Goal: Task Accomplishment & Management: Use online tool/utility

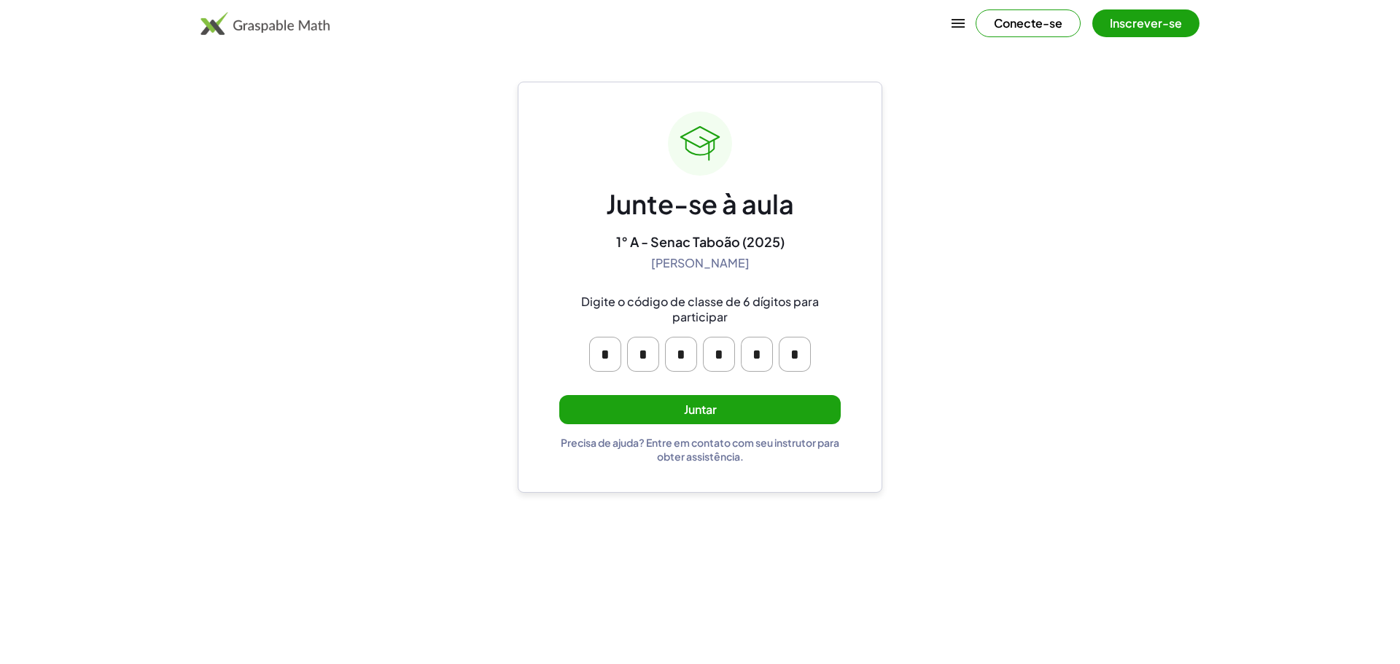
click at [601, 356] on input "*" at bounding box center [605, 354] width 32 height 35
click at [636, 396] on button "Juntar" at bounding box center [699, 410] width 281 height 30
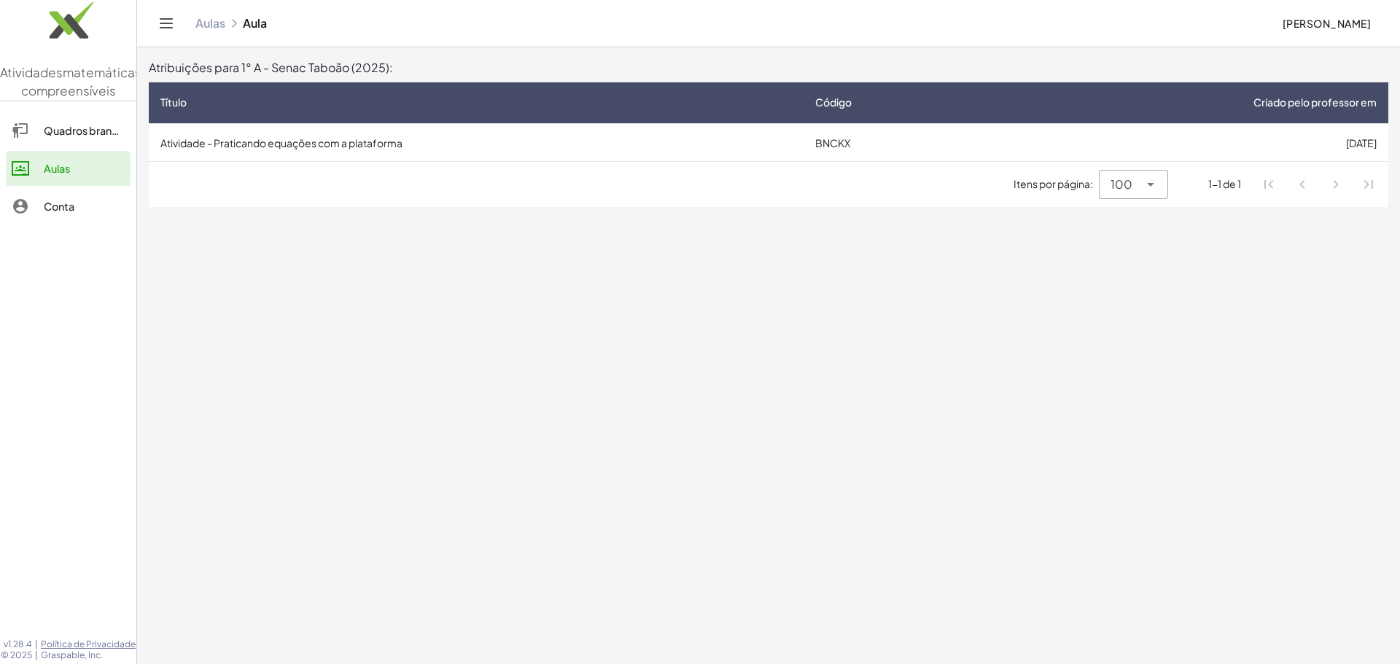
click at [843, 147] on font "BNCKX" at bounding box center [832, 142] width 35 height 13
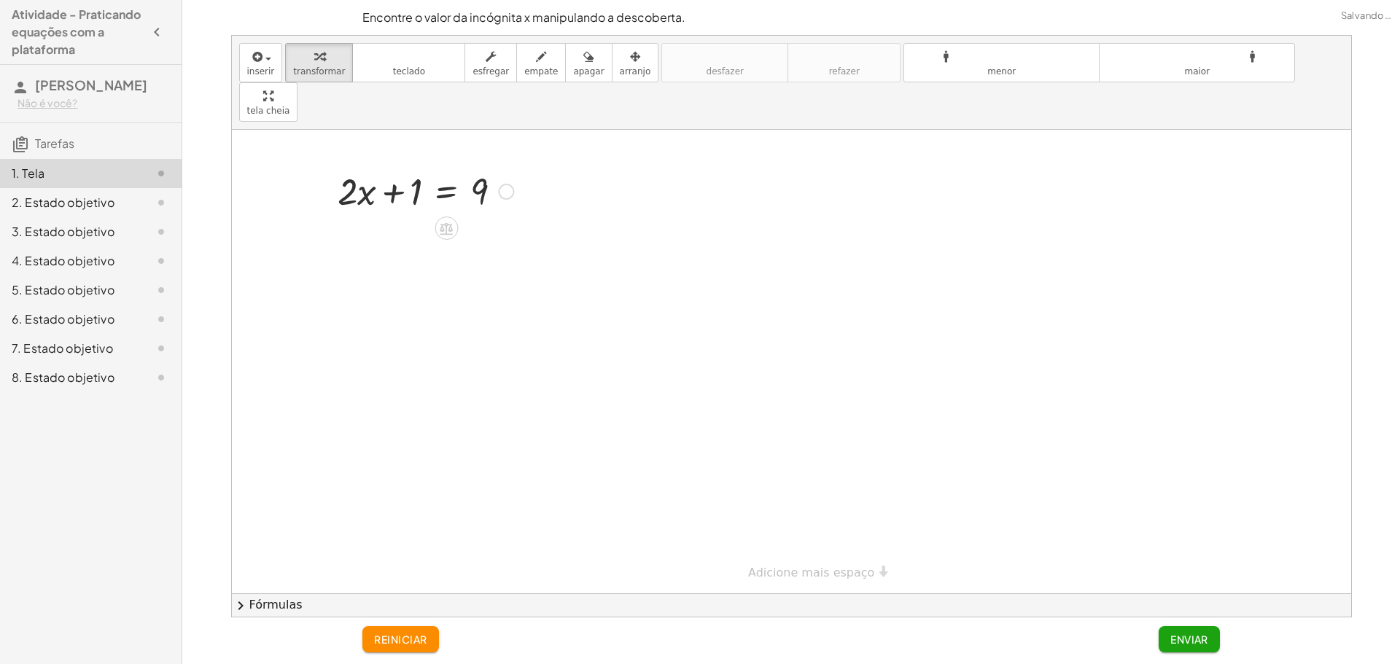
click at [507, 184] on div at bounding box center [506, 192] width 16 height 16
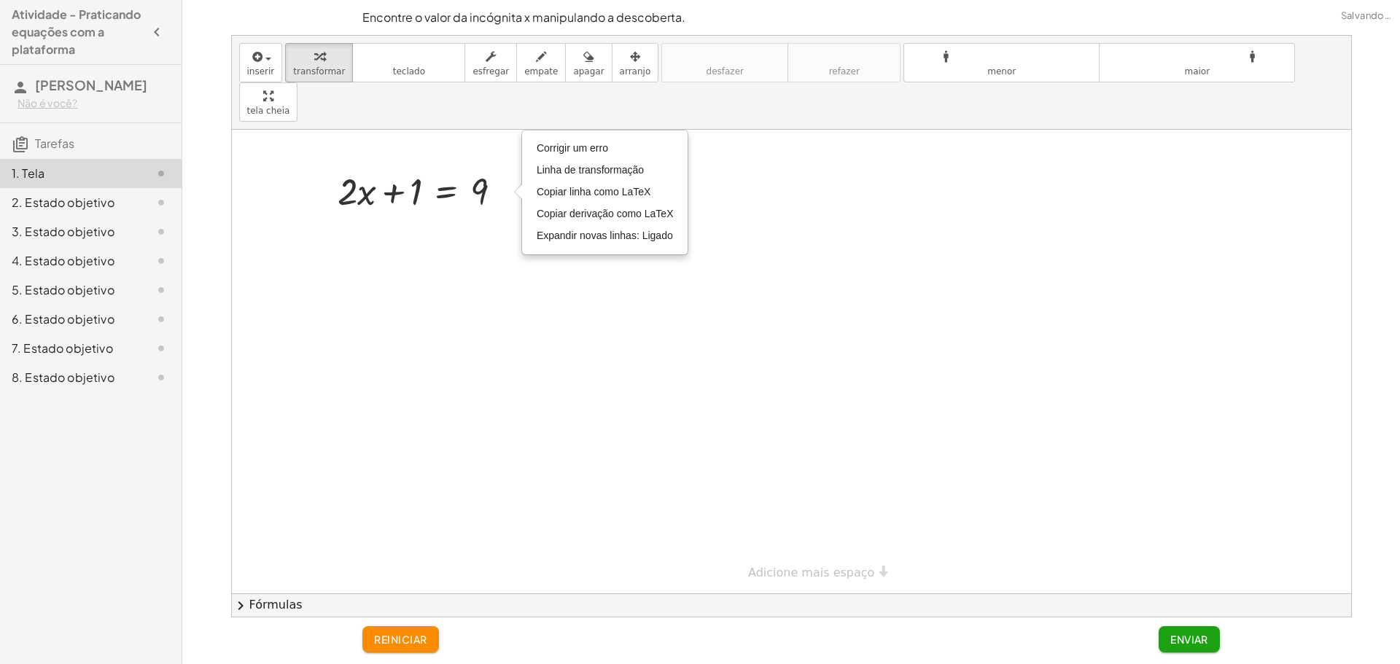
click at [499, 214] on div at bounding box center [791, 362] width 1119 height 464
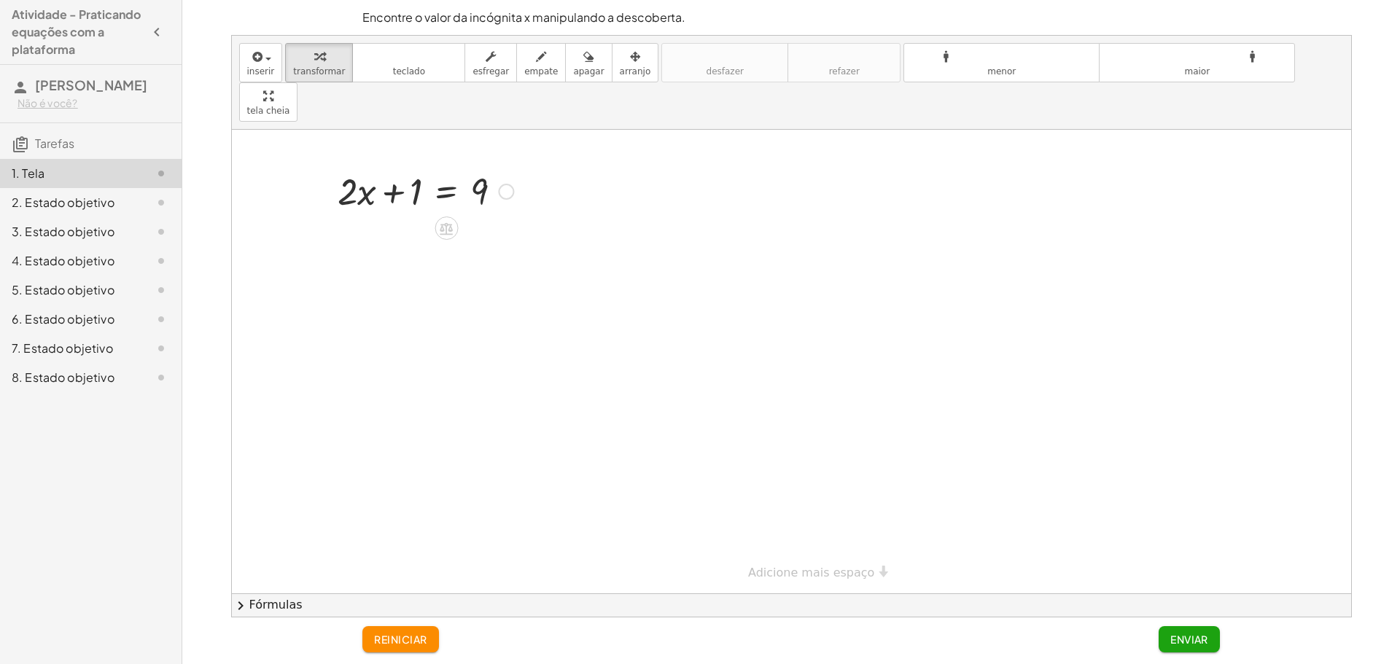
click at [453, 221] on icon at bounding box center [446, 228] width 15 height 15
click at [480, 217] on div "÷" at bounding box center [475, 228] width 23 height 23
click at [387, 227] on div at bounding box center [434, 251] width 208 height 73
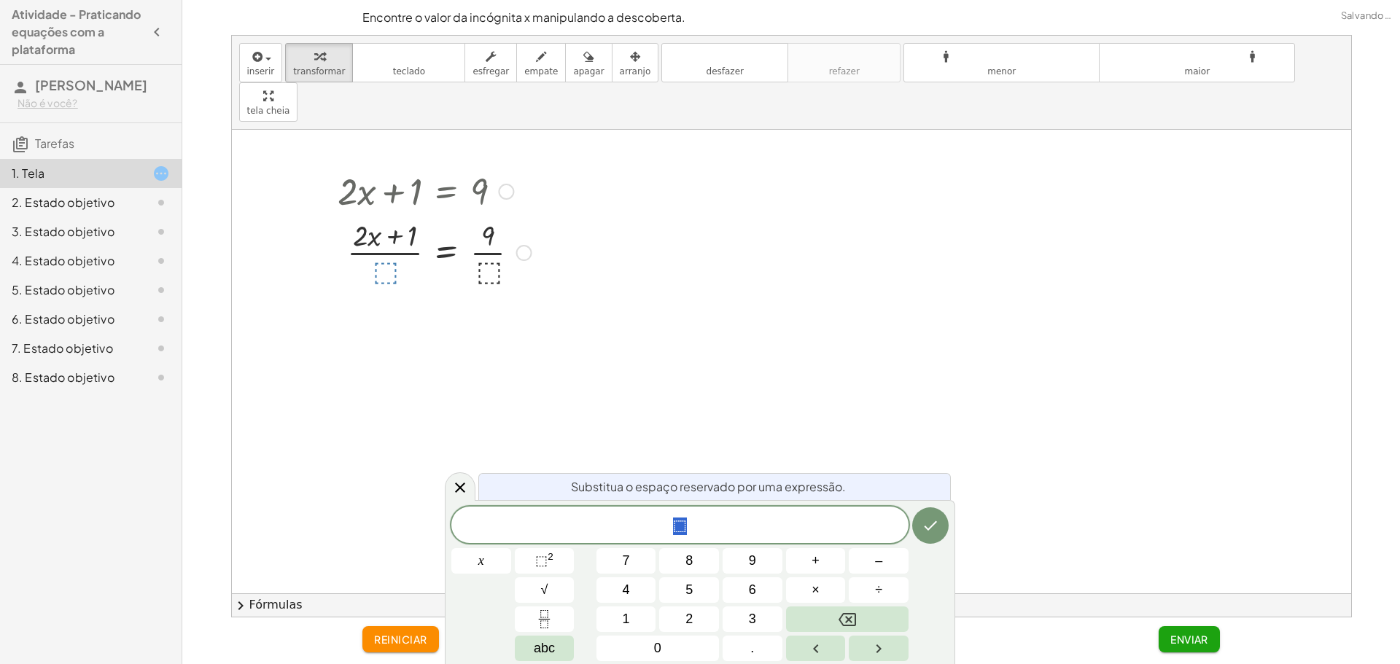
click at [609, 309] on div at bounding box center [791, 362] width 1119 height 464
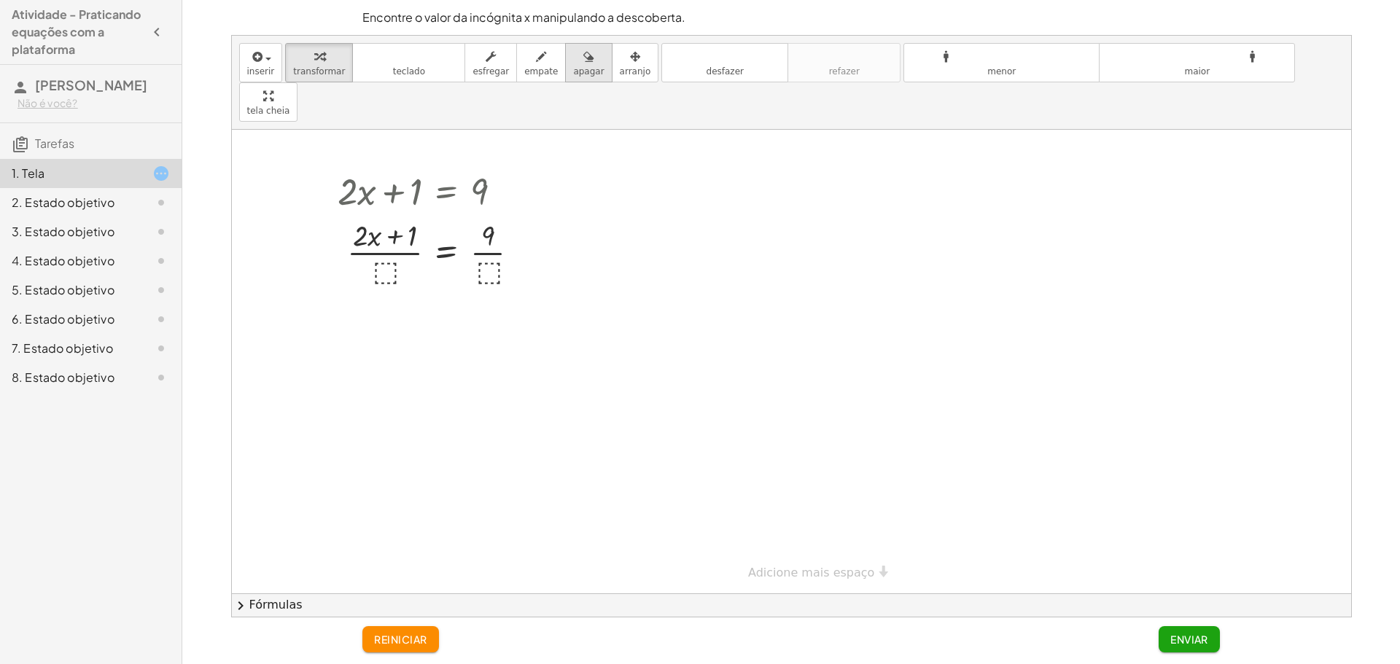
click at [573, 69] on font "apagar" at bounding box center [588, 71] width 31 height 10
drag, startPoint x: 505, startPoint y: 182, endPoint x: 467, endPoint y: 197, distance: 41.6
click at [467, 197] on div at bounding box center [791, 362] width 1119 height 464
drag, startPoint x: 511, startPoint y: 200, endPoint x: 307, endPoint y: 224, distance: 205.5
click at [307, 224] on div at bounding box center [791, 362] width 1119 height 464
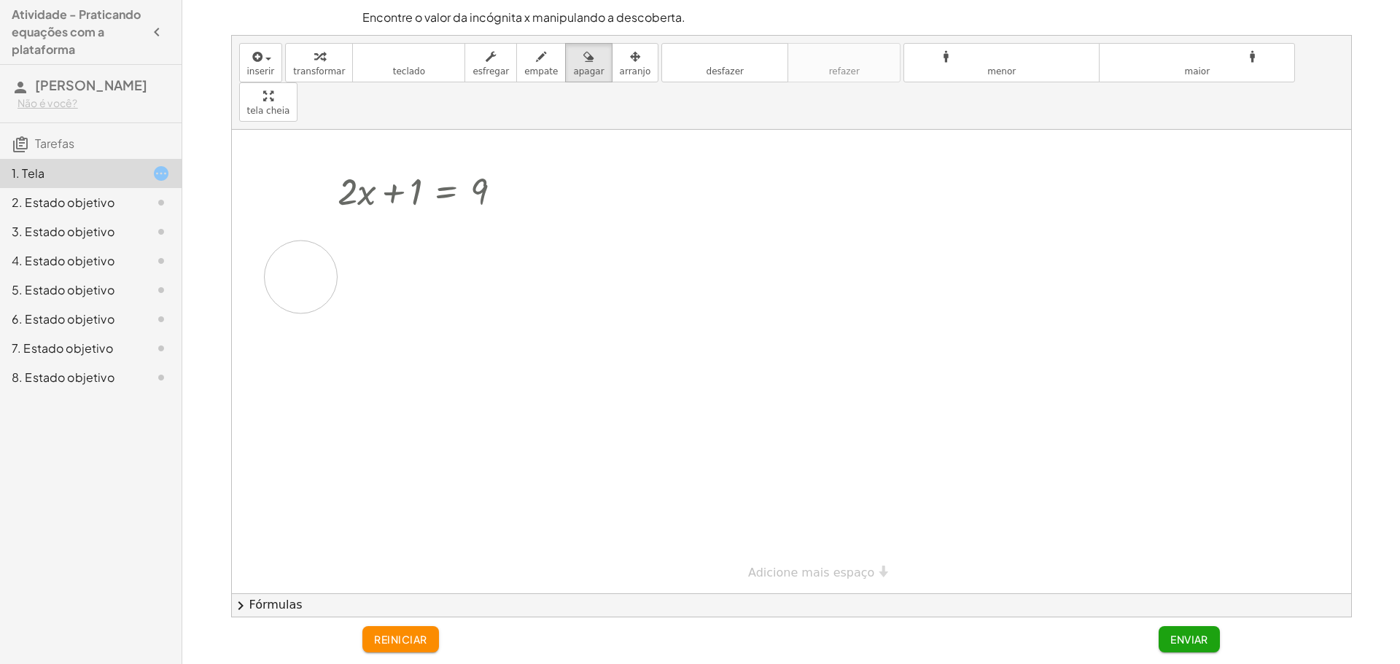
drag, startPoint x: 341, startPoint y: 208, endPoint x: 575, endPoint y: 241, distance: 236.3
click at [576, 241] on div at bounding box center [791, 362] width 1119 height 464
drag, startPoint x: 409, startPoint y: 231, endPoint x: 446, endPoint y: 198, distance: 50.1
click at [446, 198] on div at bounding box center [791, 362] width 1119 height 464
click at [421, 638] on font "reiniciar" at bounding box center [400, 639] width 52 height 13
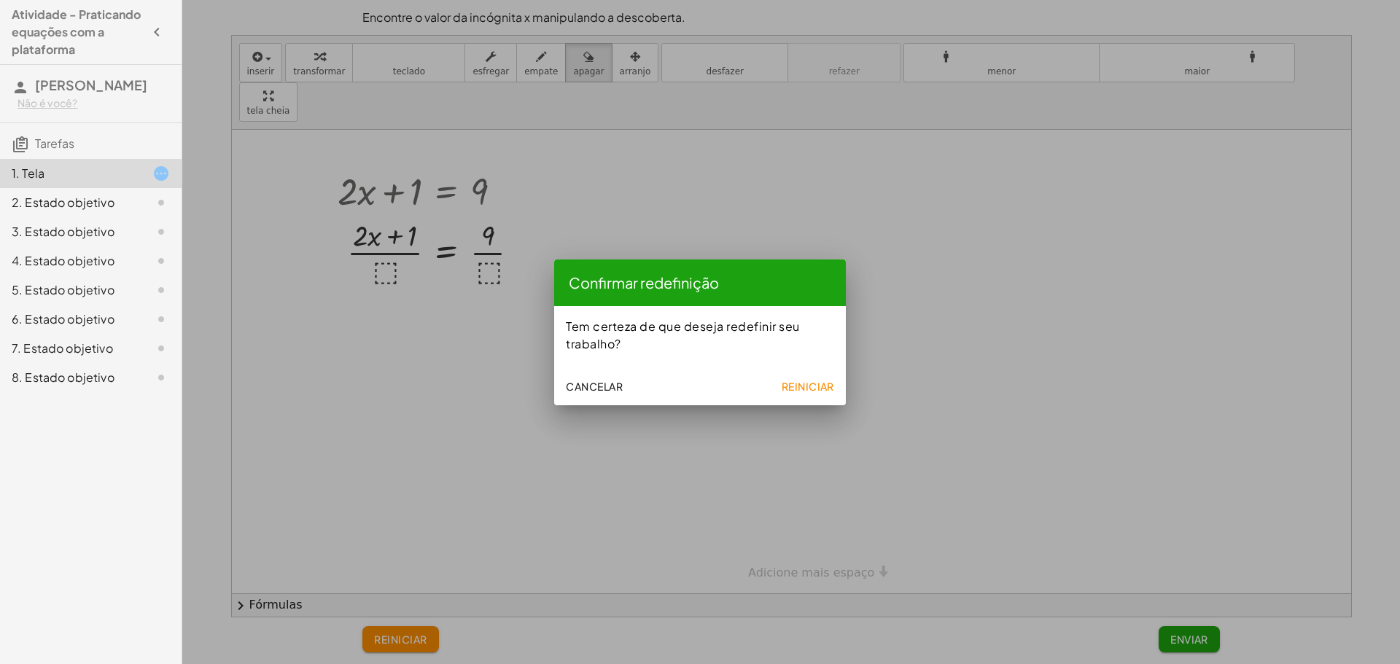
click at [798, 378] on button "Reiniciar" at bounding box center [807, 386] width 65 height 26
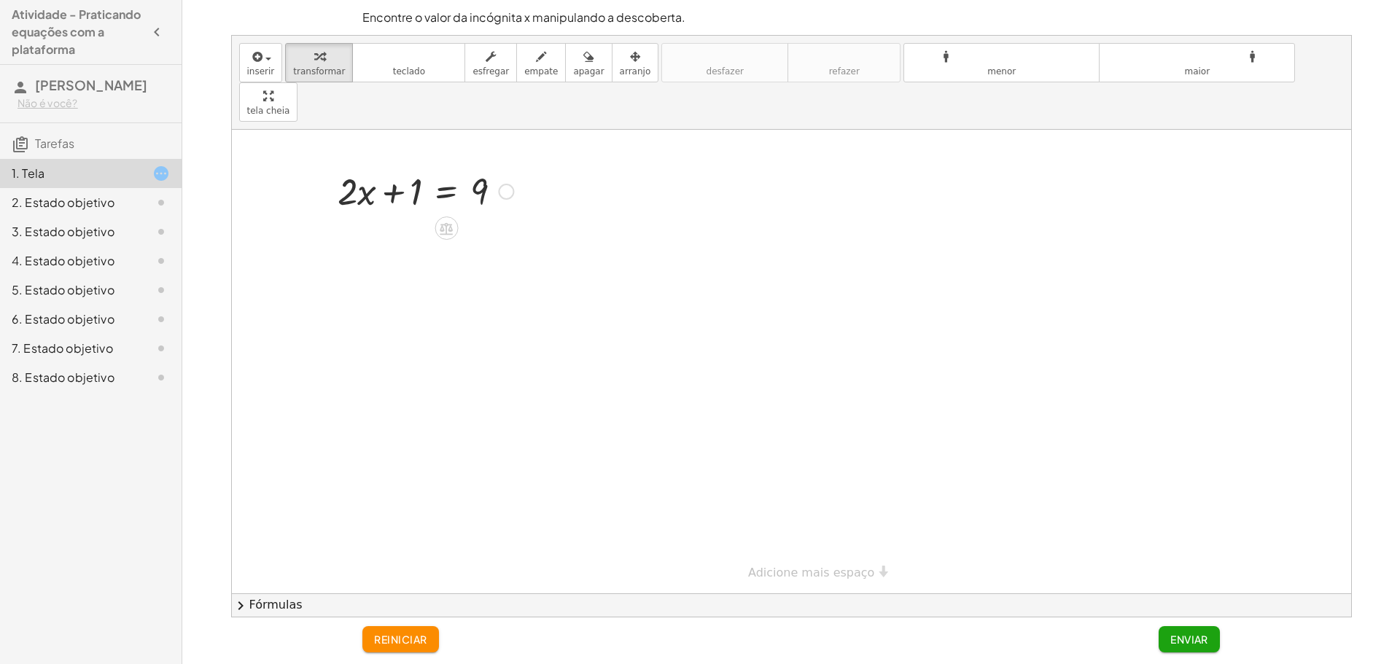
click at [515, 165] on div at bounding box center [425, 190] width 190 height 50
click at [510, 184] on div at bounding box center [506, 192] width 16 height 16
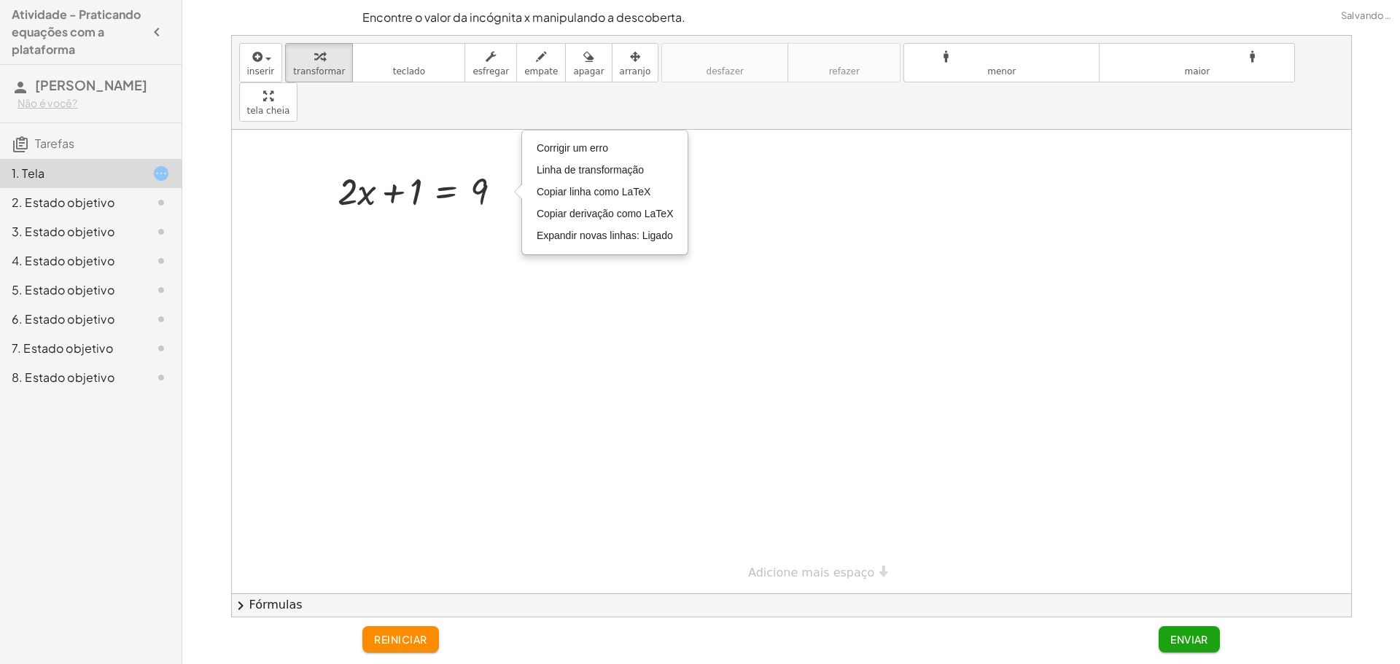
click at [497, 215] on div at bounding box center [791, 362] width 1119 height 464
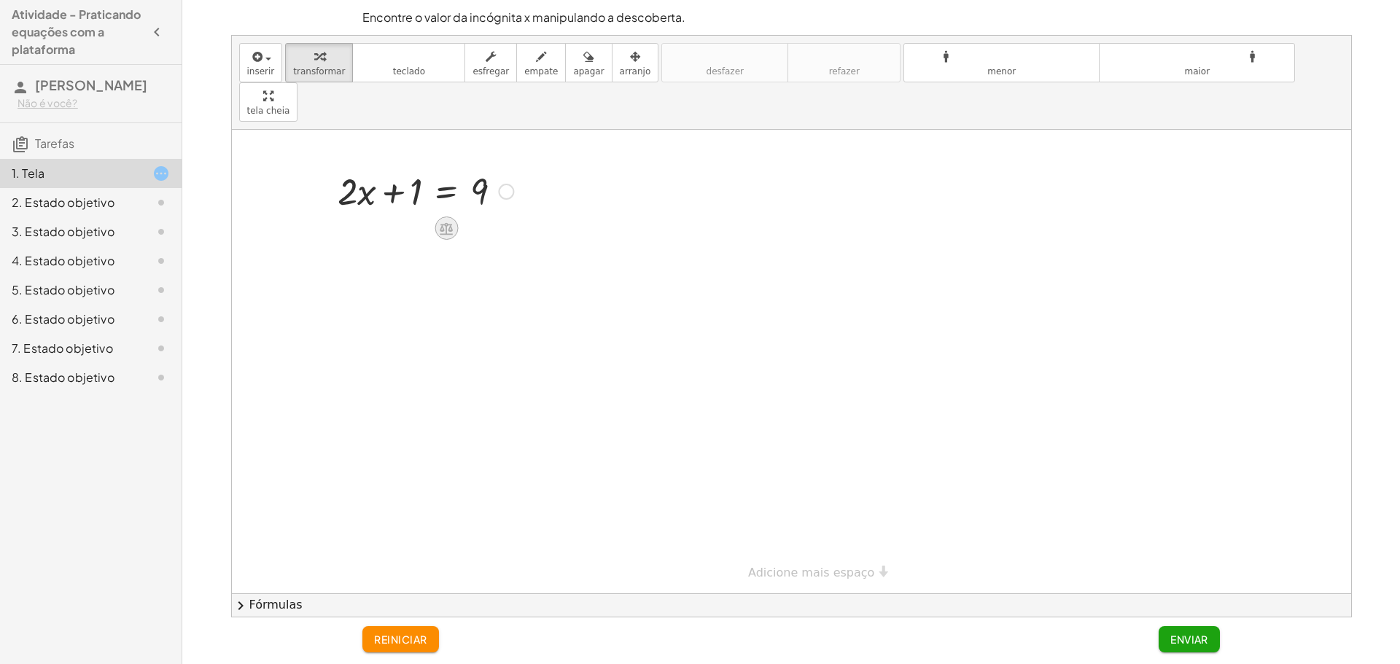
click at [450, 222] on icon at bounding box center [446, 228] width 13 height 12
click at [1010, 59] on font "formato_tamanho" at bounding box center [1001, 57] width 180 height 14
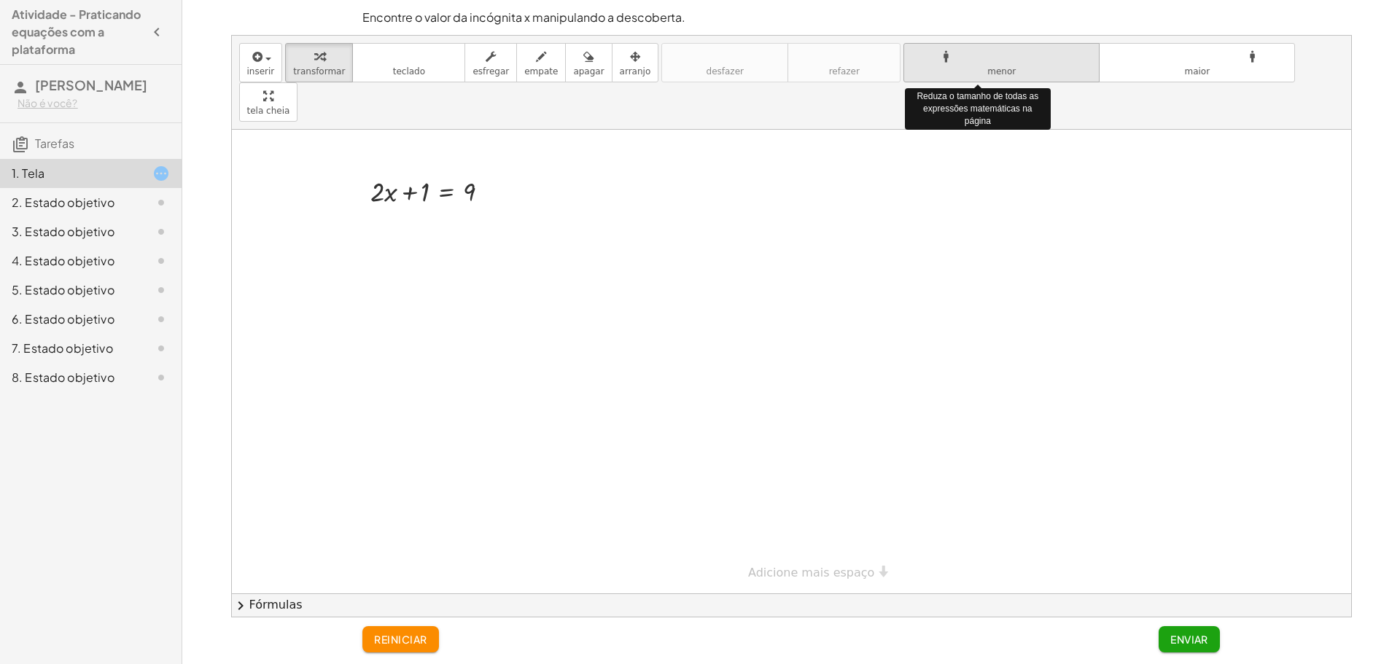
click at [1010, 59] on font "formato_tamanho" at bounding box center [1001, 57] width 180 height 14
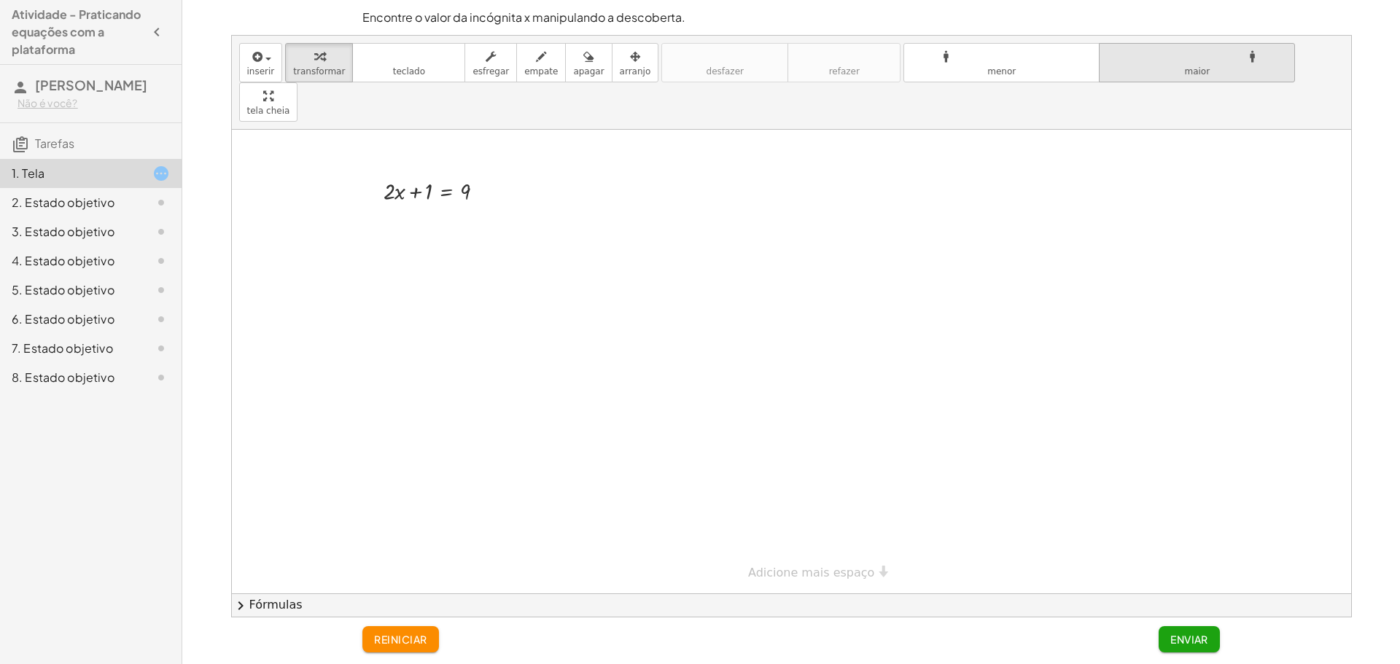
click at [1143, 63] on icon "formato_tamanho" at bounding box center [1197, 56] width 180 height 17
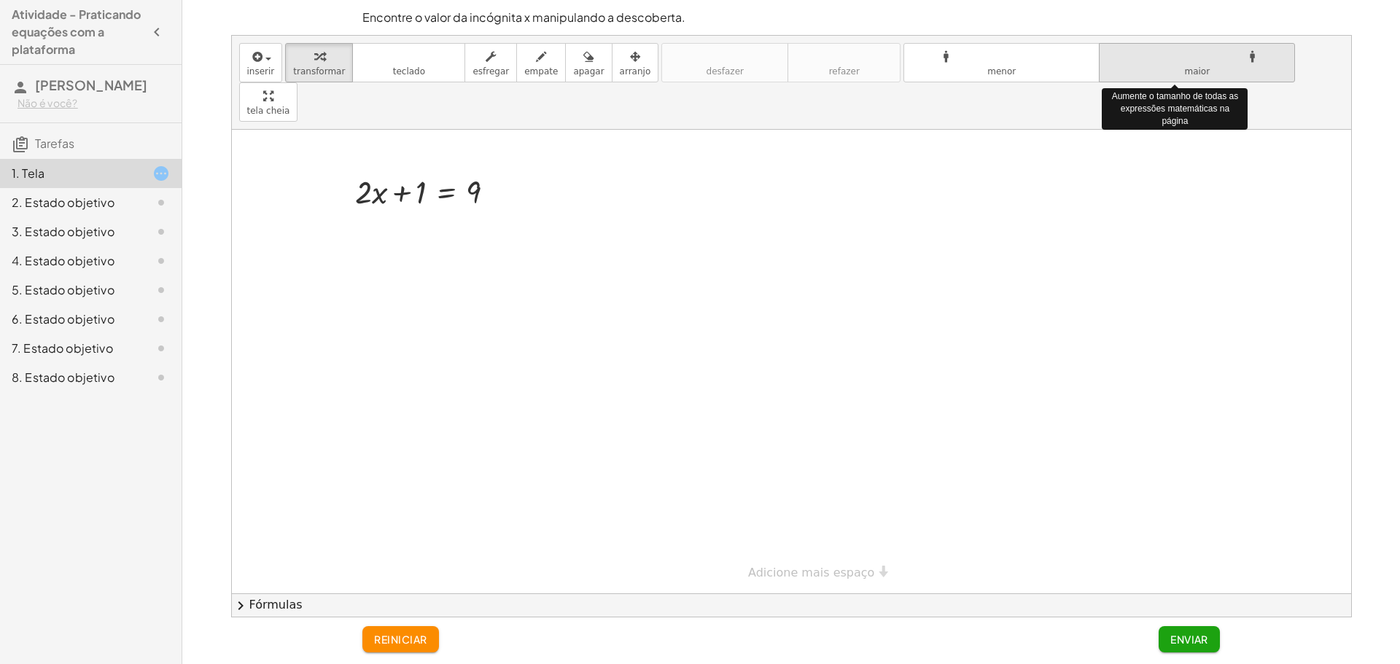
click at [1143, 63] on icon "formato_tamanho" at bounding box center [1197, 56] width 180 height 17
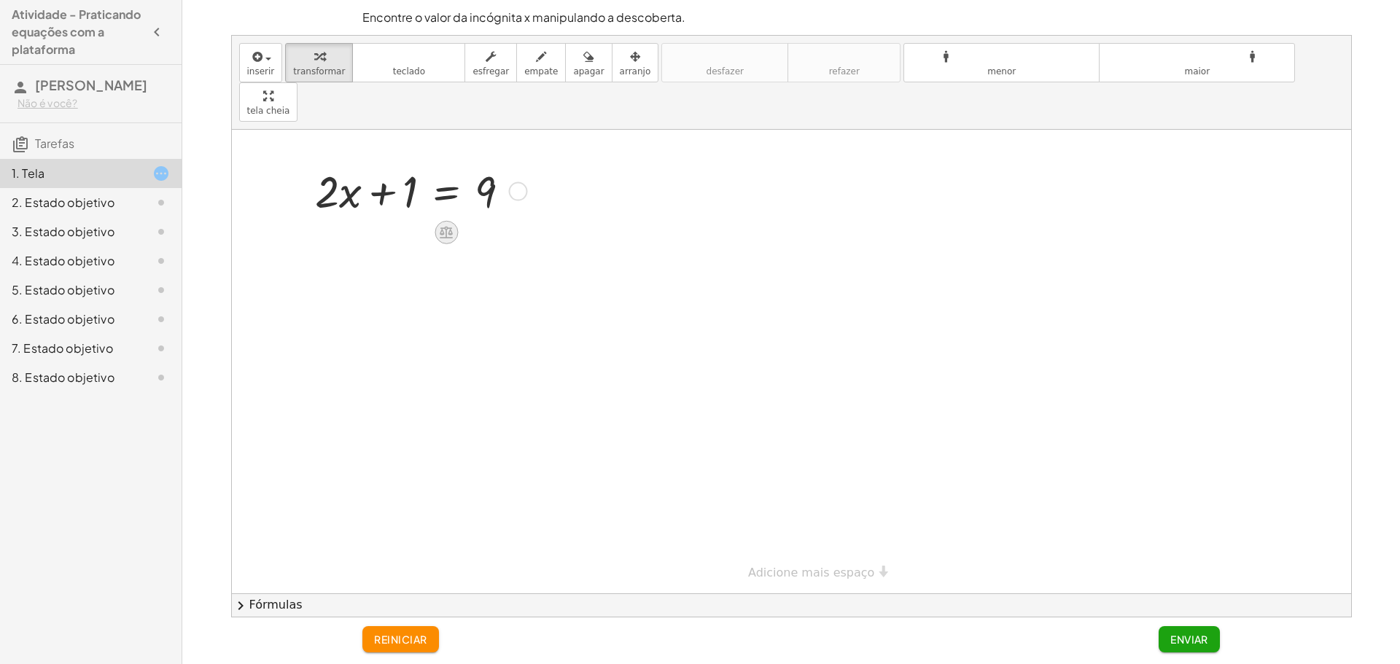
click at [442, 227] on icon at bounding box center [446, 233] width 13 height 12
drag, startPoint x: 411, startPoint y: 154, endPoint x: 564, endPoint y: 155, distance: 152.4
drag, startPoint x: 402, startPoint y: 214, endPoint x: 350, endPoint y: 216, distance: 52.5
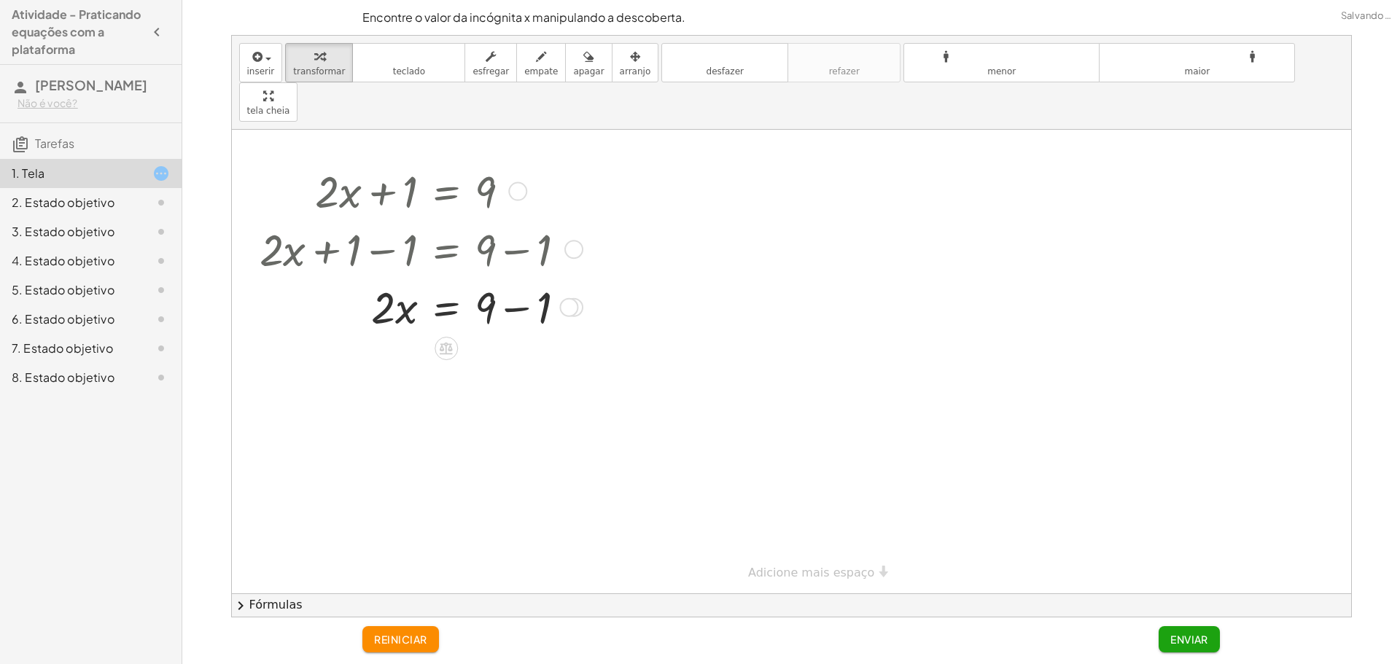
click at [490, 277] on div at bounding box center [418, 306] width 332 height 58
click at [489, 277] on div at bounding box center [418, 306] width 332 height 58
click at [443, 340] on icon at bounding box center [445, 347] width 15 height 15
click at [514, 277] on div at bounding box center [418, 306] width 332 height 58
drag, startPoint x: 389, startPoint y: 330, endPoint x: 498, endPoint y: 365, distance: 115.0
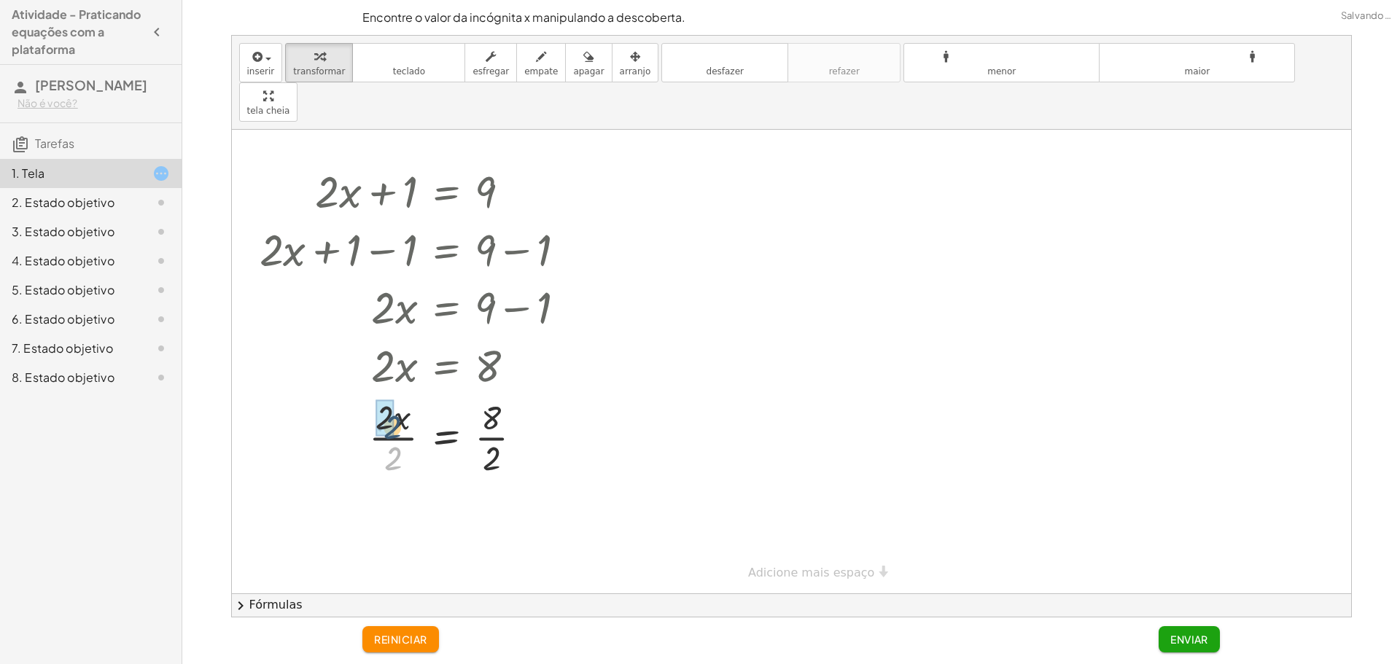
drag, startPoint x: 386, startPoint y: 417, endPoint x: 386, endPoint y: 385, distance: 32.1
click at [491, 487] on div at bounding box center [418, 523] width 332 height 86
click at [1191, 636] on font "Enviar" at bounding box center [1189, 639] width 38 height 13
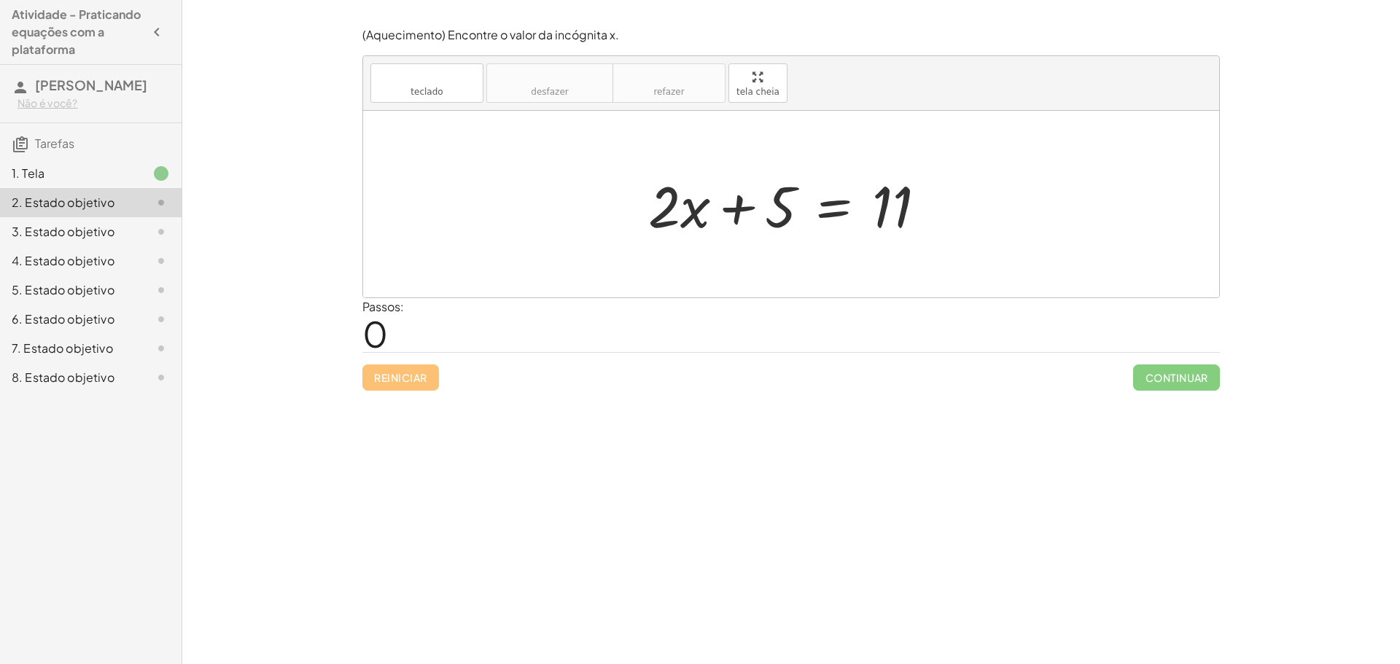
click at [870, 198] on div at bounding box center [793, 204] width 304 height 75
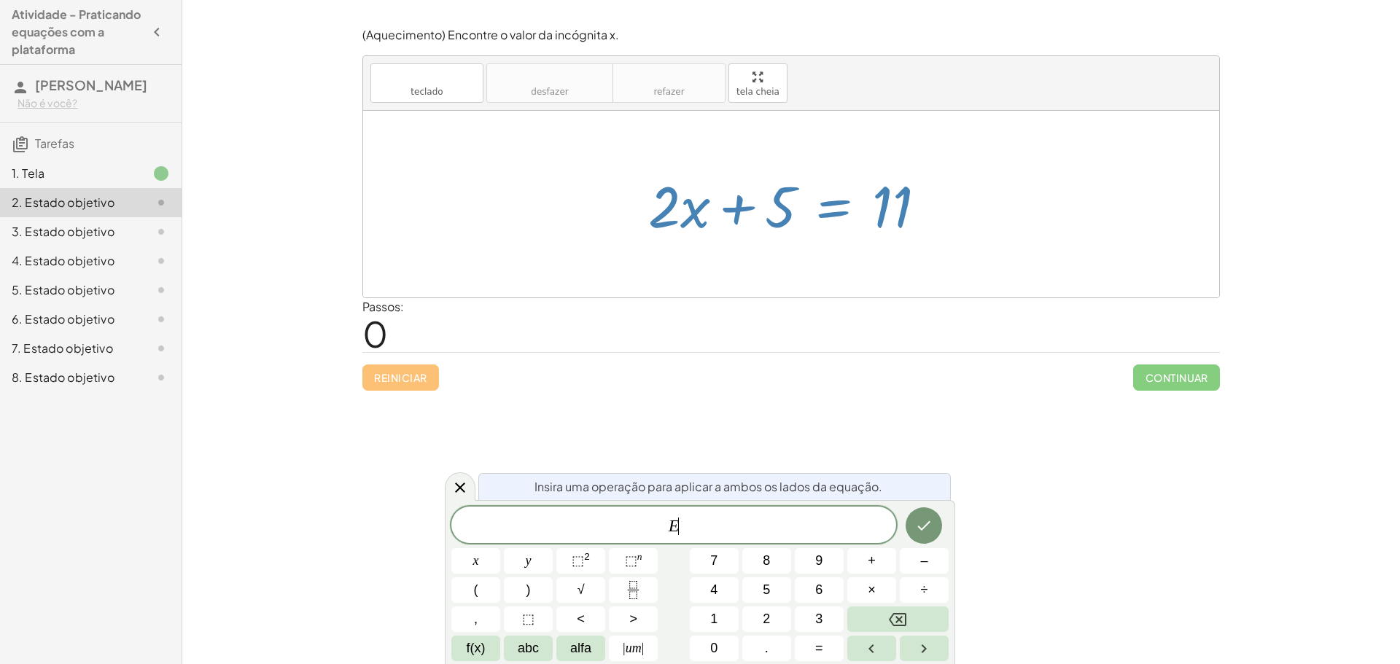
click at [784, 295] on div at bounding box center [791, 204] width 856 height 187
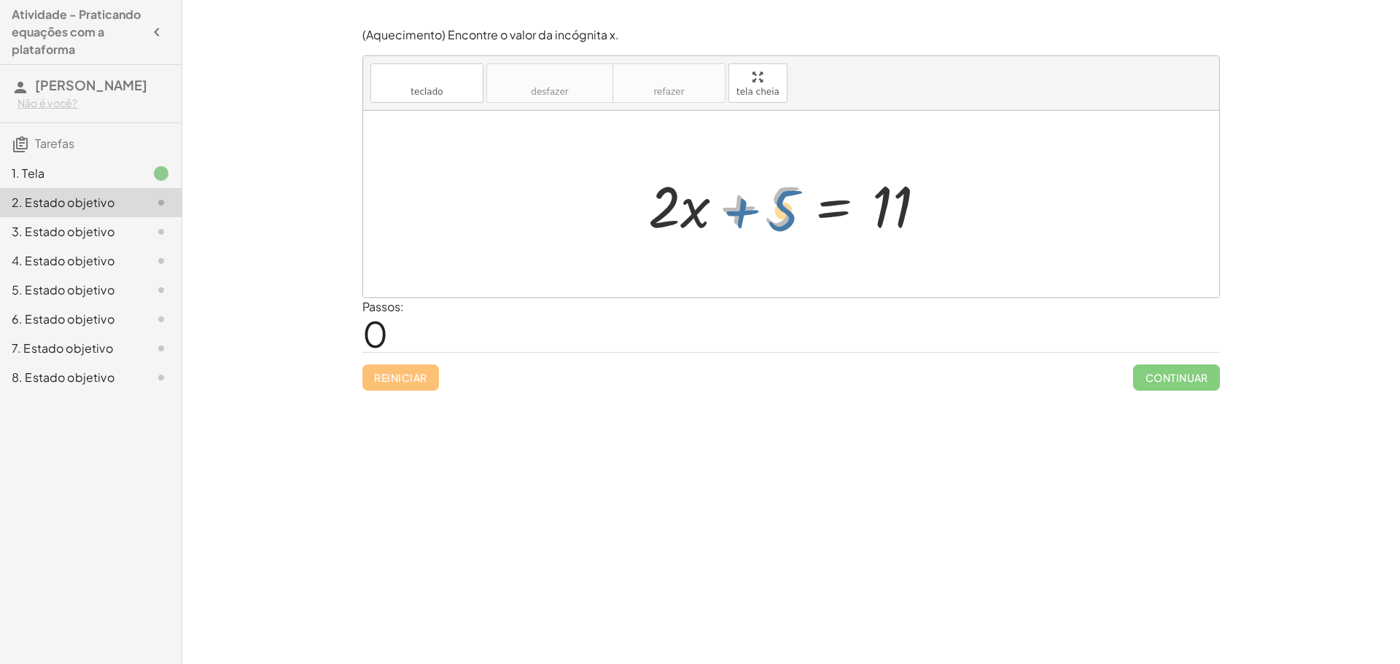
click at [738, 216] on div at bounding box center [793, 204] width 304 height 75
drag, startPoint x: 738, startPoint y: 205, endPoint x: 932, endPoint y: 199, distance: 194.0
click at [932, 199] on div at bounding box center [793, 204] width 304 height 75
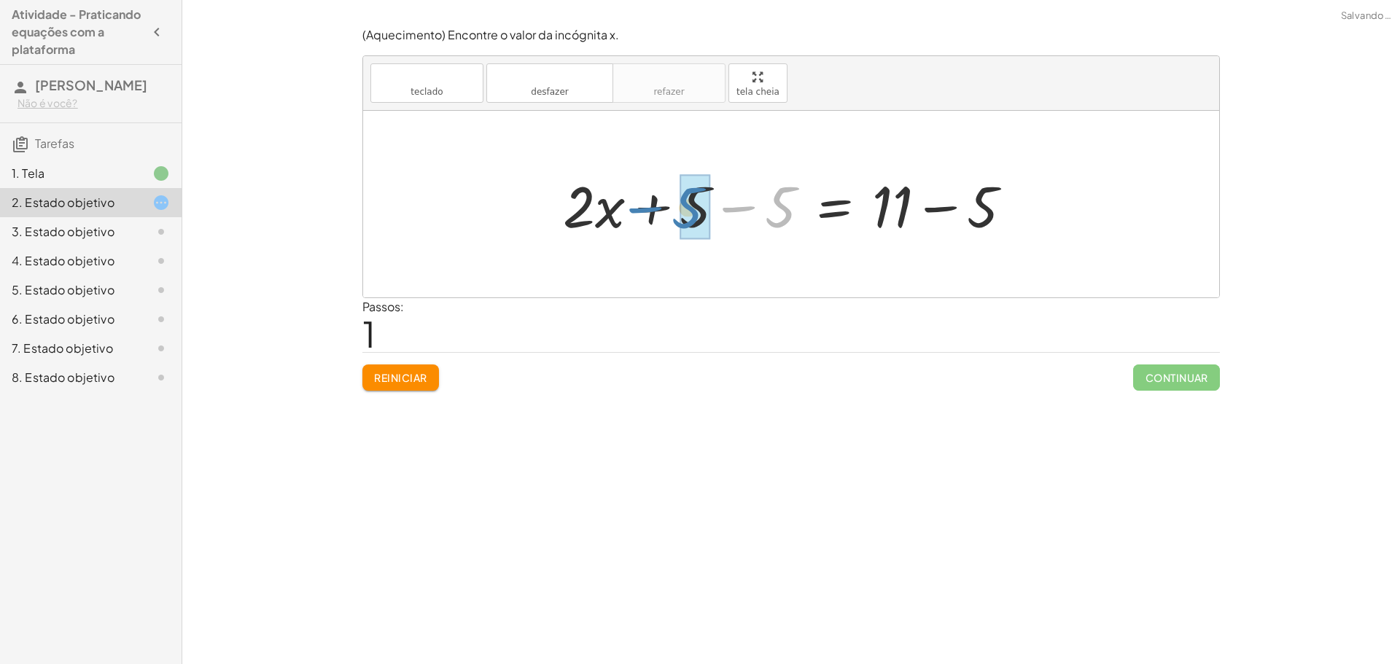
drag, startPoint x: 778, startPoint y: 202, endPoint x: 685, endPoint y: 203, distance: 93.3
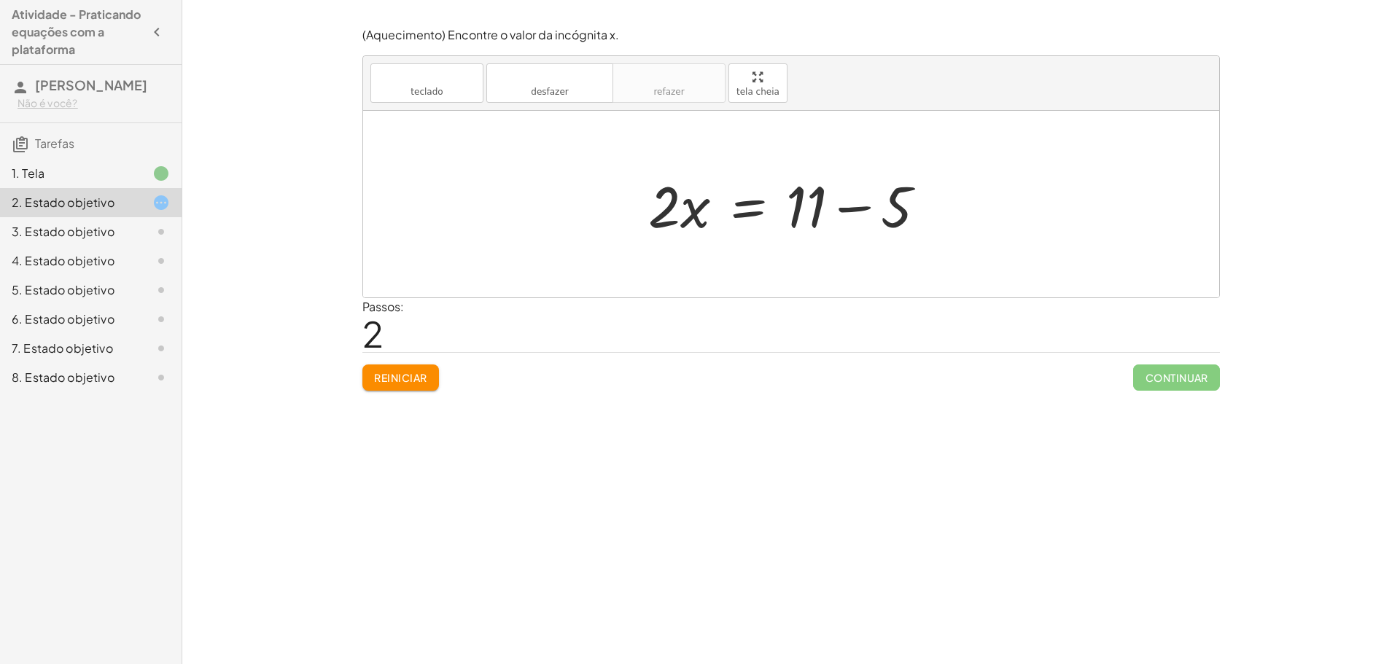
click at [849, 208] on div at bounding box center [793, 204] width 304 height 75
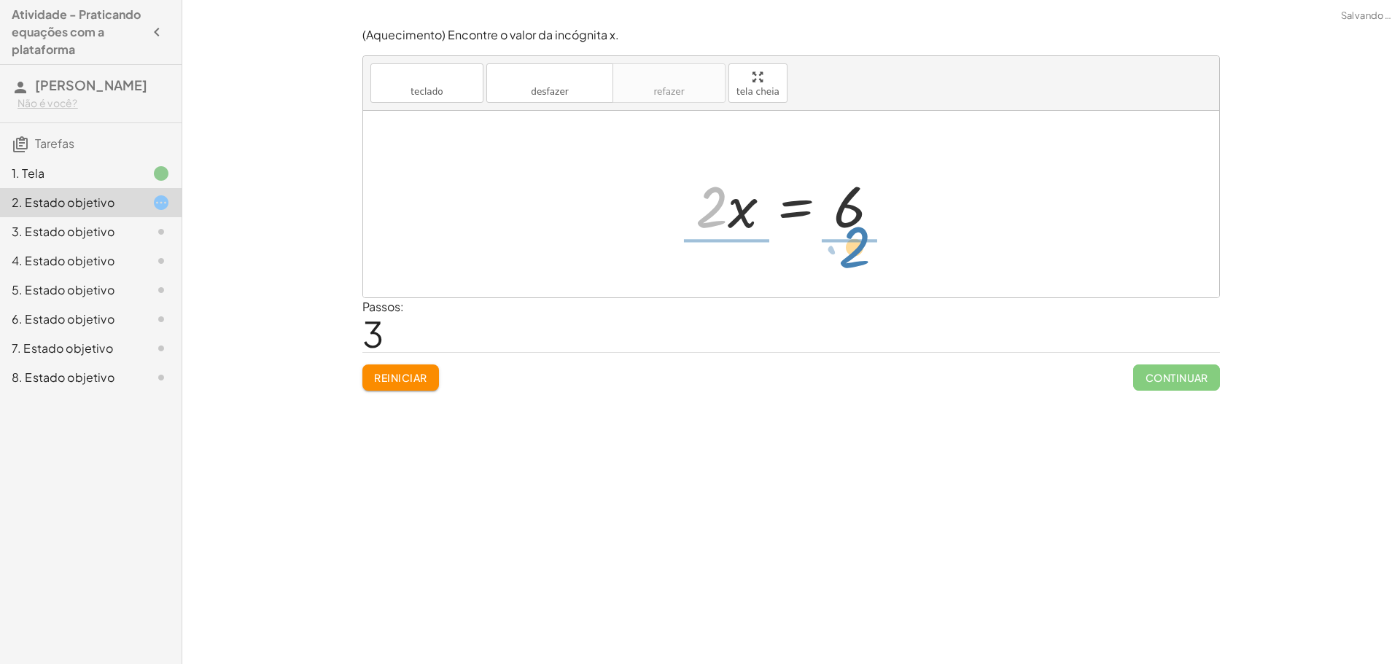
drag, startPoint x: 712, startPoint y: 203, endPoint x: 854, endPoint y: 243, distance: 148.4
drag, startPoint x: 728, startPoint y: 225, endPoint x: 717, endPoint y: 181, distance: 45.8
click at [835, 206] on div at bounding box center [792, 204] width 189 height 112
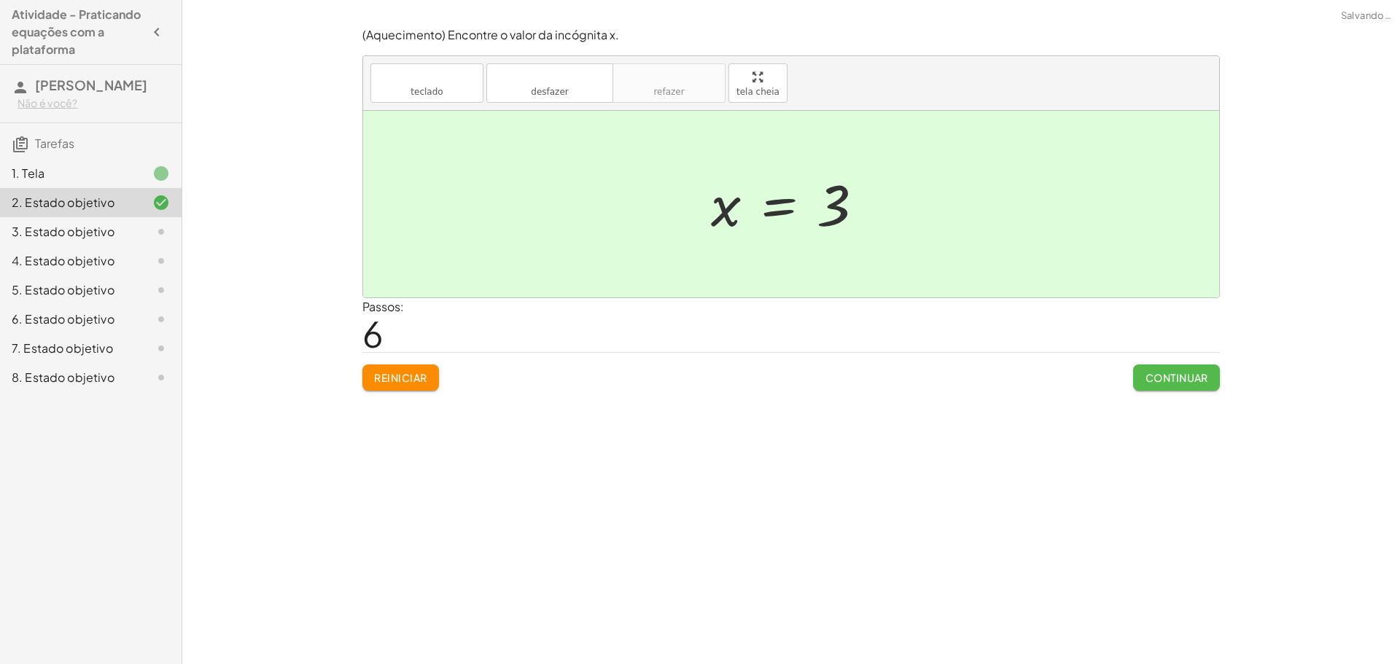
click at [1164, 378] on font "Continuar" at bounding box center [1176, 377] width 63 height 13
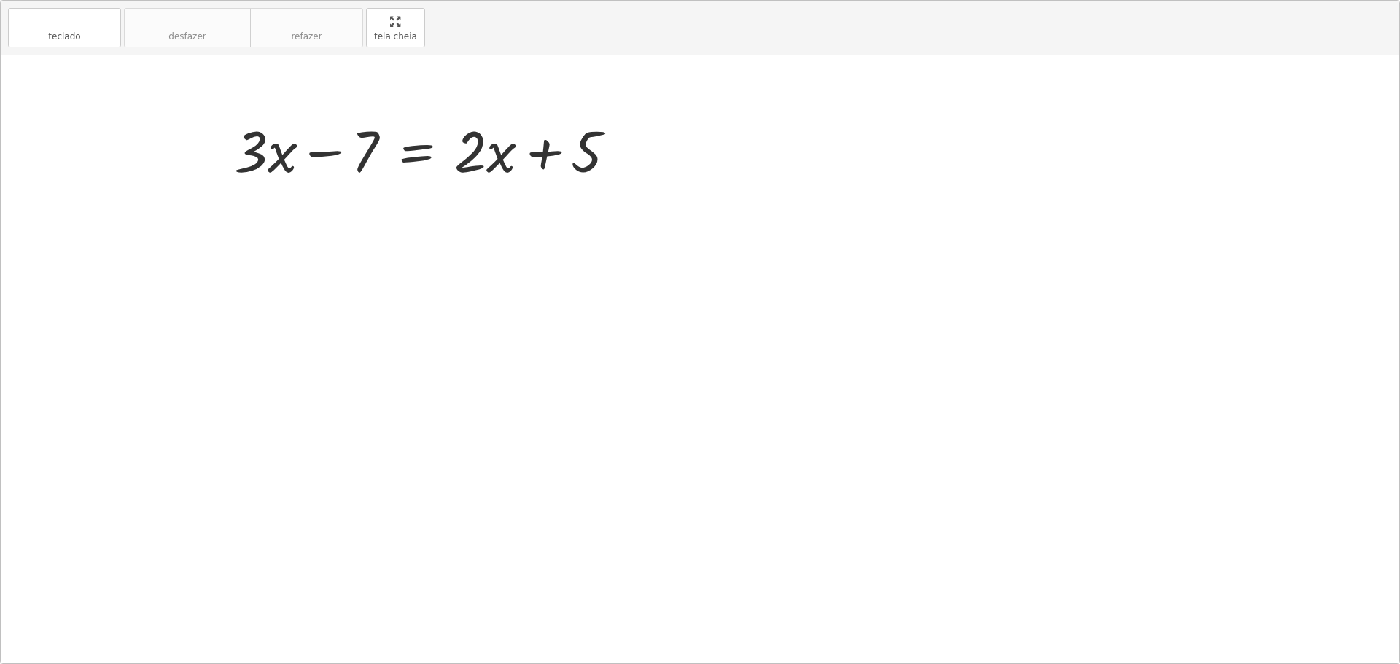
click at [775, 175] on div "teclado teclado desfazer desfazer refazer refazer tela cheia + · 3 · x − 7 = + …" at bounding box center [700, 332] width 1398 height 663
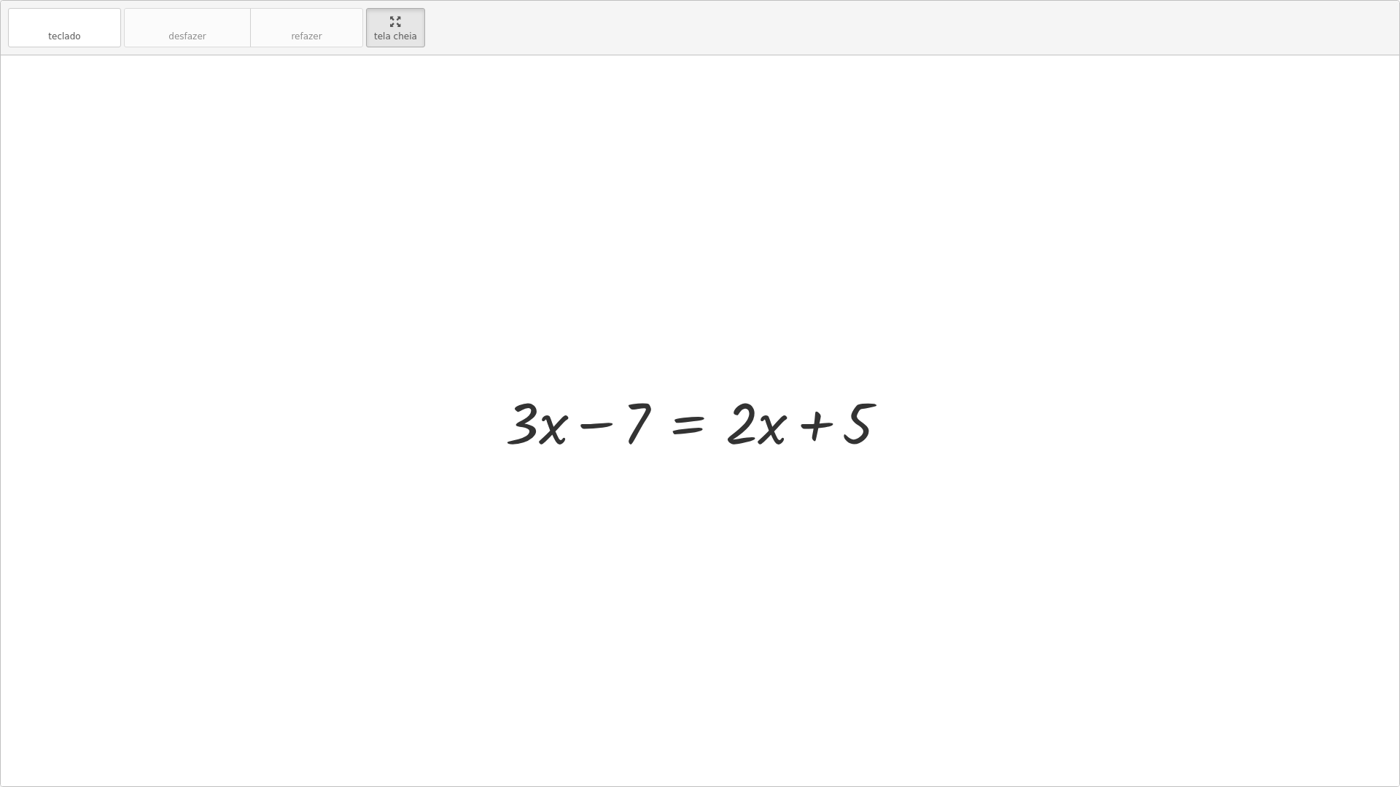
drag, startPoint x: 400, startPoint y: 29, endPoint x: 400, endPoint y: -59, distance: 88.2
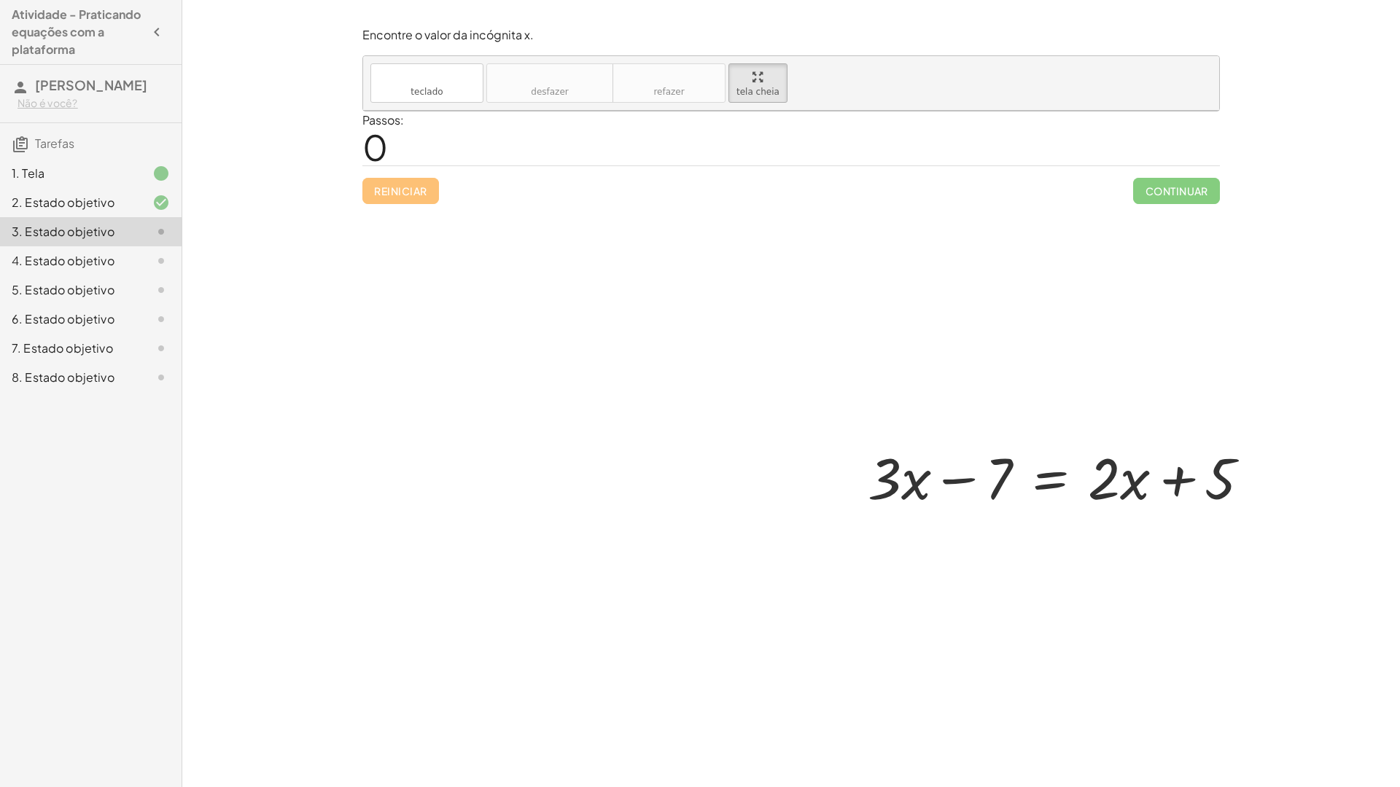
click at [400, 0] on html "Atividade - Praticando equações com a plataforma [PERSON_NAME] Não é você? Tare…" at bounding box center [700, 393] width 1400 height 787
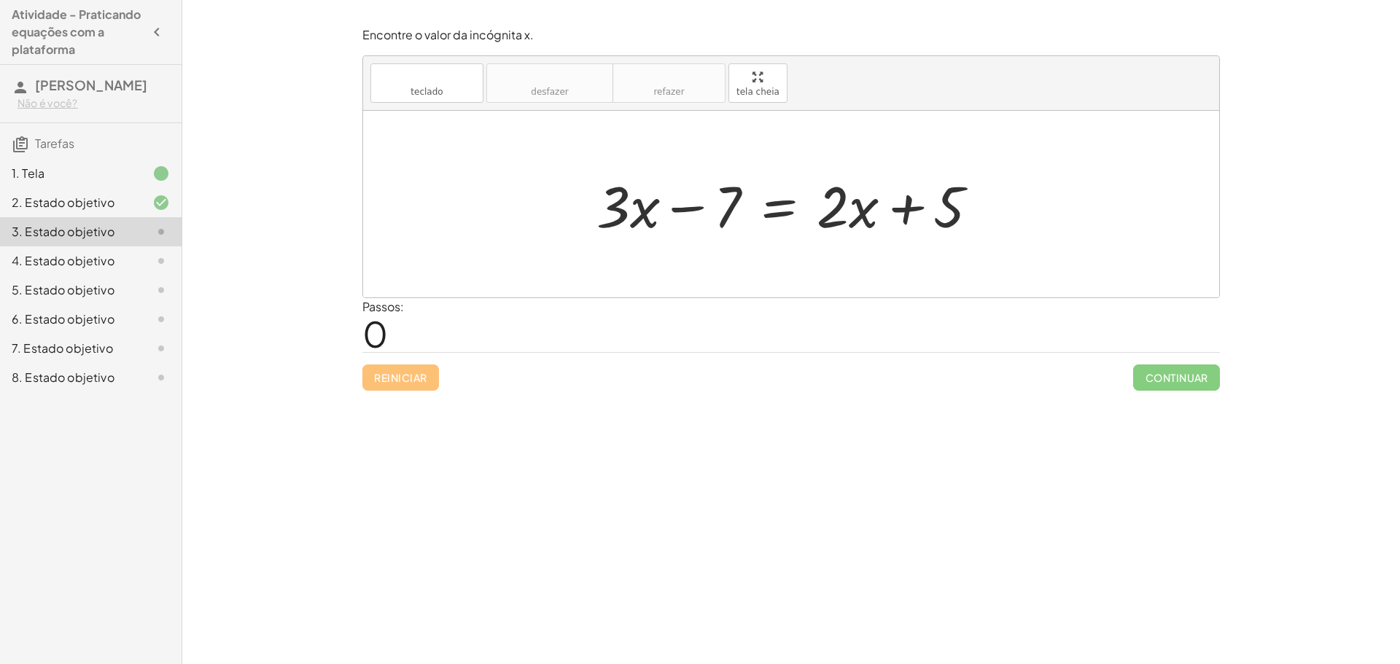
click at [908, 205] on div at bounding box center [793, 204] width 408 height 75
click at [687, 206] on div at bounding box center [793, 204] width 408 height 75
click at [698, 203] on div at bounding box center [793, 204] width 408 height 75
drag, startPoint x: 699, startPoint y: 203, endPoint x: 1008, endPoint y: 198, distance: 308.4
click at [1008, 198] on div "− 7 + · 3 · x − 7 = + · 2 · x + 5" at bounding box center [790, 204] width 433 height 82
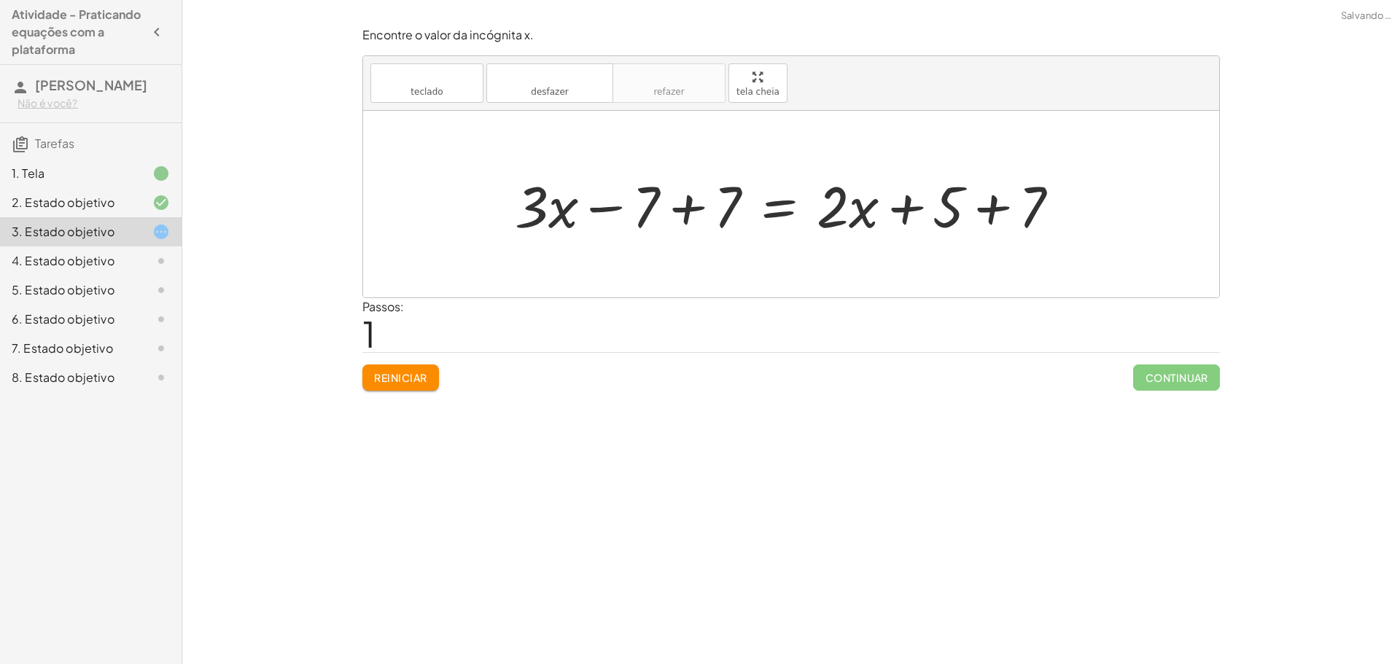
click at [685, 208] on div at bounding box center [792, 204] width 571 height 75
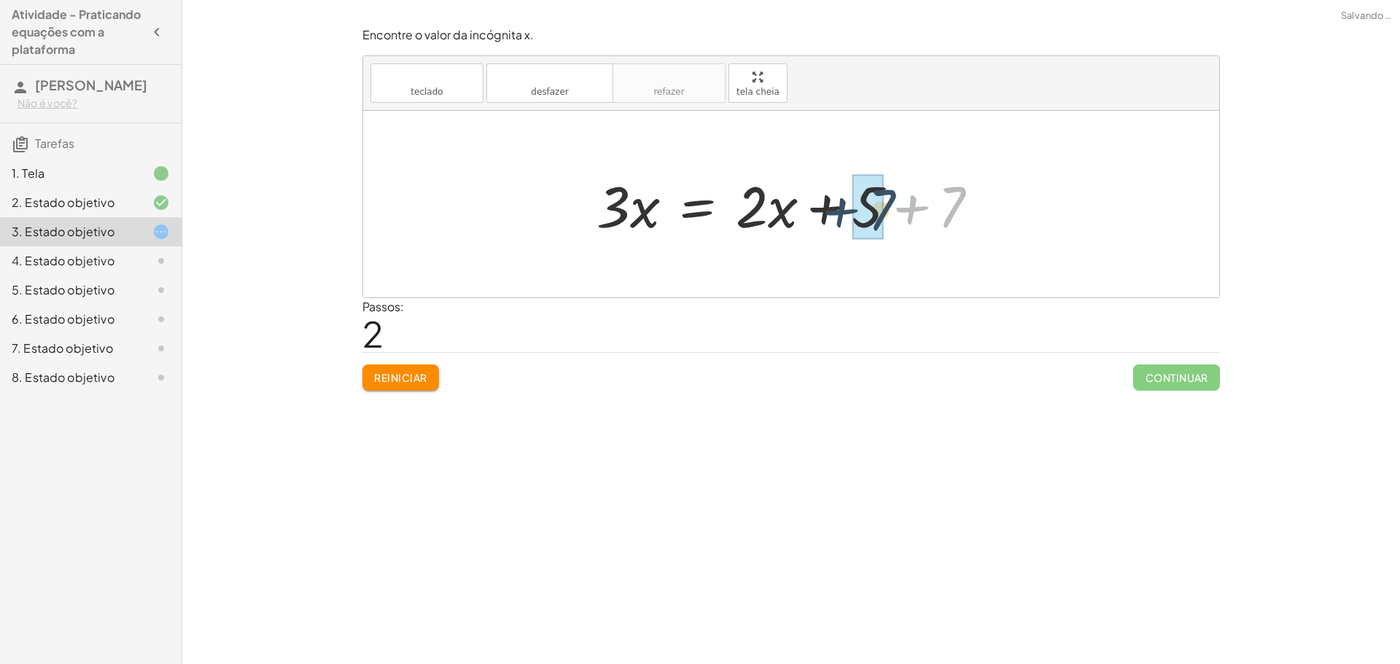
drag, startPoint x: 956, startPoint y: 208, endPoint x: 877, endPoint y: 212, distance: 78.8
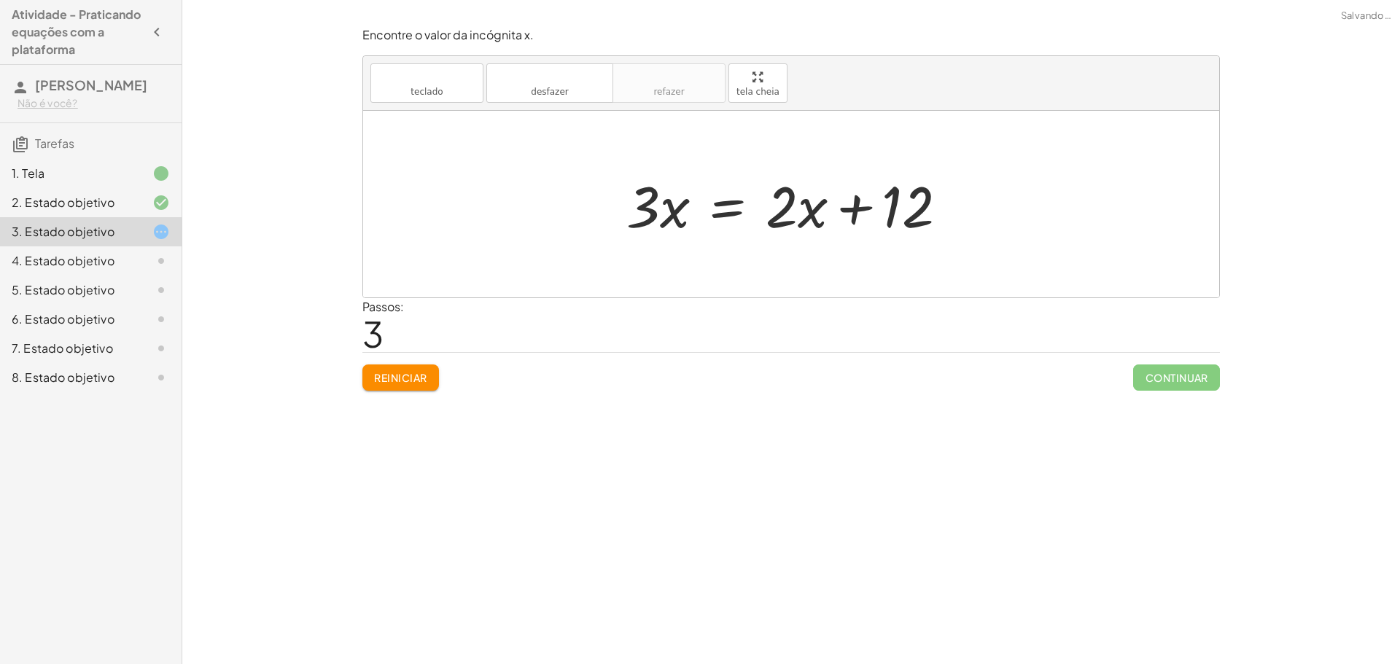
click at [862, 206] on div at bounding box center [793, 204] width 348 height 75
drag, startPoint x: 777, startPoint y: 212, endPoint x: 814, endPoint y: 223, distance: 38.1
click at [814, 223] on div at bounding box center [793, 204] width 348 height 75
drag, startPoint x: 808, startPoint y: 208, endPoint x: 768, endPoint y: 211, distance: 39.5
click at [768, 211] on div at bounding box center [793, 204] width 348 height 75
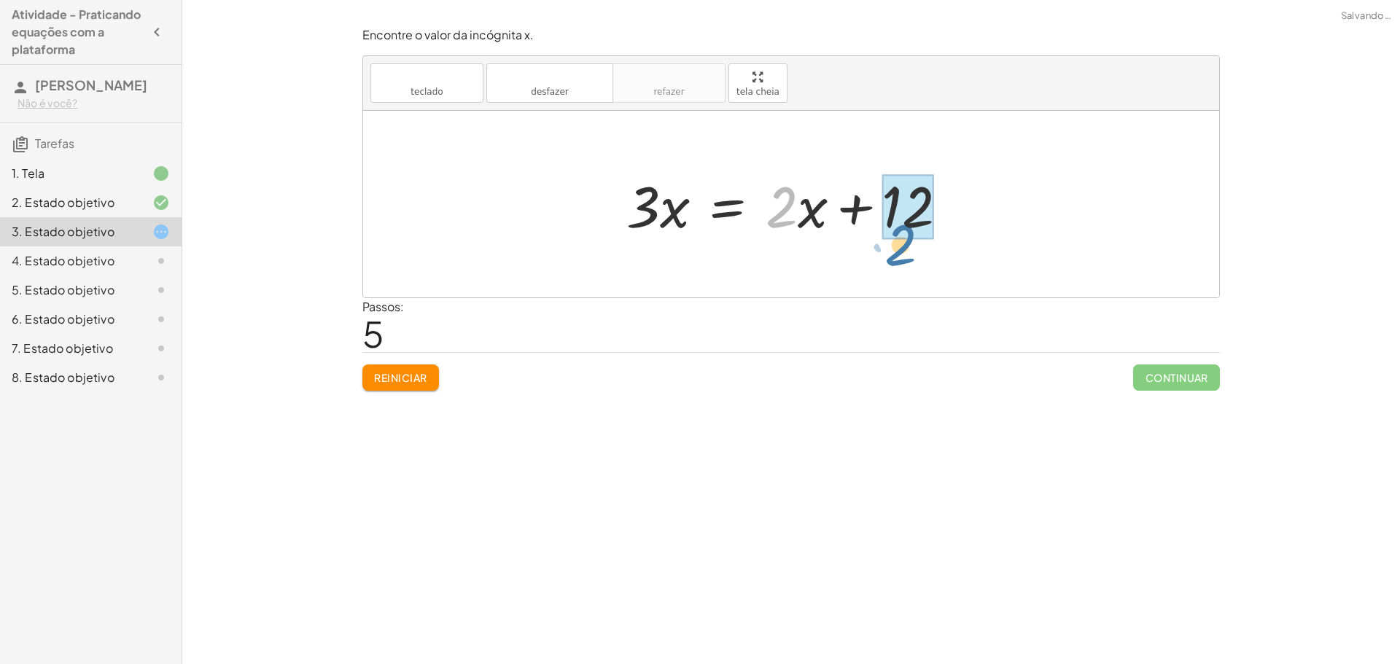
drag, startPoint x: 781, startPoint y: 203, endPoint x: 905, endPoint y: 248, distance: 132.4
drag, startPoint x: 889, startPoint y: 219, endPoint x: 828, endPoint y: 239, distance: 63.9
click at [828, 239] on div at bounding box center [793, 204] width 348 height 75
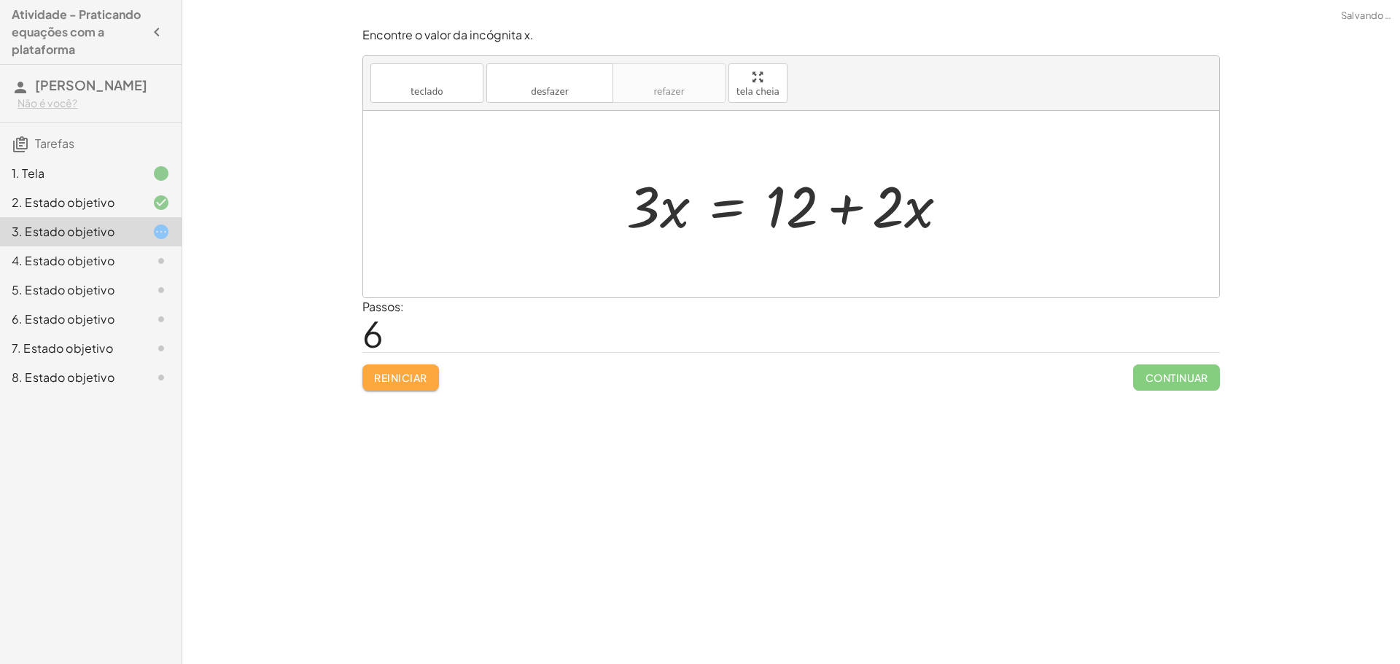
click at [409, 375] on font "Reiniciar" at bounding box center [400, 377] width 52 height 13
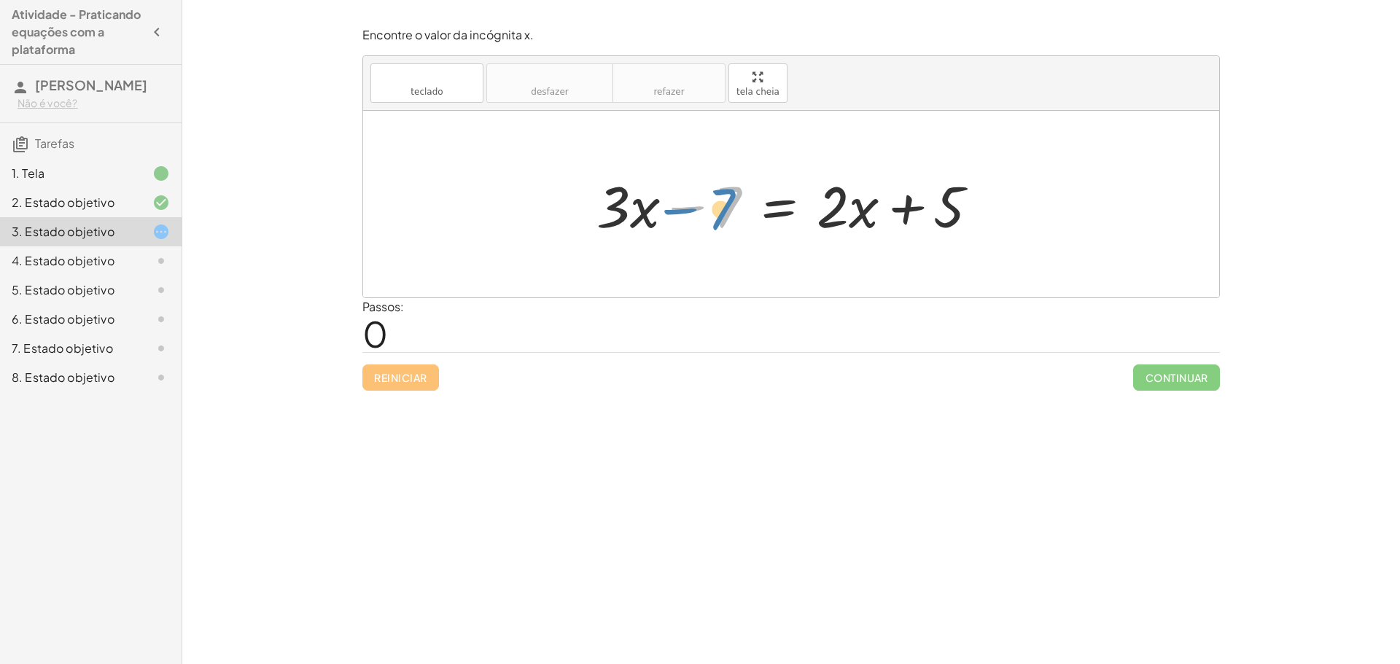
drag, startPoint x: 686, startPoint y: 207, endPoint x: 679, endPoint y: 208, distance: 7.4
click at [679, 208] on div at bounding box center [793, 204] width 408 height 75
drag, startPoint x: 688, startPoint y: 208, endPoint x: 678, endPoint y: 209, distance: 10.3
click at [678, 209] on div at bounding box center [793, 204] width 408 height 75
drag, startPoint x: 945, startPoint y: 207, endPoint x: 828, endPoint y: 201, distance: 116.8
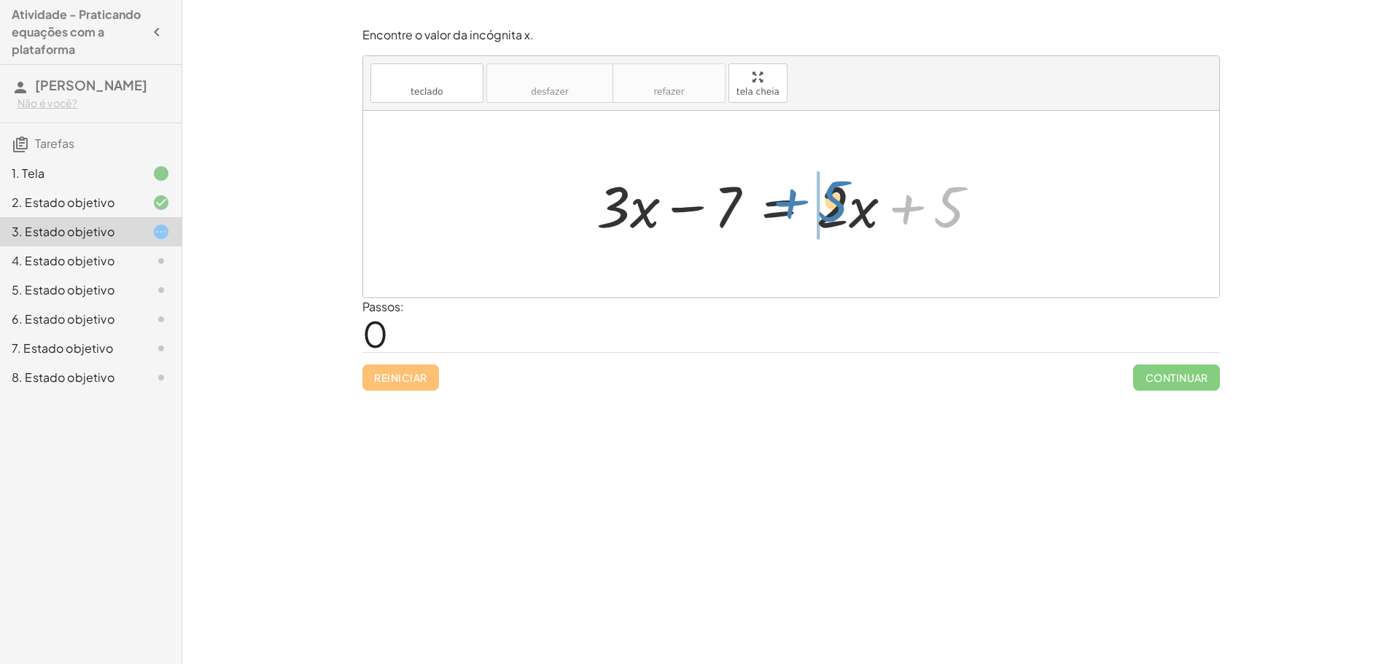
click at [828, 201] on div at bounding box center [793, 204] width 408 height 75
click at [880, 206] on div at bounding box center [793, 204] width 408 height 75
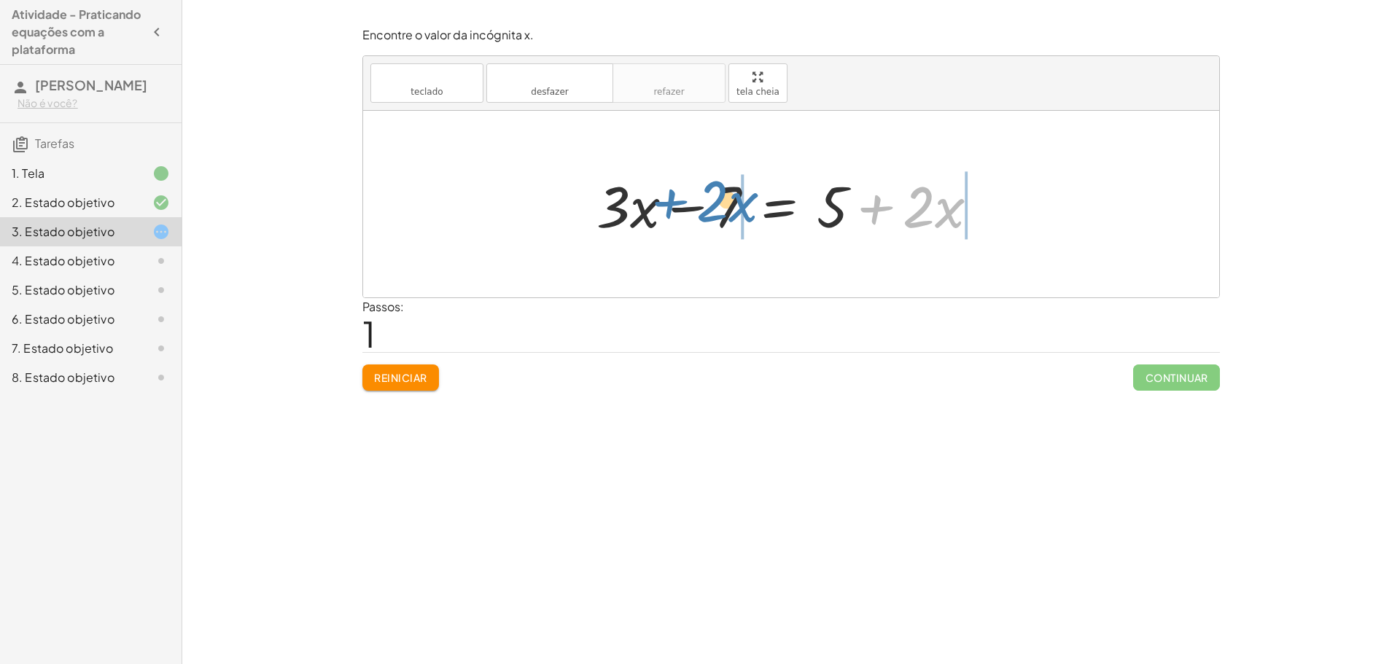
drag, startPoint x: 880, startPoint y: 206, endPoint x: 674, endPoint y: 200, distance: 206.4
click at [674, 200] on div at bounding box center [793, 204] width 408 height 75
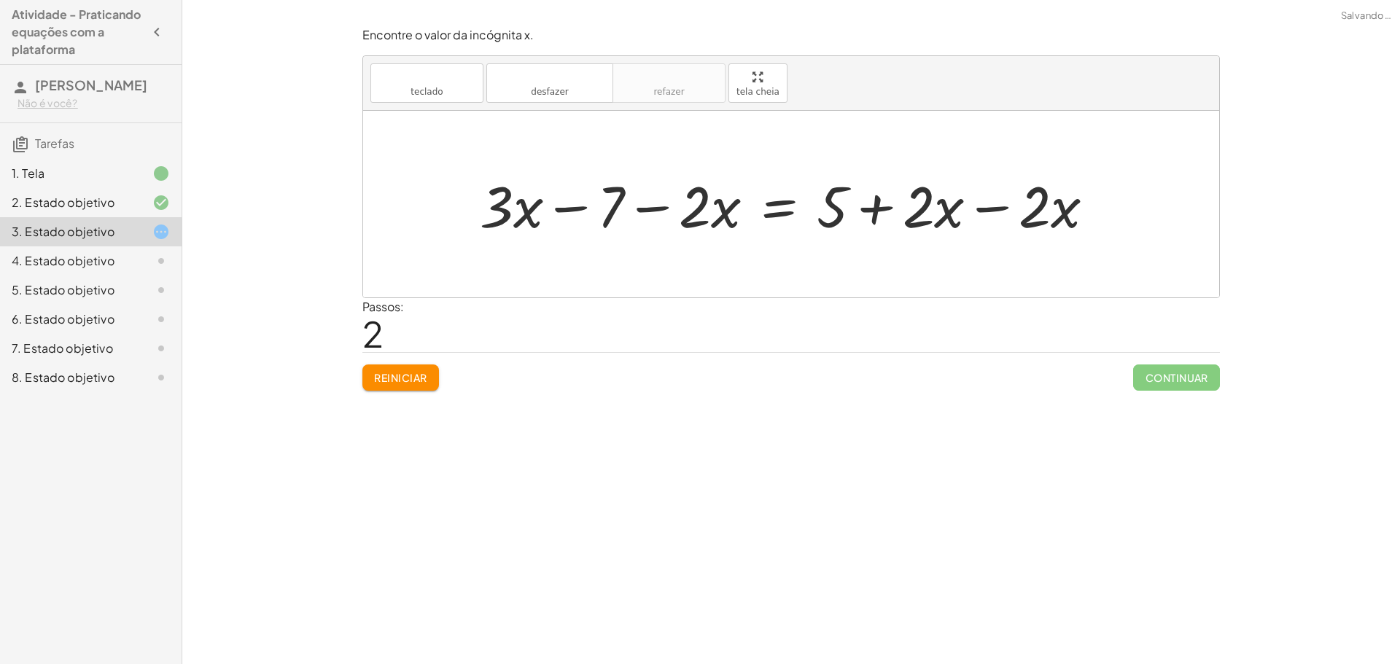
click at [988, 210] on div at bounding box center [792, 204] width 641 height 75
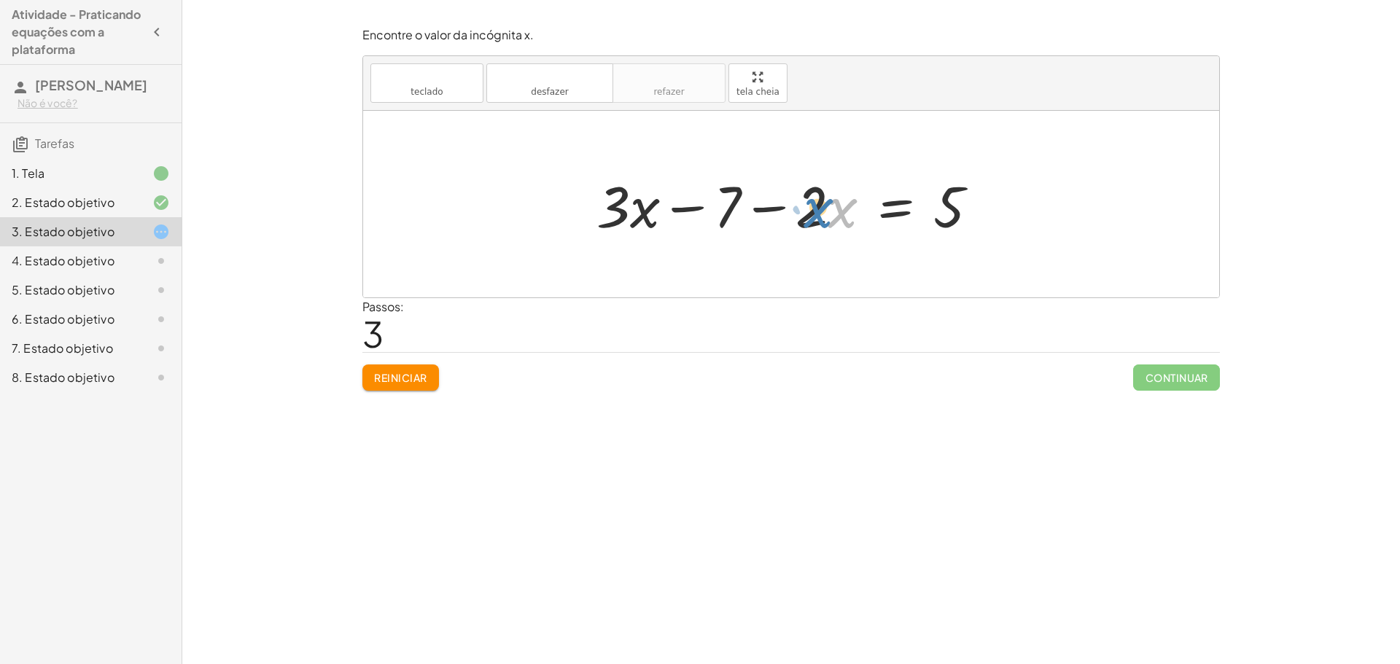
drag, startPoint x: 830, startPoint y: 206, endPoint x: 807, endPoint y: 206, distance: 23.3
click at [807, 206] on div at bounding box center [793, 204] width 408 height 75
click at [772, 209] on div at bounding box center [793, 204] width 408 height 75
click at [687, 208] on div at bounding box center [793, 204] width 408 height 75
click at [769, 206] on div at bounding box center [793, 204] width 408 height 75
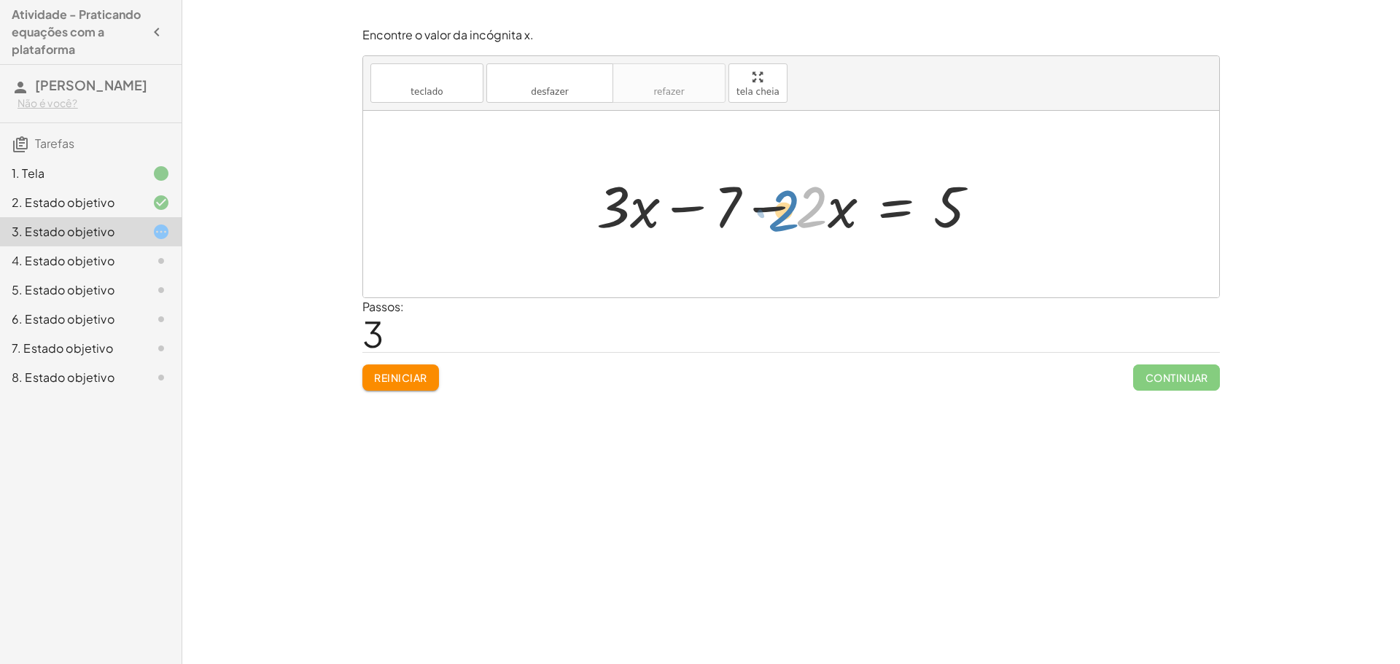
drag, startPoint x: 822, startPoint y: 211, endPoint x: 814, endPoint y: 219, distance: 11.3
click at [814, 219] on div at bounding box center [793, 204] width 408 height 75
drag, startPoint x: 843, startPoint y: 216, endPoint x: 823, endPoint y: 217, distance: 19.7
click at [823, 217] on div at bounding box center [793, 204] width 408 height 75
drag, startPoint x: 776, startPoint y: 209, endPoint x: 603, endPoint y: 213, distance: 172.8
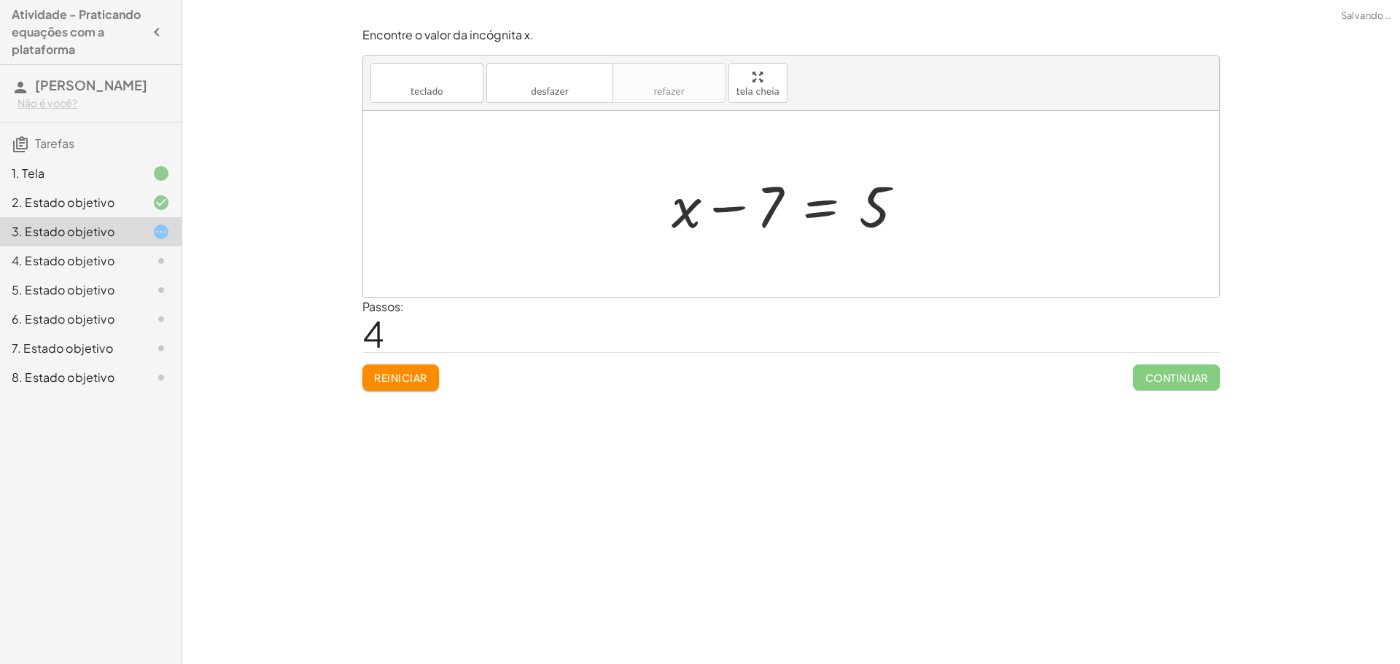
click at [738, 206] on div at bounding box center [793, 204] width 258 height 75
drag, startPoint x: 737, startPoint y: 209, endPoint x: 890, endPoint y: 217, distance: 153.3
click at [736, 209] on div at bounding box center [792, 204] width 421 height 75
click at [838, 208] on div at bounding box center [793, 204] width 258 height 75
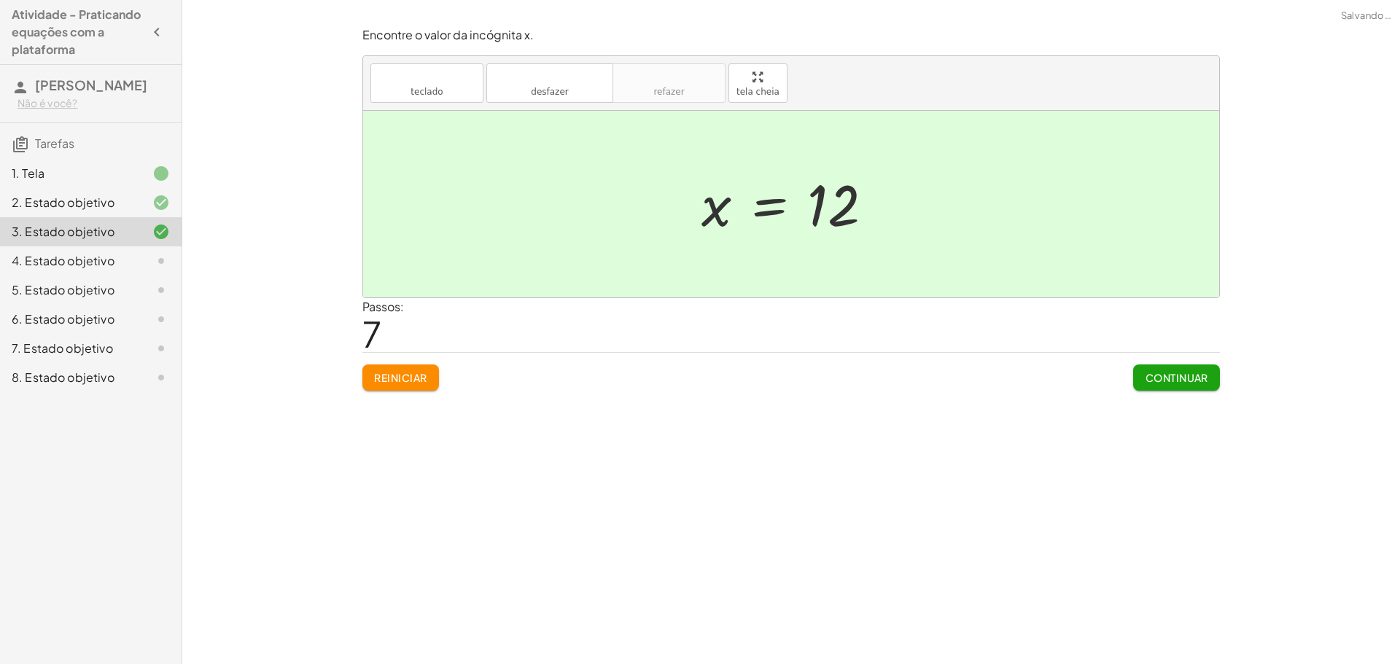
click at [1175, 371] on font "Continuar" at bounding box center [1176, 377] width 63 height 13
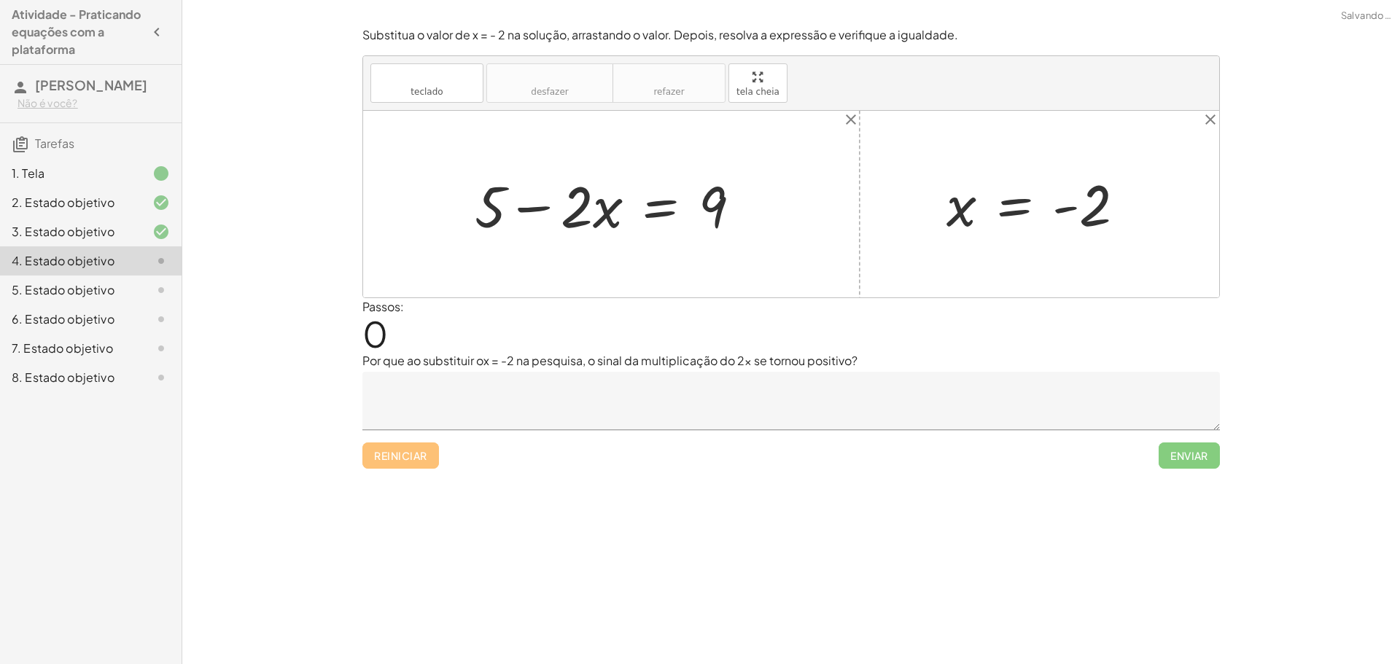
click at [873, 164] on div at bounding box center [791, 204] width 856 height 187
click at [545, 203] on div at bounding box center [613, 204] width 292 height 75
drag, startPoint x: 502, startPoint y: 211, endPoint x: 520, endPoint y: 198, distance: 22.0
click at [520, 198] on div at bounding box center [613, 204] width 292 height 75
click at [531, 208] on div at bounding box center [613, 204] width 292 height 75
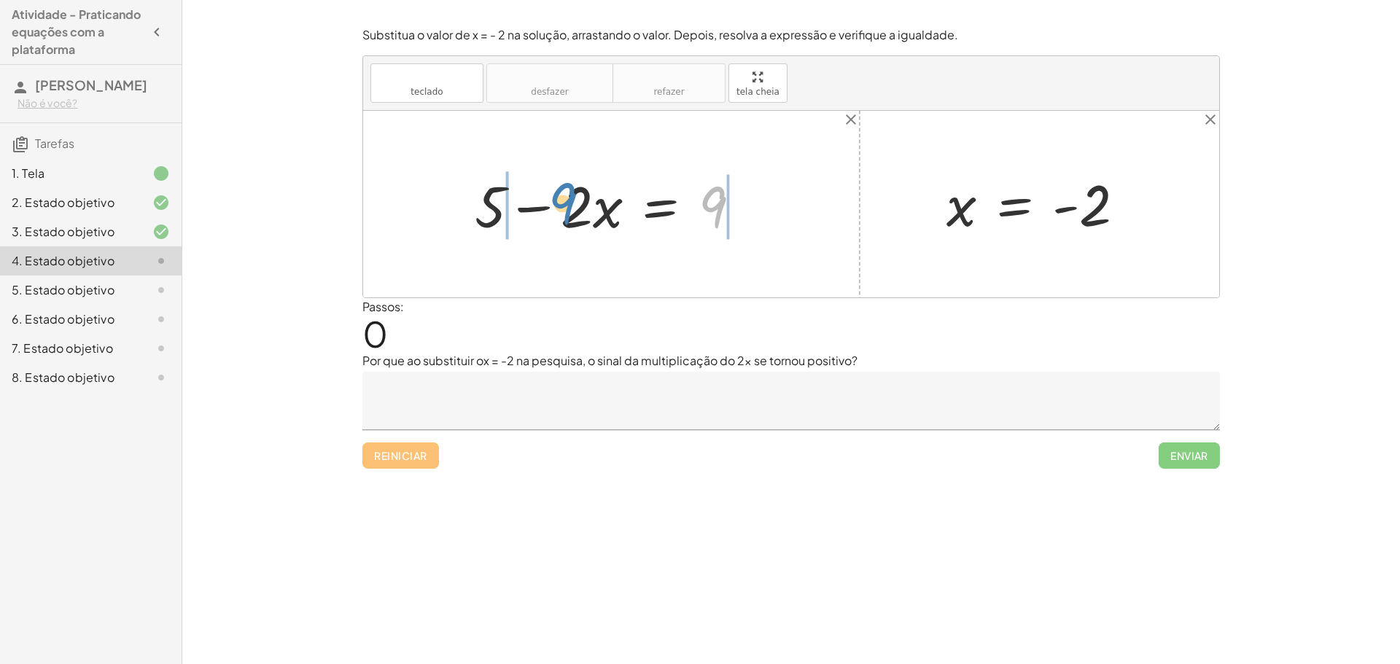
drag, startPoint x: 717, startPoint y: 205, endPoint x: 568, endPoint y: 201, distance: 149.5
click at [568, 201] on div at bounding box center [613, 204] width 292 height 75
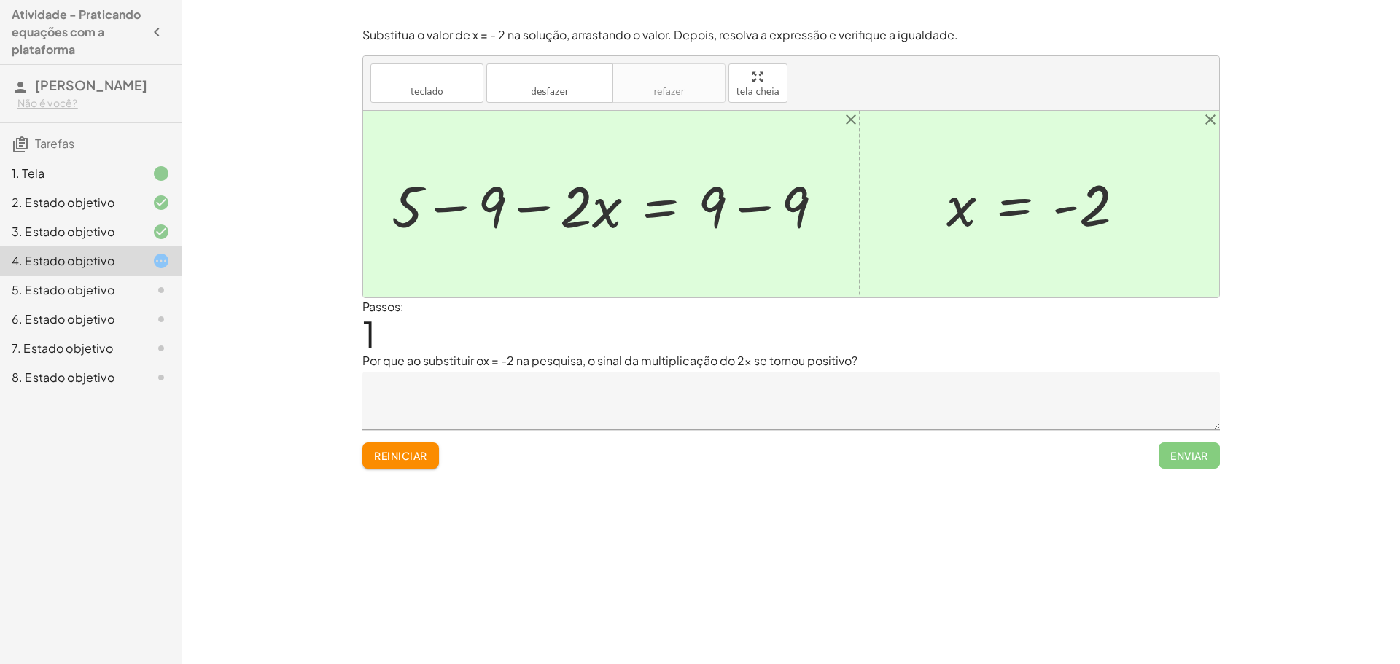
click at [982, 227] on div at bounding box center [1041, 204] width 205 height 72
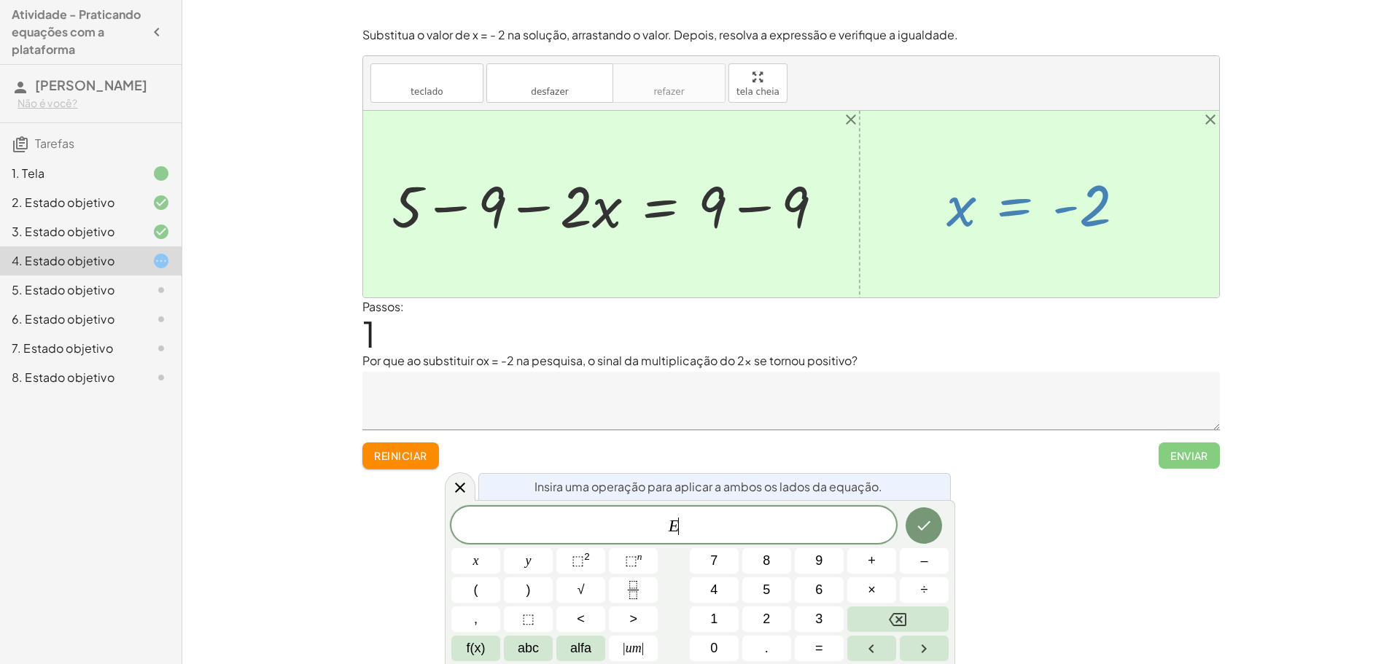
click at [732, 319] on div "Passos: 1" at bounding box center [790, 325] width 857 height 54
drag, startPoint x: 565, startPoint y: 252, endPoint x: 572, endPoint y: 223, distance: 30.1
click at [566, 249] on div at bounding box center [791, 204] width 856 height 187
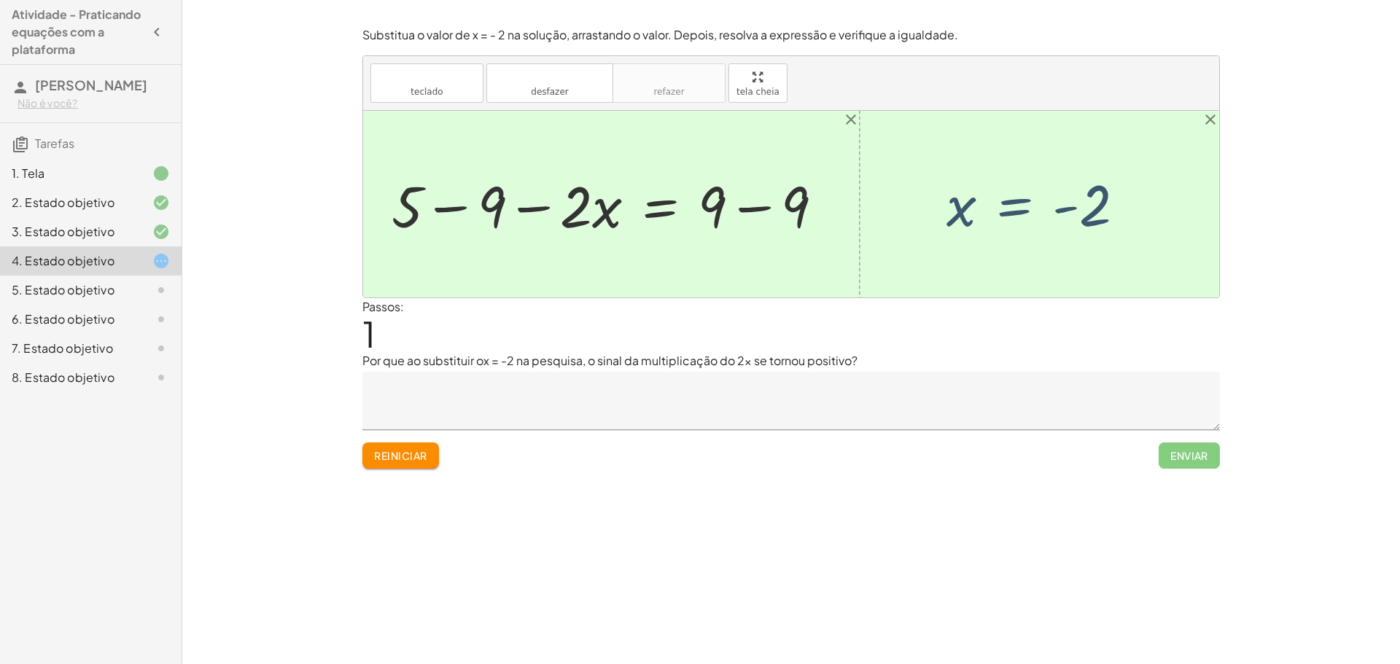
click at [575, 208] on div at bounding box center [613, 204] width 458 height 75
drag, startPoint x: 504, startPoint y: 203, endPoint x: 493, endPoint y: 204, distance: 11.8
click at [503, 203] on div at bounding box center [613, 204] width 458 height 75
click at [456, 206] on div at bounding box center [622, 204] width 421 height 75
click at [526, 208] on div at bounding box center [622, 204] width 421 height 75
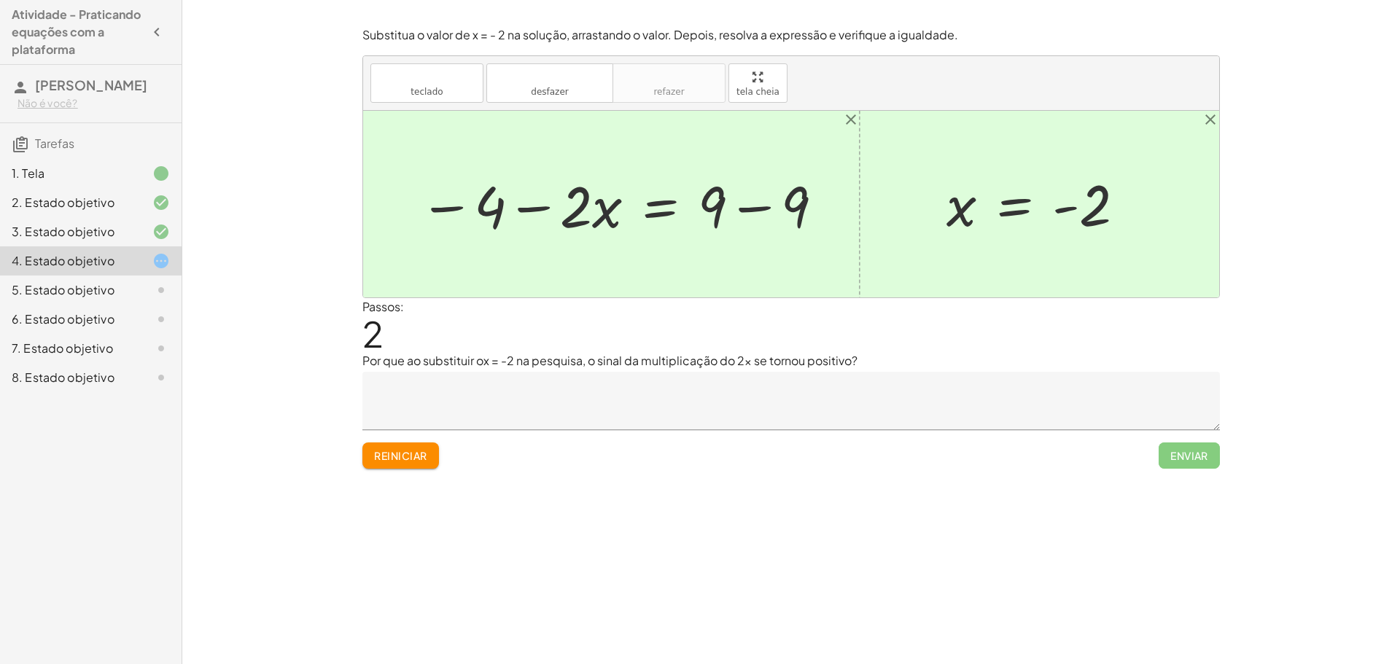
click at [747, 206] on div at bounding box center [622, 204] width 421 height 75
drag, startPoint x: 717, startPoint y: 205, endPoint x: 424, endPoint y: 200, distance: 293.1
click at [424, 200] on div at bounding box center [581, 204] width 338 height 75
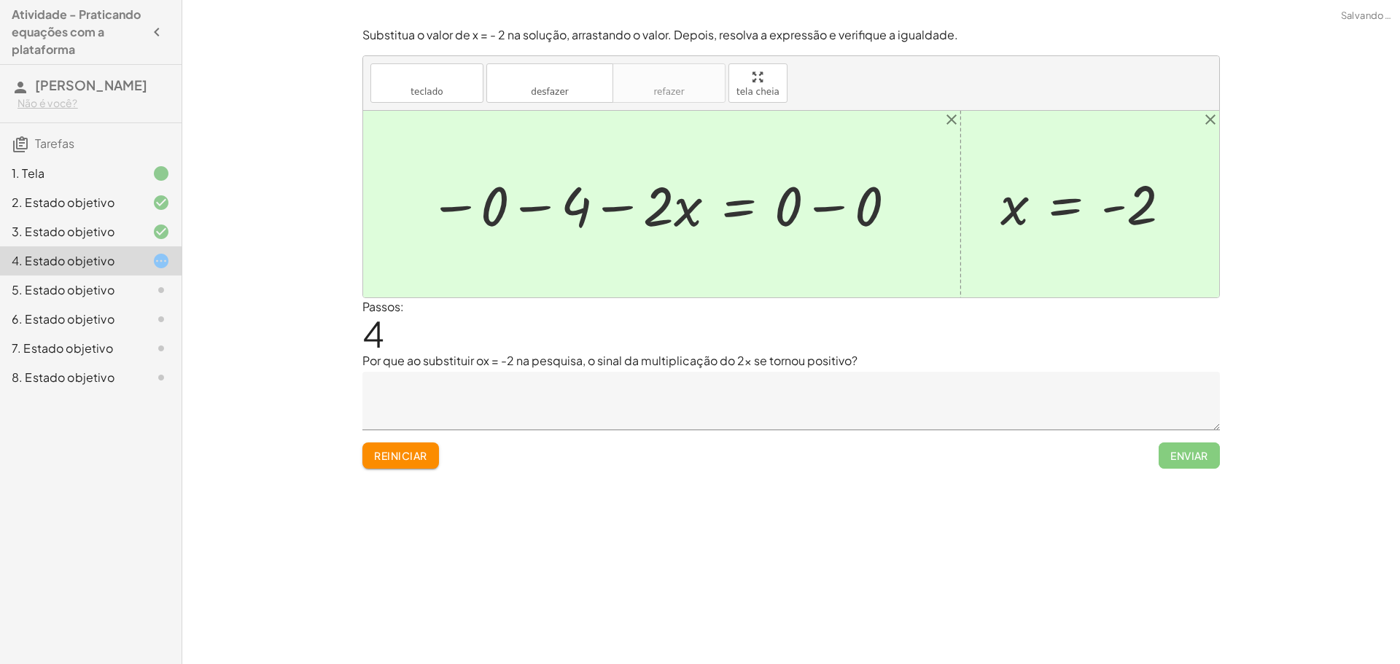
click at [534, 211] on div at bounding box center [663, 204] width 484 height 72
click at [544, 210] on div at bounding box center [704, 204] width 405 height 72
click at [615, 209] on div at bounding box center [704, 204] width 405 height 72
click at [828, 211] on div at bounding box center [704, 204] width 405 height 72
drag, startPoint x: 655, startPoint y: 206, endPoint x: 842, endPoint y: 202, distance: 186.7
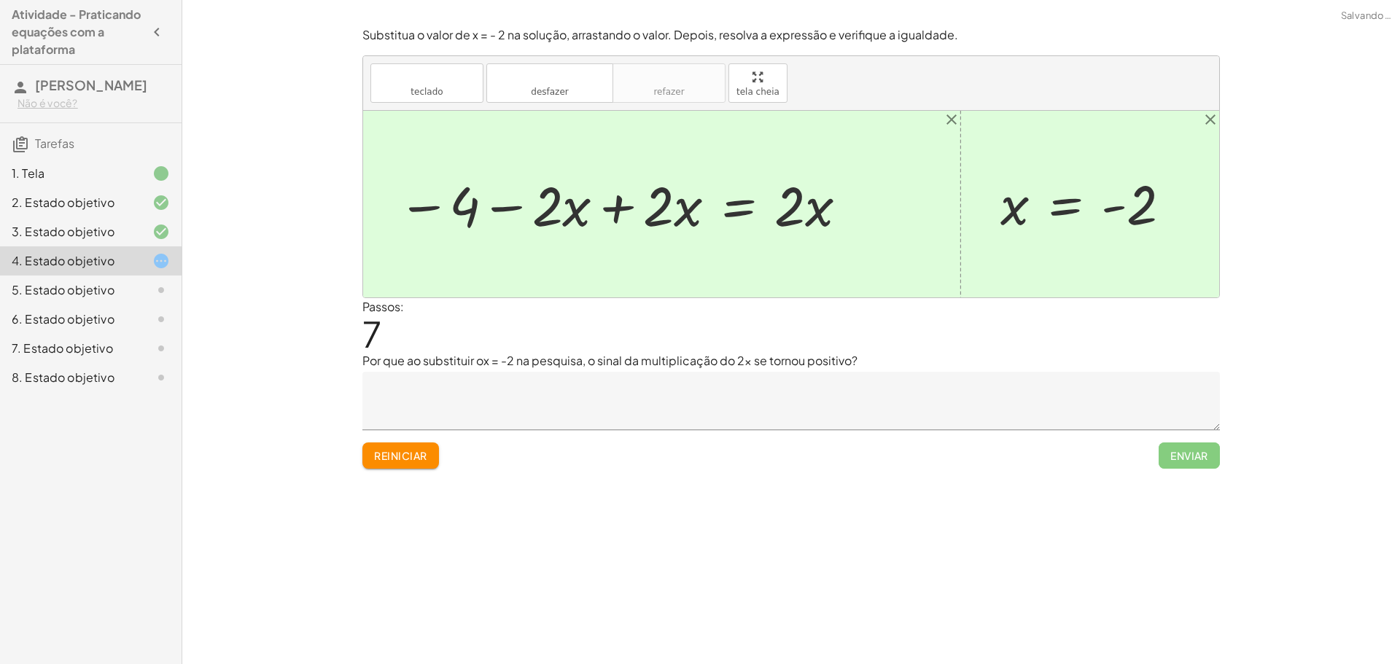
click at [624, 206] on div at bounding box center [623, 204] width 467 height 72
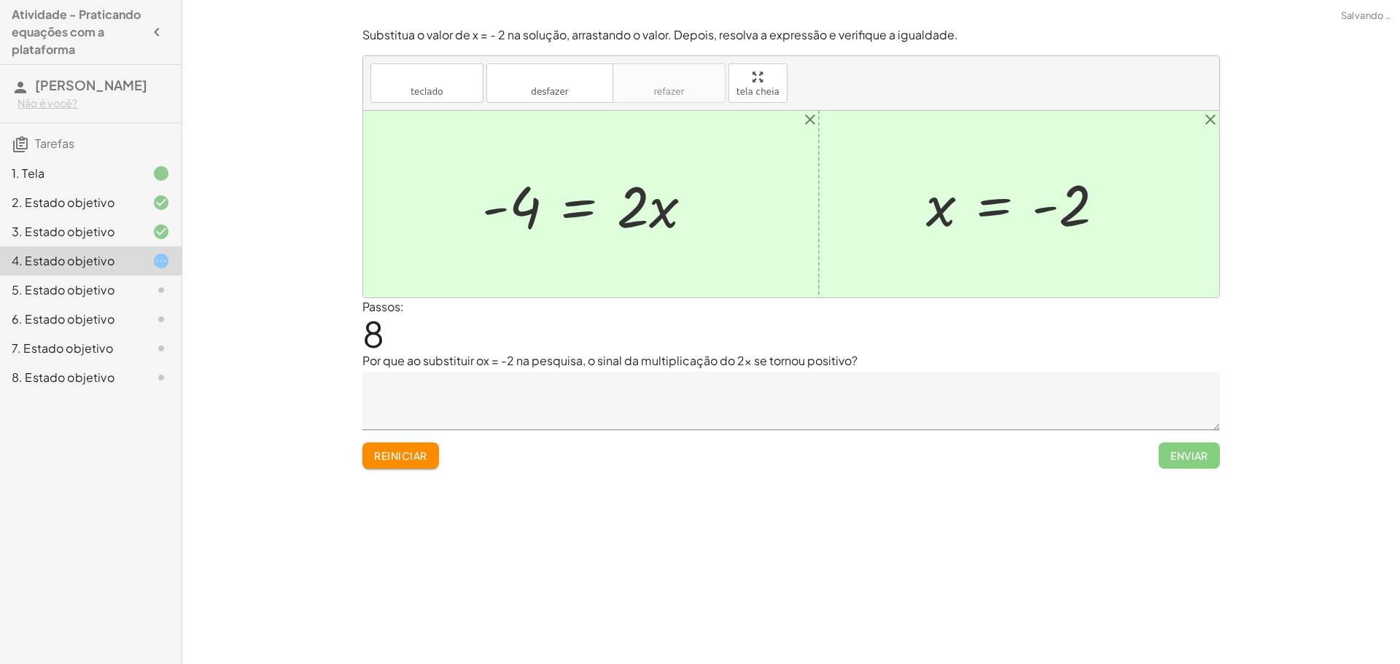
click at [631, 216] on div at bounding box center [593, 204] width 237 height 75
click at [574, 202] on div at bounding box center [593, 204] width 237 height 75
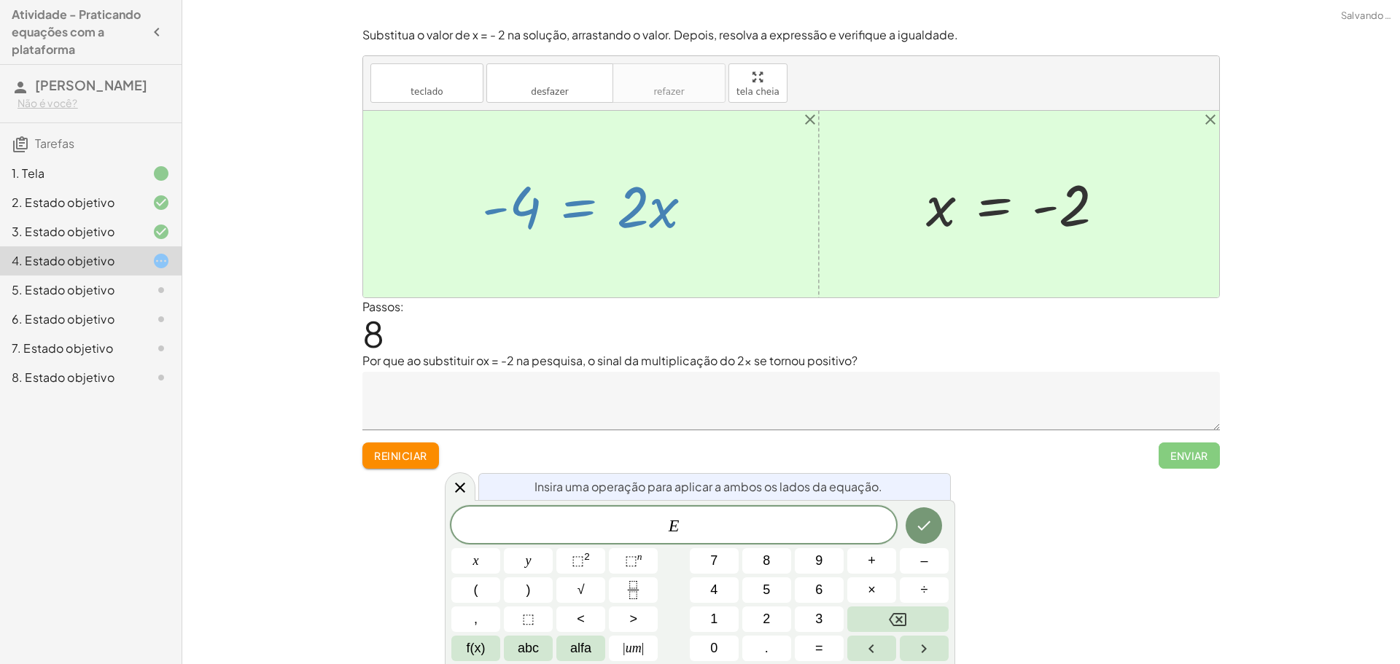
click at [501, 247] on div at bounding box center [791, 204] width 856 height 187
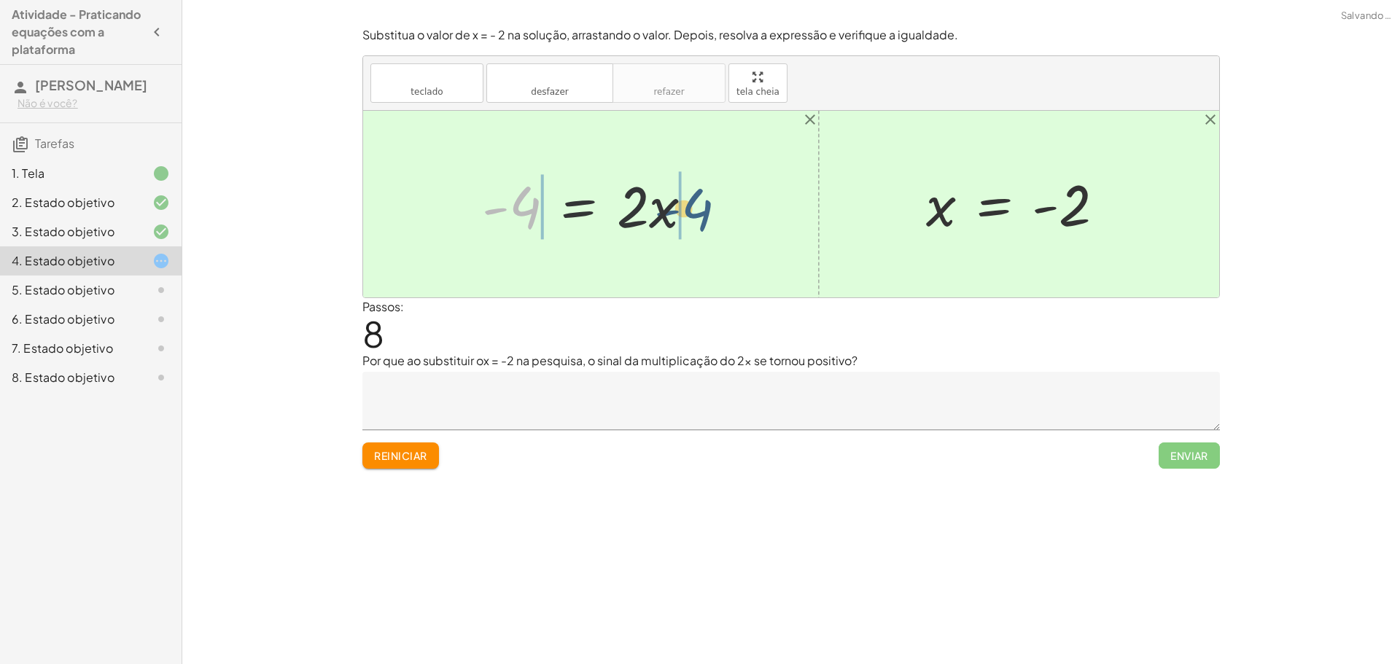
drag, startPoint x: 524, startPoint y: 208, endPoint x: 713, endPoint y: 211, distance: 188.8
click at [713, 211] on div "+ 5 − · 2 · x = 9 + 5 − 9 − · 2 · x = + 9 − 9 − 4 − · 2 · x = + 9 − 9 − 4 − · 2…" at bounding box center [591, 204] width 262 height 82
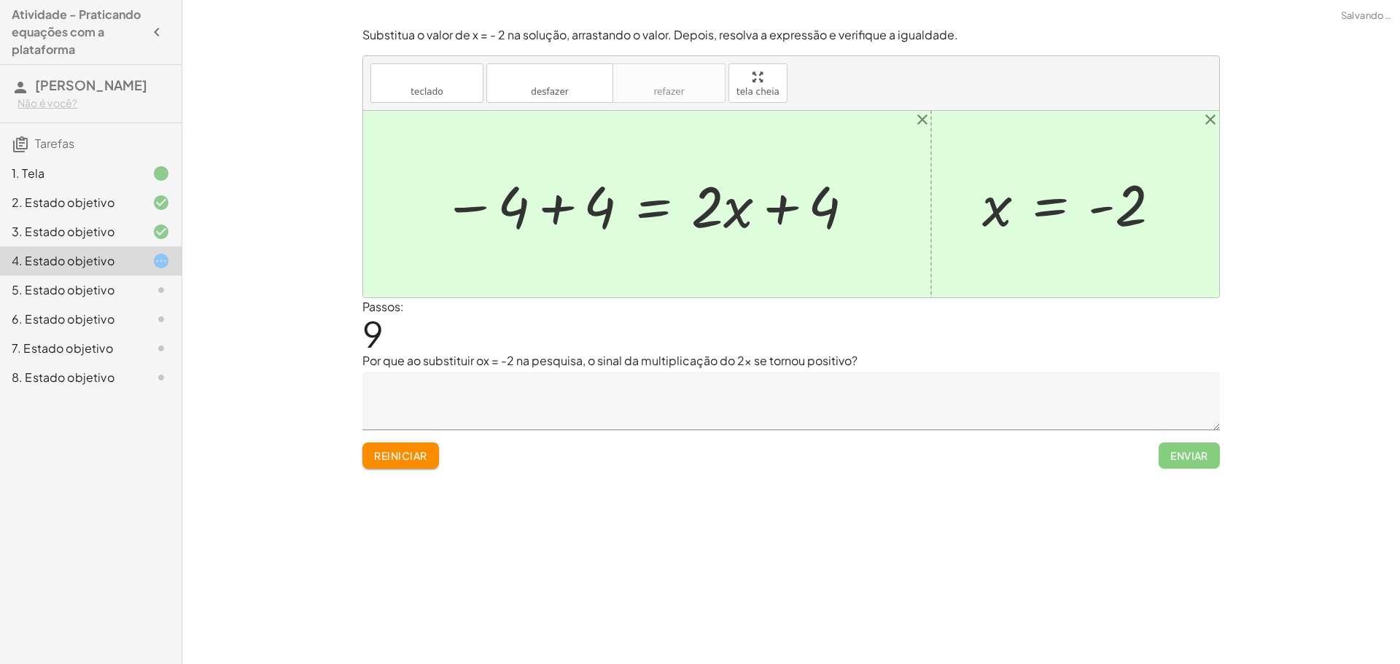
click at [781, 207] on div at bounding box center [649, 204] width 428 height 75
drag, startPoint x: 720, startPoint y: 214, endPoint x: 887, endPoint y: 216, distance: 167.0
click at [887, 216] on div "+ 5 − · 2 · x = 9 + 5 − 9 − · 2 · x = + 9 − 9 − 4 − · 2 · x = + 9 − 9 − 4 − · 2…" at bounding box center [791, 204] width 856 height 187
click at [763, 211] on div at bounding box center [649, 204] width 428 height 75
drag, startPoint x: 563, startPoint y: 209, endPoint x: 738, endPoint y: 216, distance: 175.8
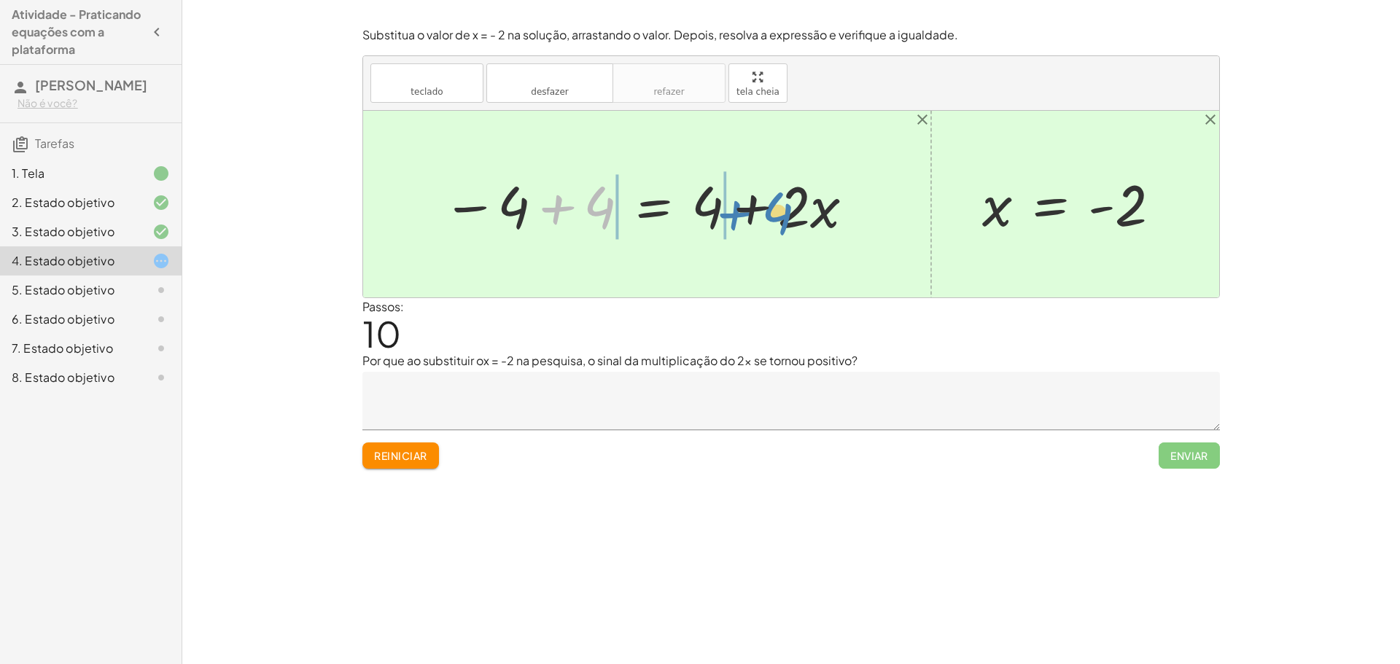
click at [738, 216] on div at bounding box center [649, 204] width 428 height 75
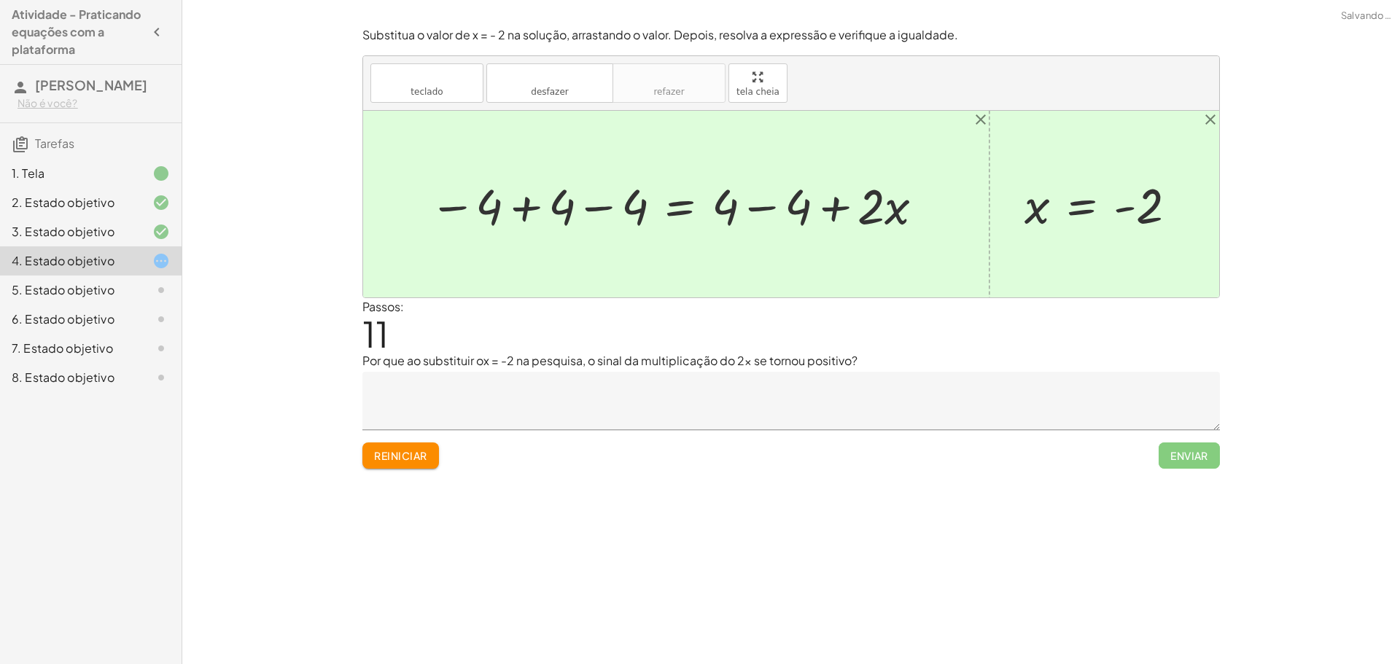
click at [756, 205] on div at bounding box center [678, 204] width 512 height 64
click at [612, 208] on div at bounding box center [605, 204] width 366 height 64
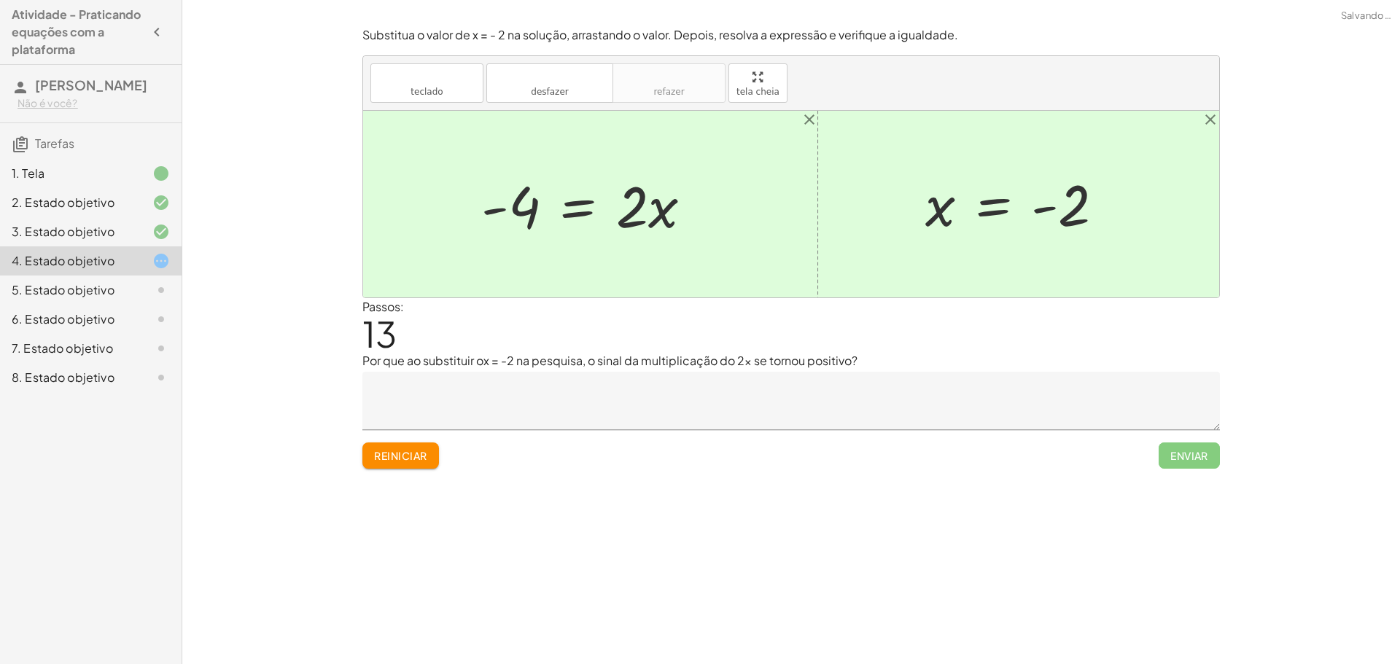
click at [511, 209] on div at bounding box center [592, 204] width 237 height 75
click at [502, 209] on div at bounding box center [592, 204] width 237 height 75
click at [546, 219] on div at bounding box center [592, 204] width 237 height 75
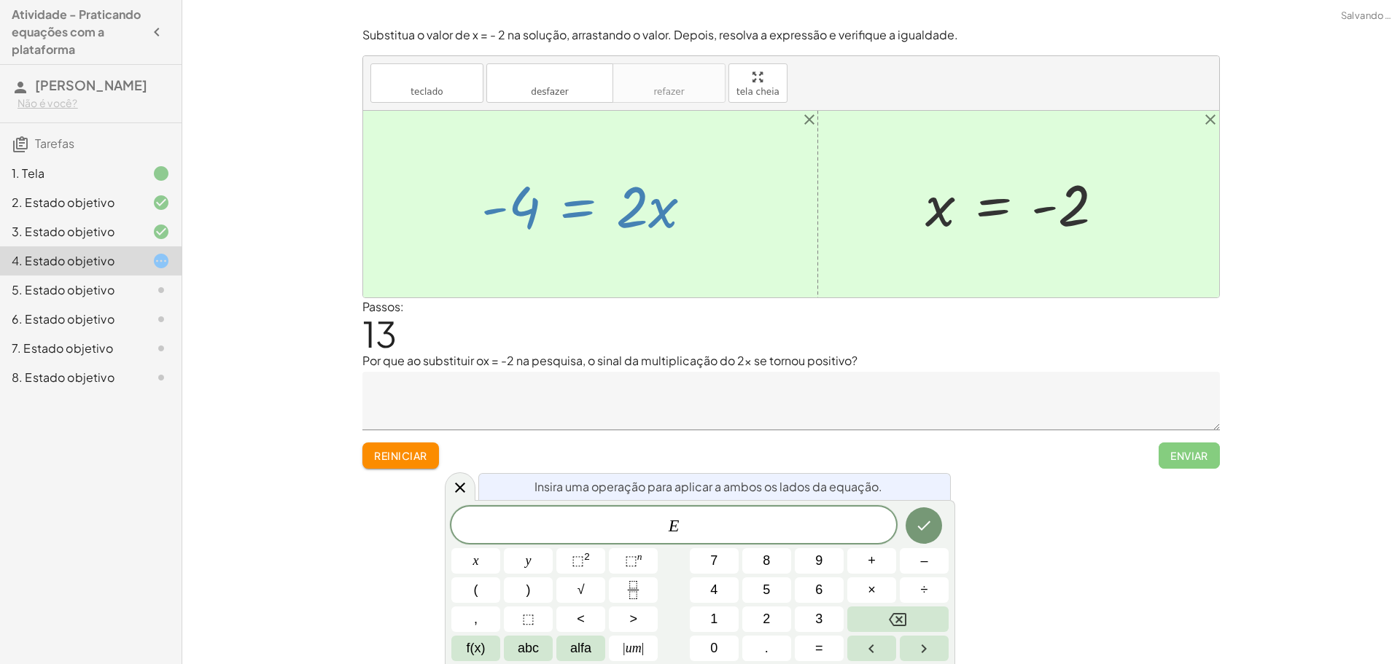
click at [417, 465] on button "Reiniciar" at bounding box center [400, 456] width 77 height 26
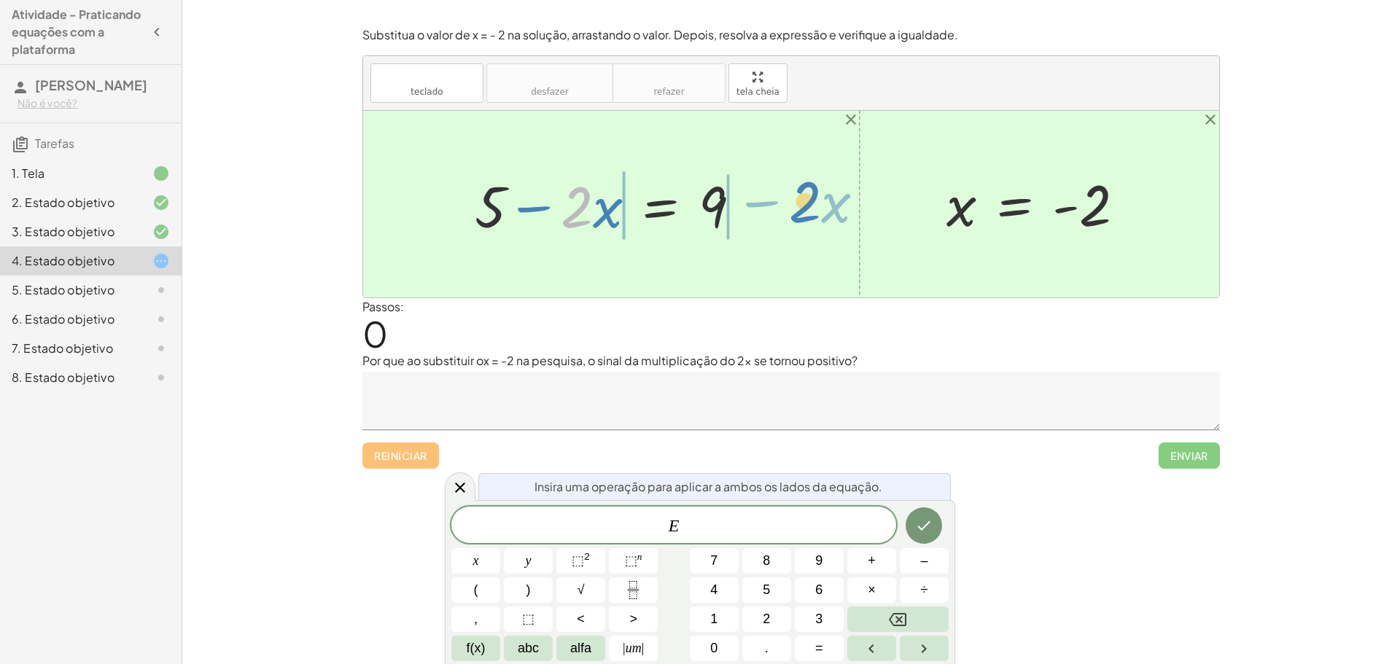
drag, startPoint x: 588, startPoint y: 209, endPoint x: 809, endPoint y: 204, distance: 221.7
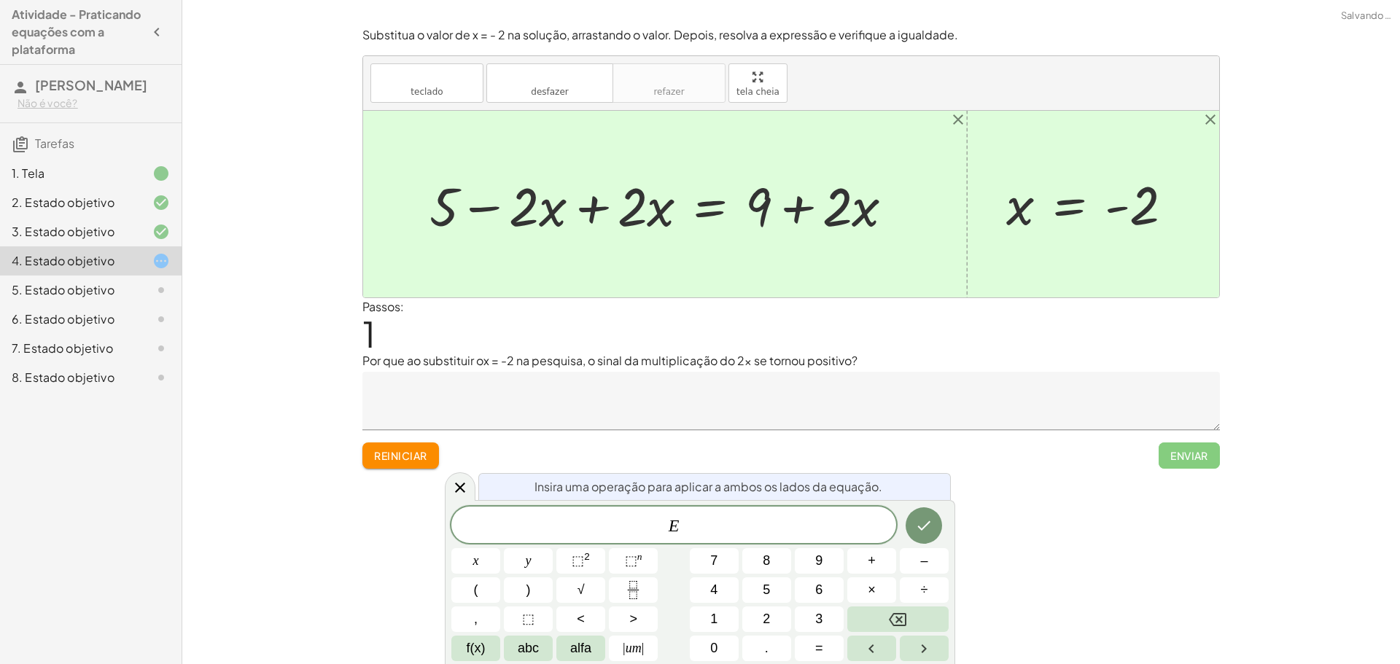
click at [802, 205] on div at bounding box center [667, 204] width 491 height 70
drag, startPoint x: 553, startPoint y: 209, endPoint x: 941, endPoint y: 212, distance: 387.8
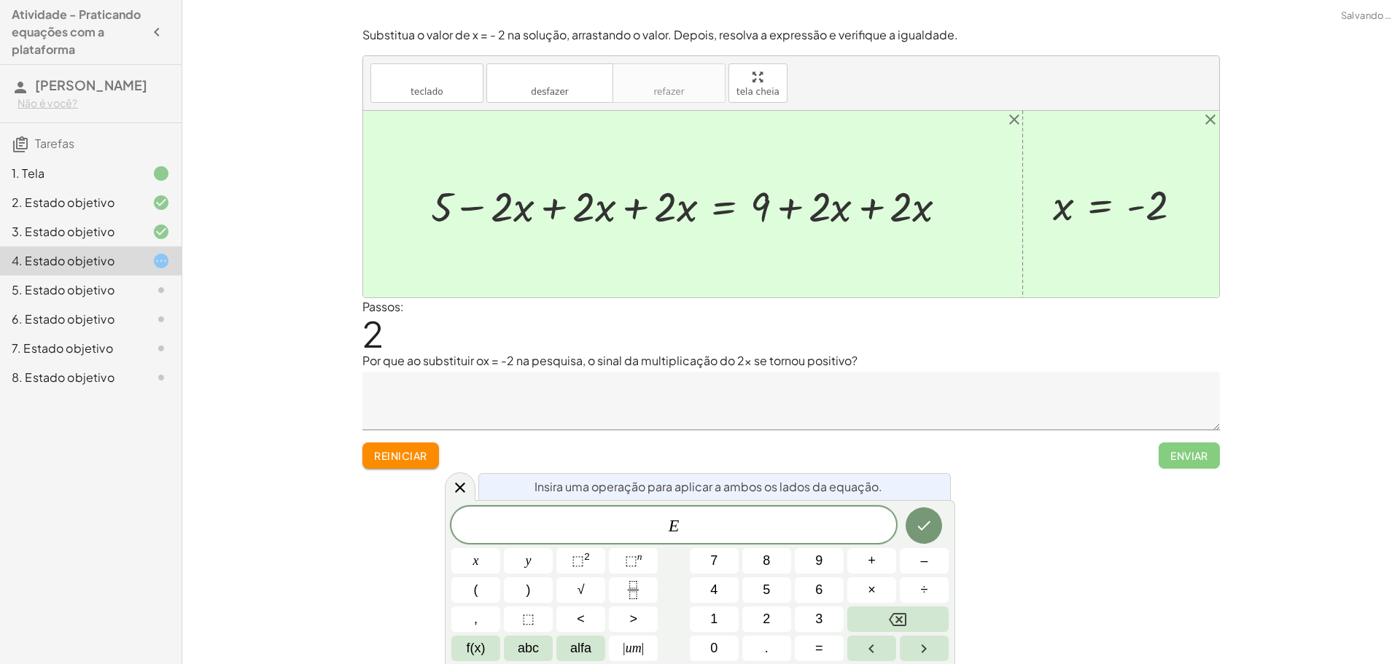
click at [873, 211] on div at bounding box center [695, 204] width 542 height 55
drag, startPoint x: 471, startPoint y: 208, endPoint x: 851, endPoint y: 205, distance: 380.6
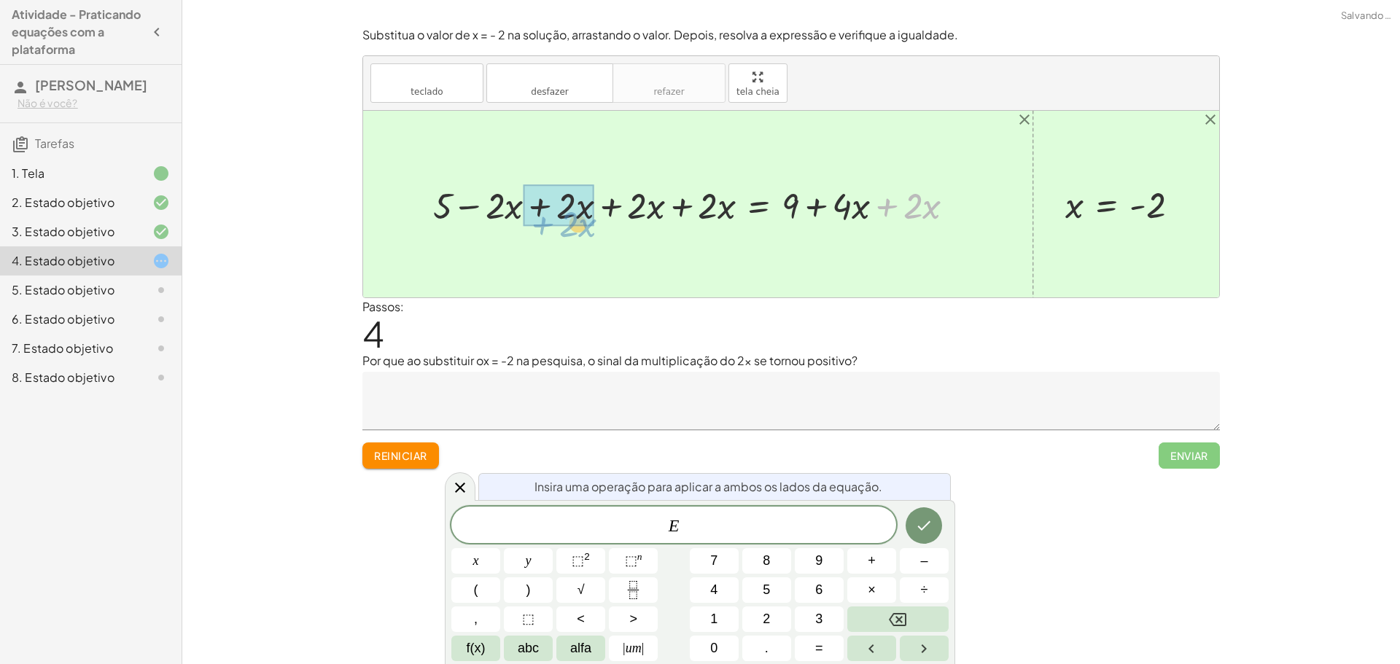
drag, startPoint x: 890, startPoint y: 204, endPoint x: 551, endPoint y: 224, distance: 339.6
click at [410, 447] on button "Reiniciar" at bounding box center [400, 456] width 77 height 26
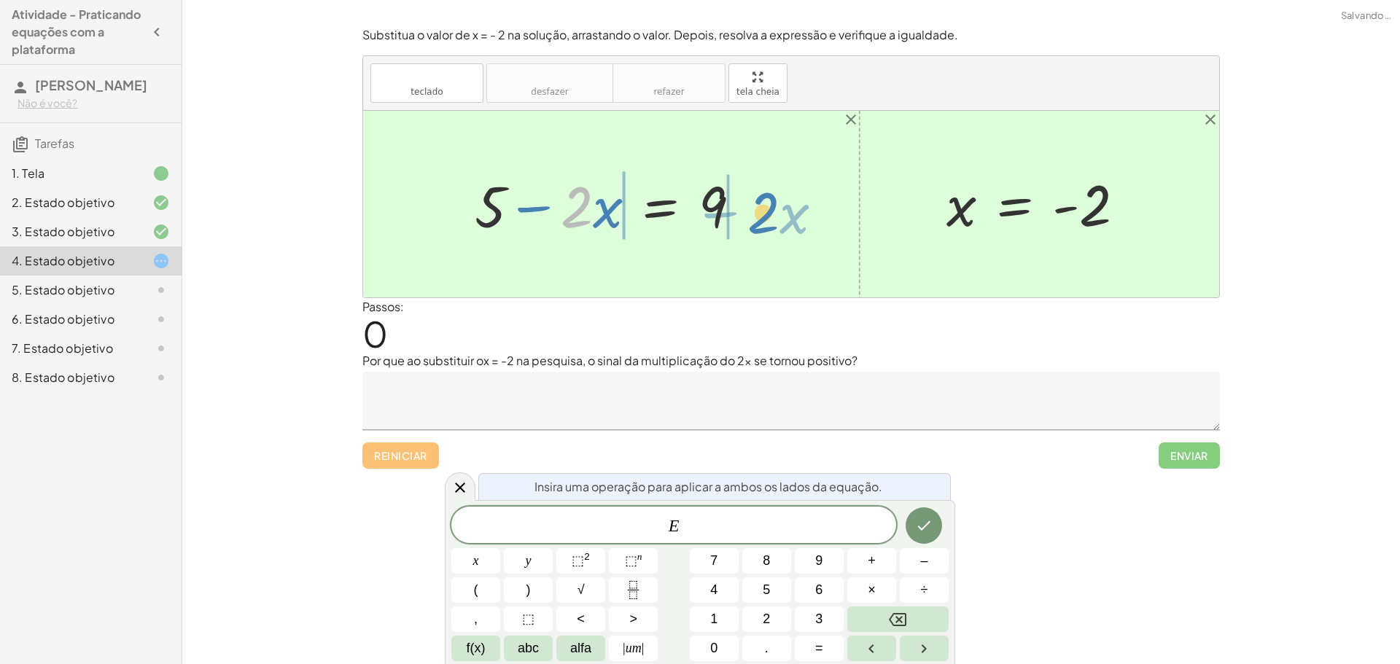
drag, startPoint x: 579, startPoint y: 203, endPoint x: 765, endPoint y: 208, distance: 186.7
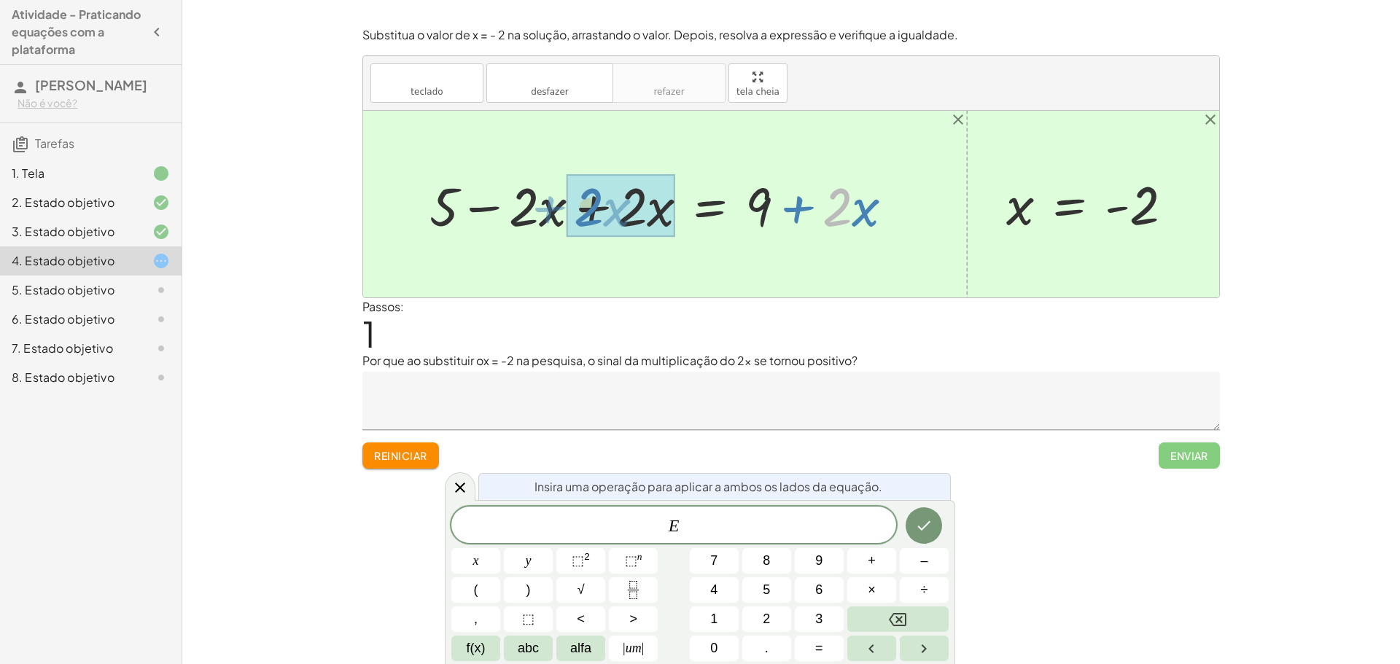
drag, startPoint x: 843, startPoint y: 200, endPoint x: 594, endPoint y: 200, distance: 248.6
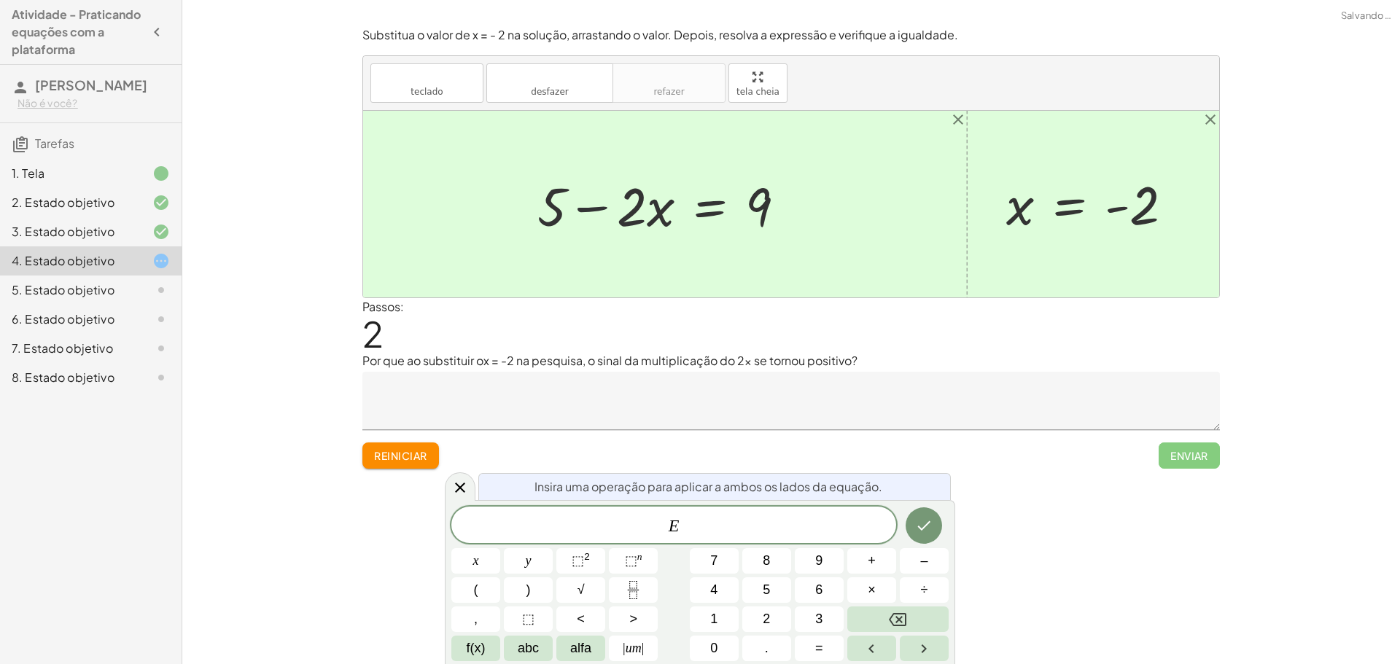
click at [599, 209] on div at bounding box center [667, 204] width 274 height 70
click at [413, 461] on font "Reiniciar" at bounding box center [400, 455] width 52 height 13
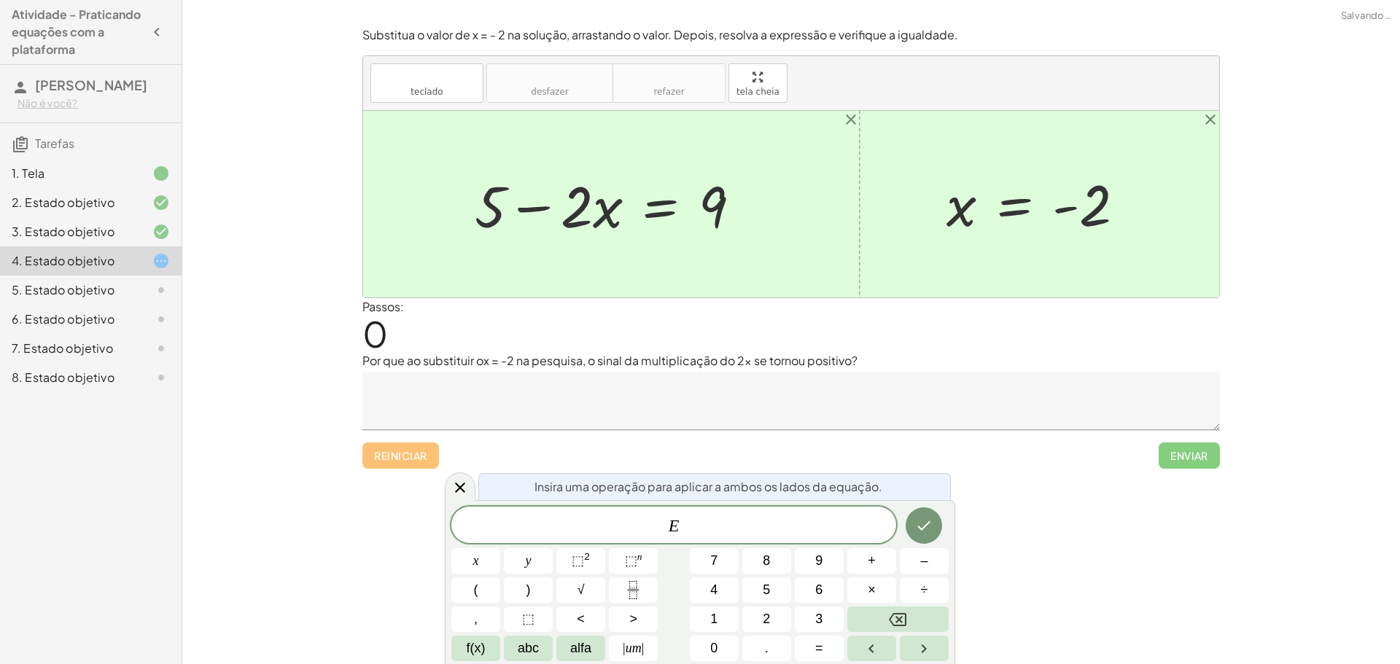
click at [388, 507] on div "Encontre o valor da incógnita x manipulando a descoberta. inserir selecione uma…" at bounding box center [790, 332] width 1217 height 664
click at [394, 550] on div "Encontre o valor da incógnita x manipulando a descoberta. inserir selecione uma…" at bounding box center [790, 332] width 1217 height 664
click at [418, 457] on div "Reiniciar Enviar" at bounding box center [790, 449] width 857 height 39
click at [484, 364] on font "Por que ao substituir ox = -2 na pesquisa, o sinal da multiplicação do 2x se to…" at bounding box center [609, 360] width 495 height 15
click at [851, 120] on icon "close" at bounding box center [850, 119] width 17 height 17
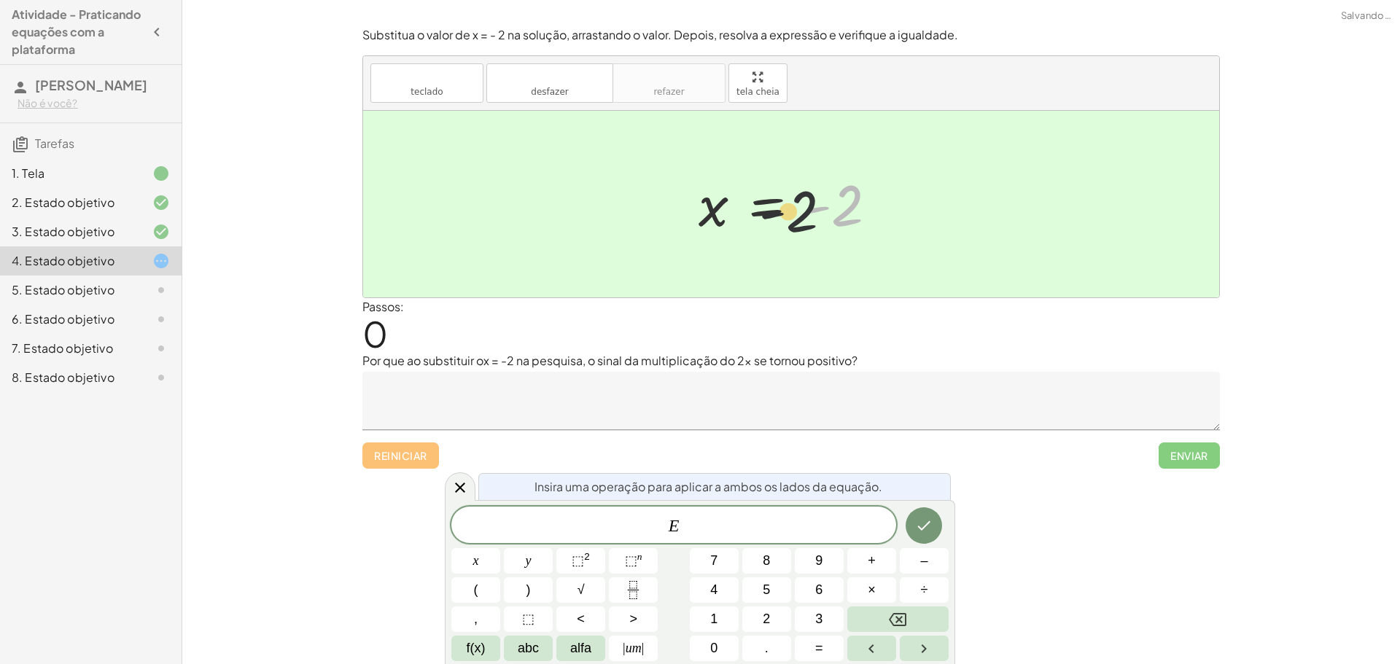
drag, startPoint x: 845, startPoint y: 208, endPoint x: 766, endPoint y: 222, distance: 79.9
click at [766, 222] on div at bounding box center [793, 204] width 205 height 72
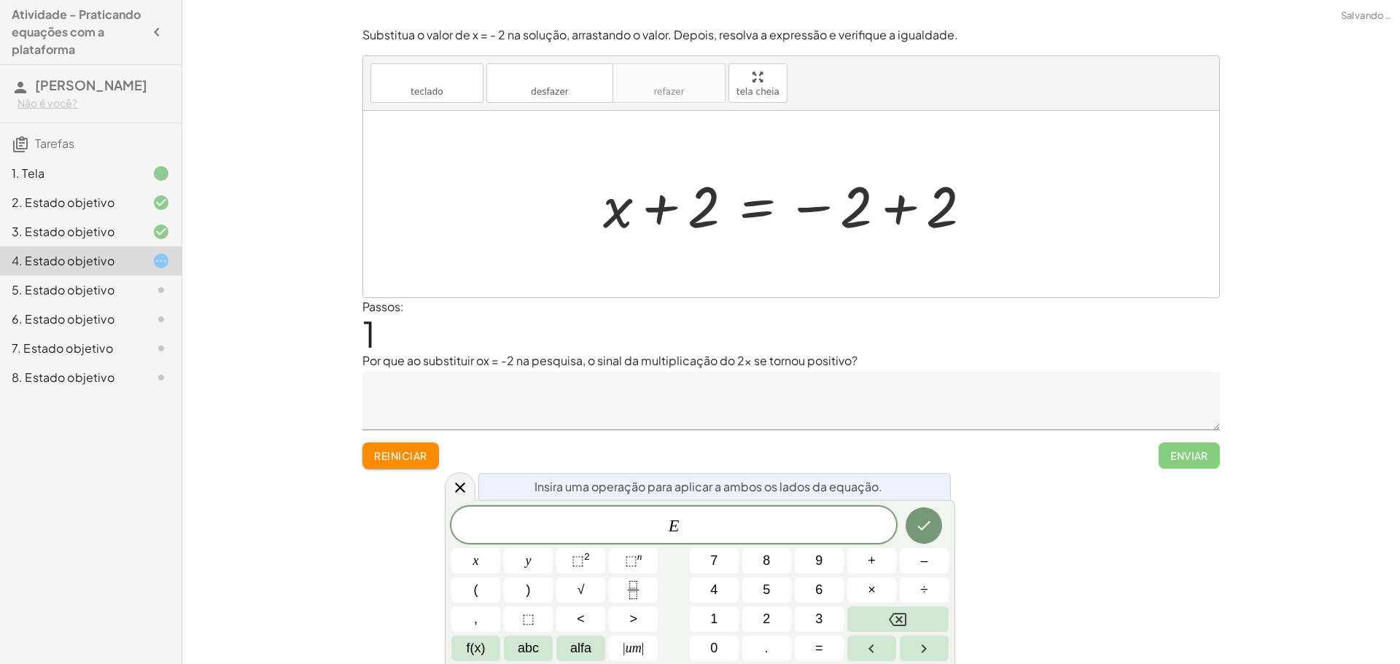
click at [400, 450] on font "Reiniciar" at bounding box center [400, 455] width 52 height 13
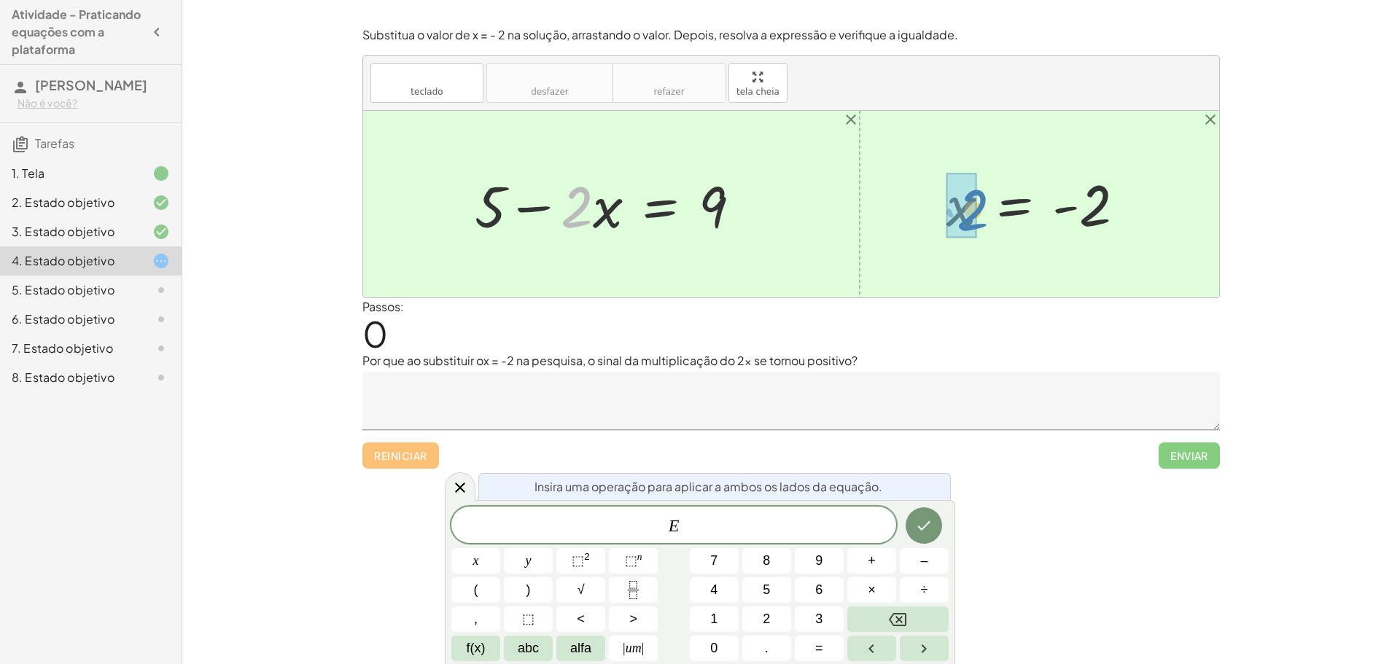
drag, startPoint x: 574, startPoint y: 212, endPoint x: 970, endPoint y: 215, distance: 395.9
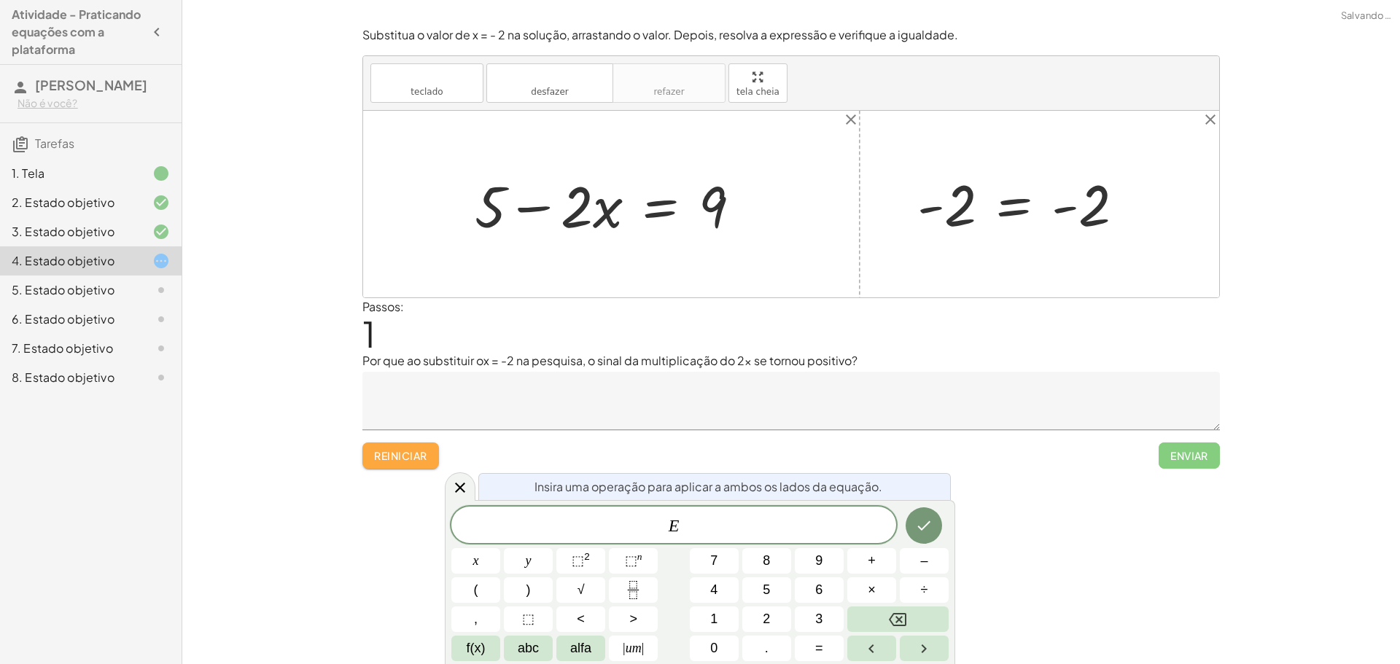
click at [383, 459] on font "Reiniciar" at bounding box center [400, 455] width 52 height 13
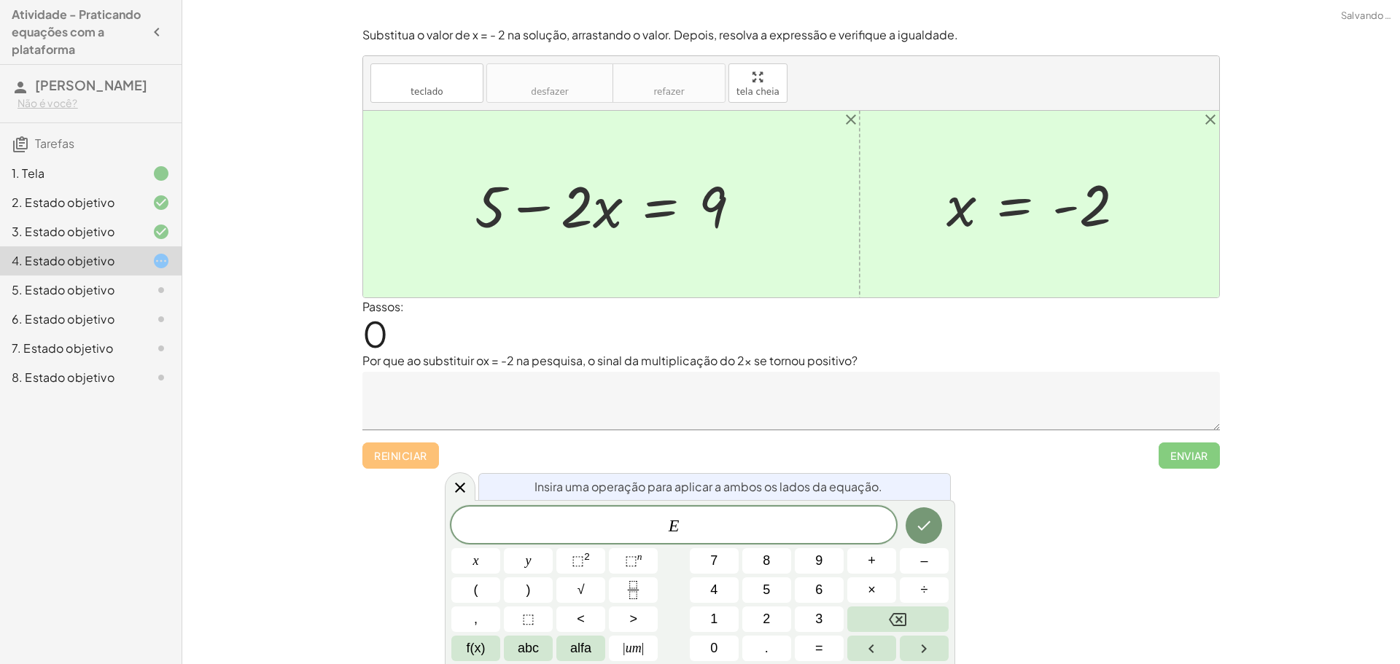
click at [890, 175] on div at bounding box center [791, 204] width 856 height 187
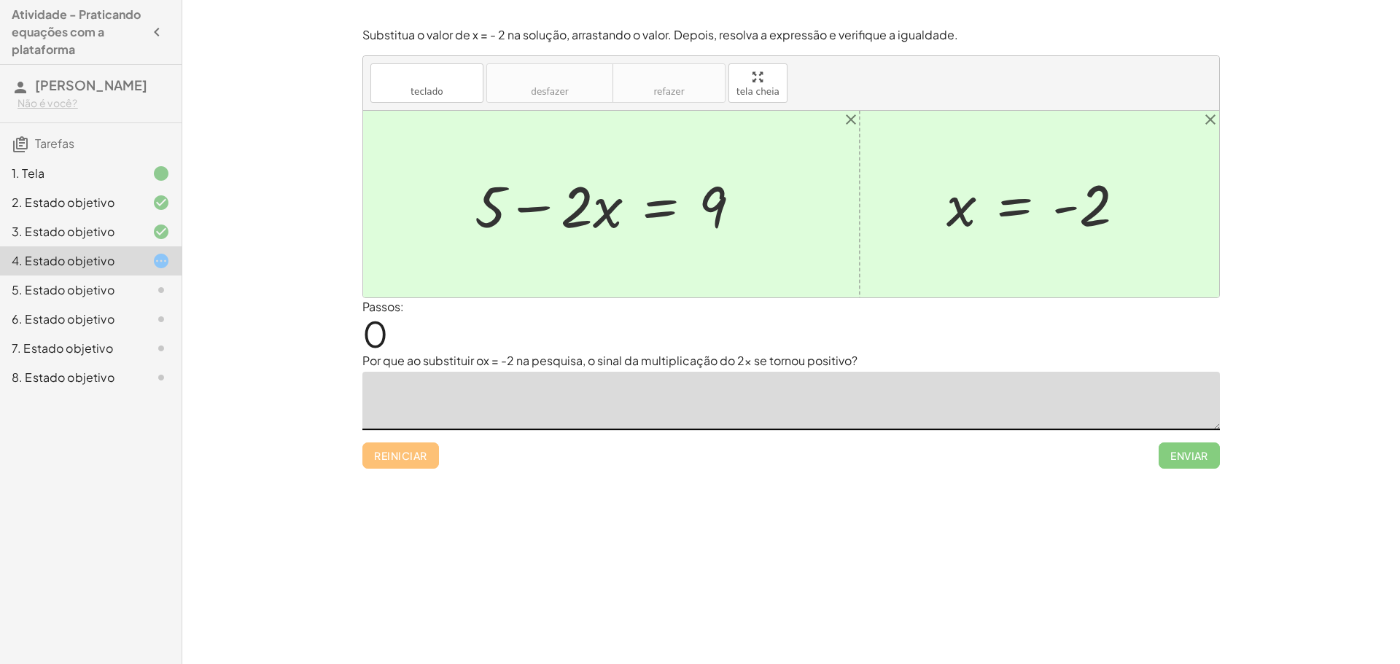
click at [705, 398] on textarea at bounding box center [790, 401] width 857 height 58
click at [592, 460] on div "Reiniciar Enviar" at bounding box center [790, 449] width 857 height 39
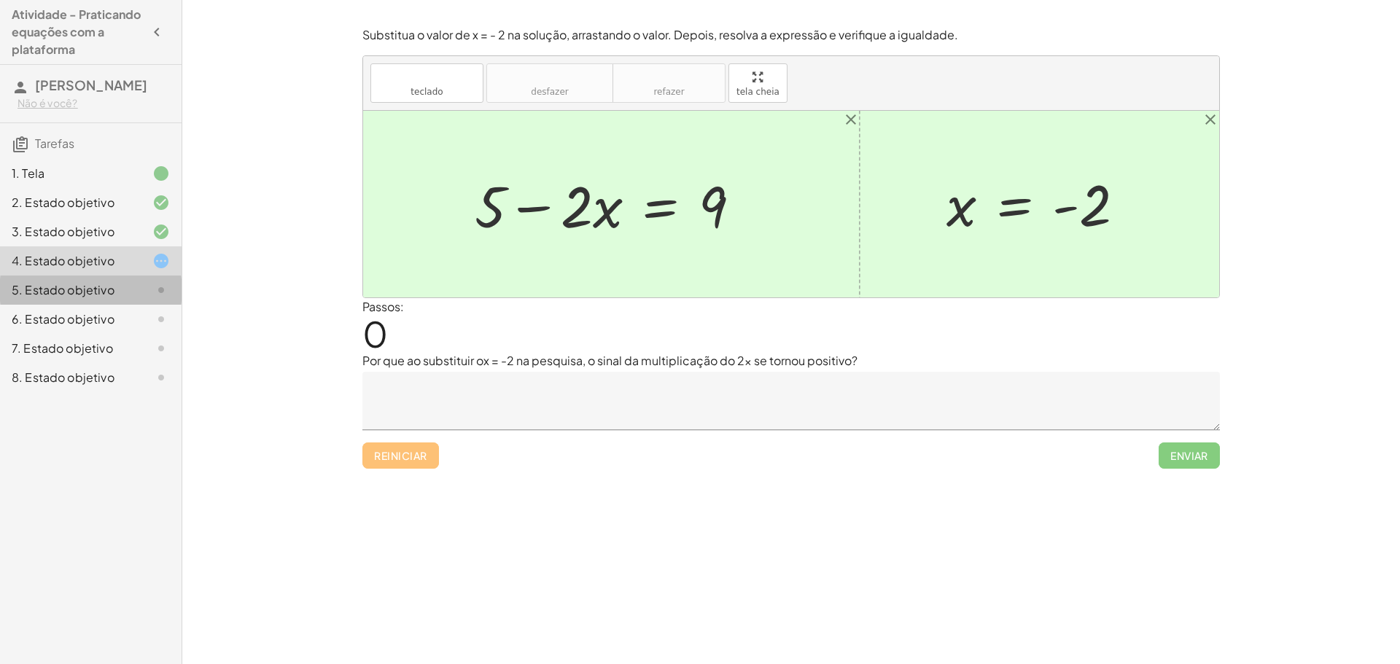
click at [129, 285] on div at bounding box center [149, 289] width 41 height 17
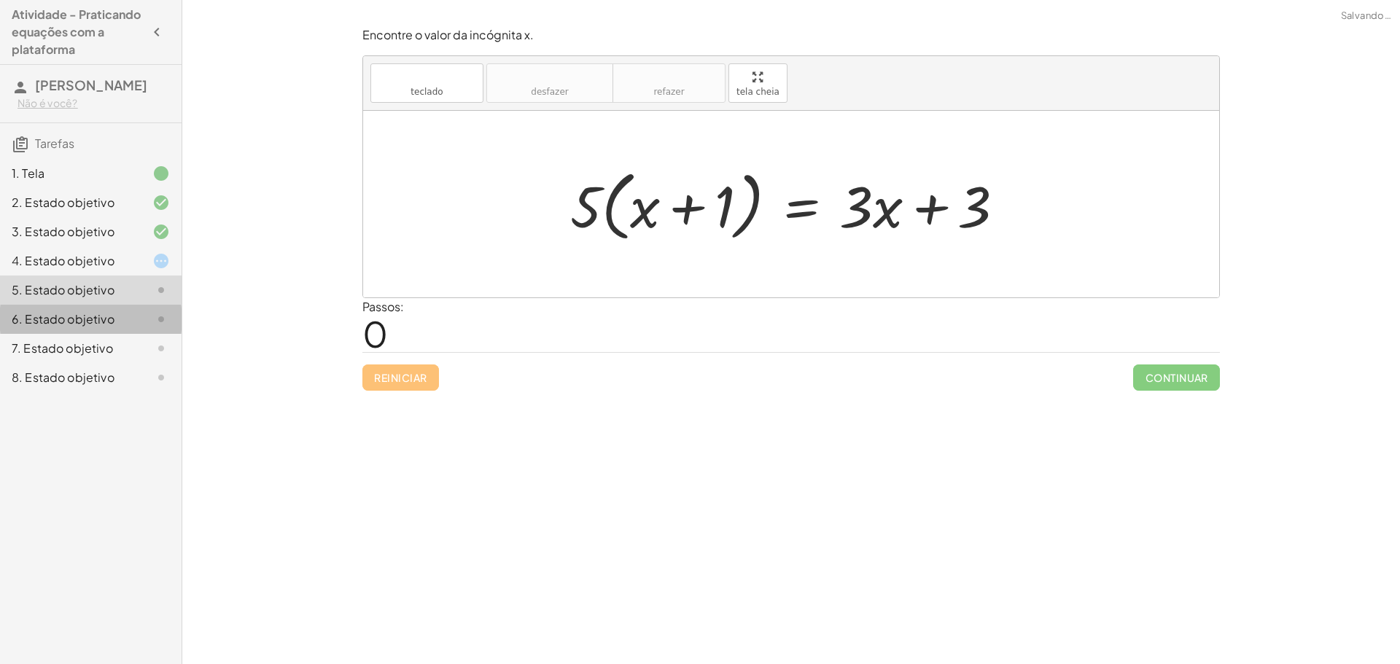
click at [76, 312] on font "6. Estado objetivo" at bounding box center [63, 318] width 103 height 15
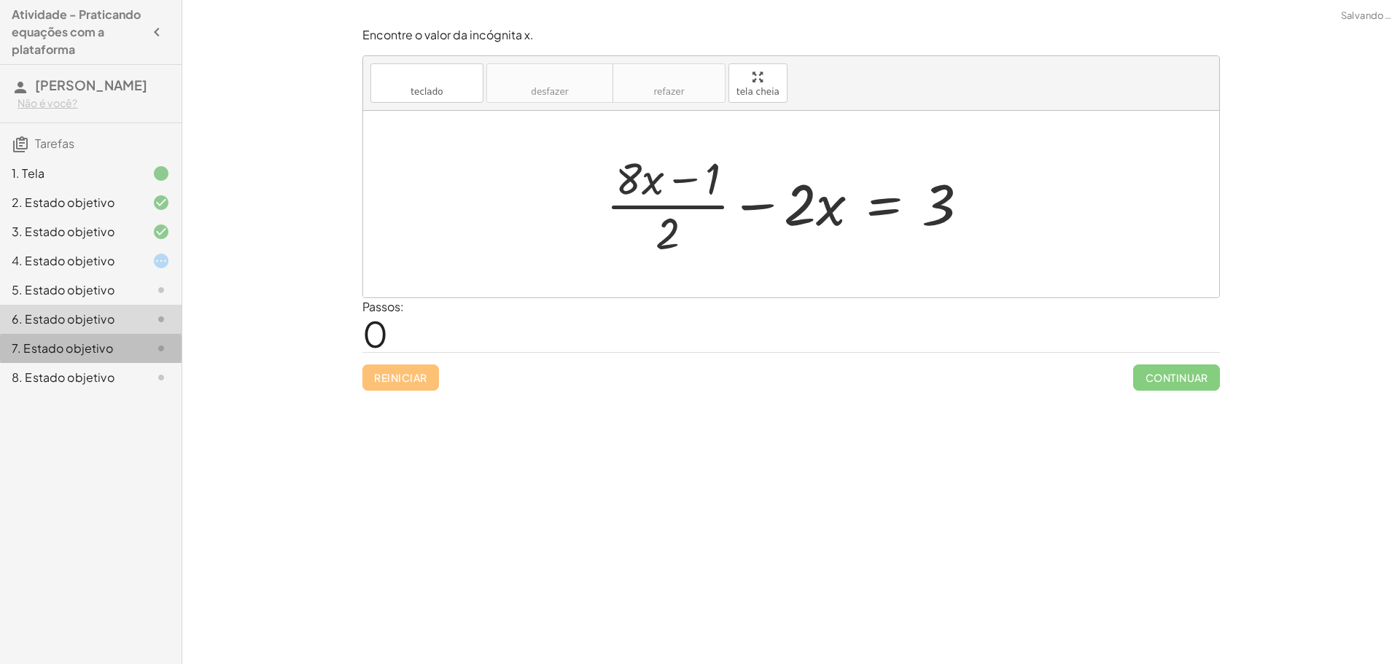
click at [85, 336] on div "7. Estado objetivo" at bounding box center [91, 348] width 182 height 29
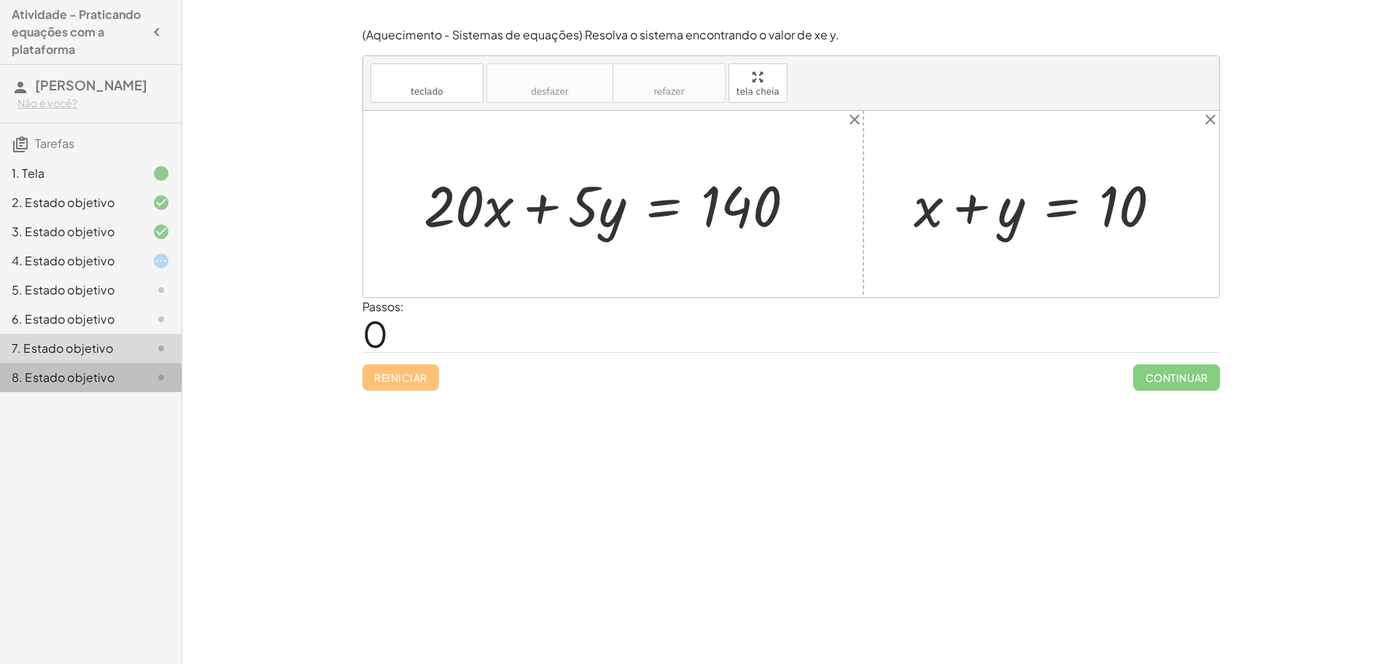
click at [101, 373] on font "8. Estado objetivo" at bounding box center [63, 377] width 103 height 15
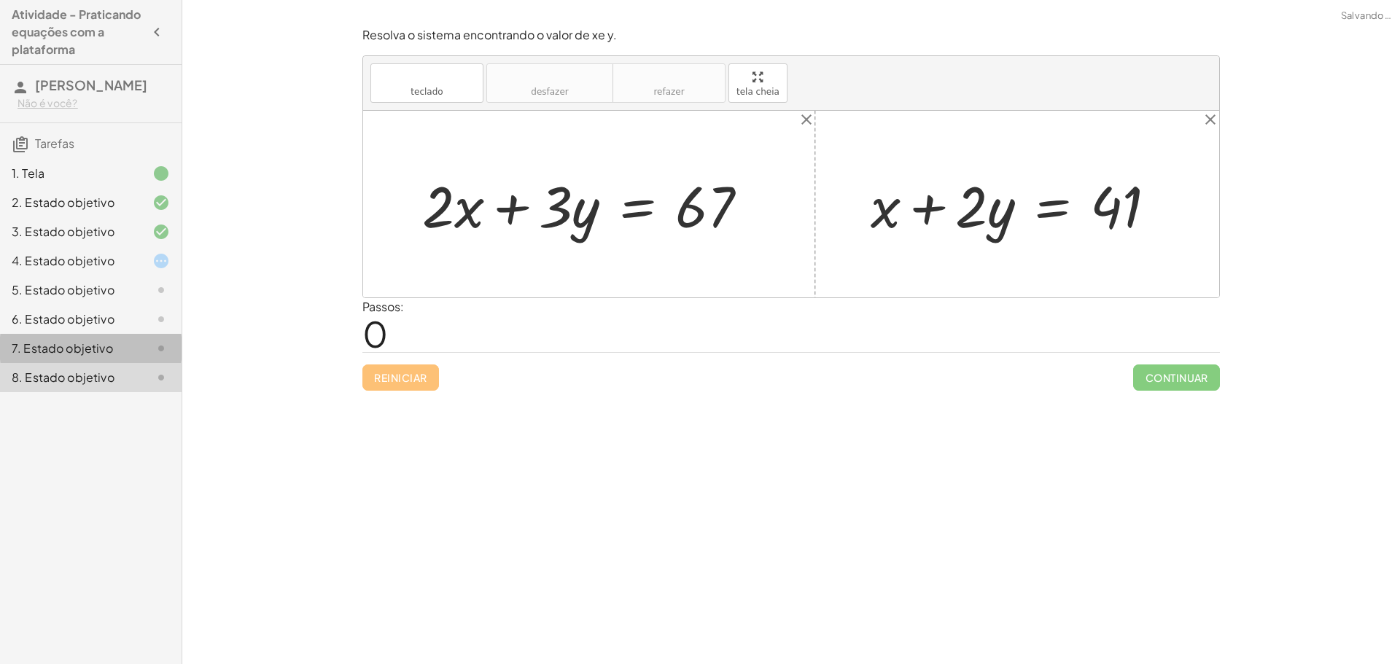
click at [102, 341] on font "7. Estado objetivo" at bounding box center [62, 347] width 101 height 15
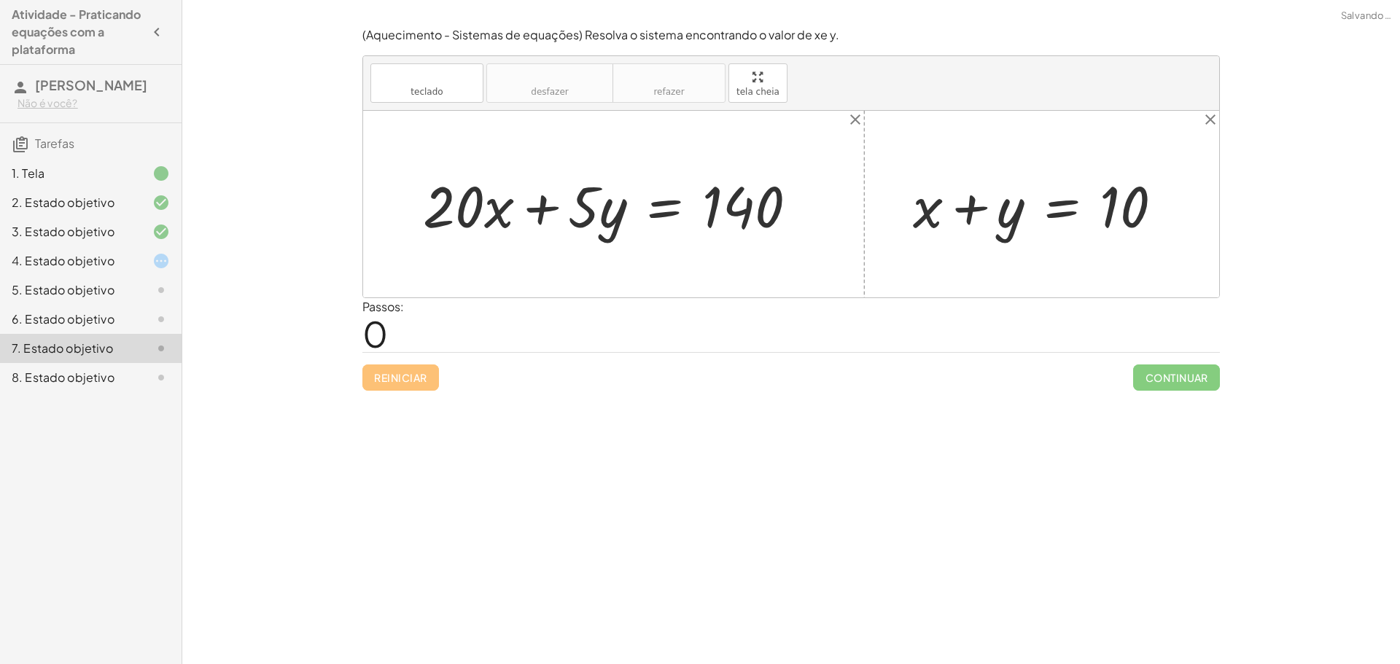
click at [109, 239] on font "3. Estado objetivo" at bounding box center [63, 231] width 103 height 15
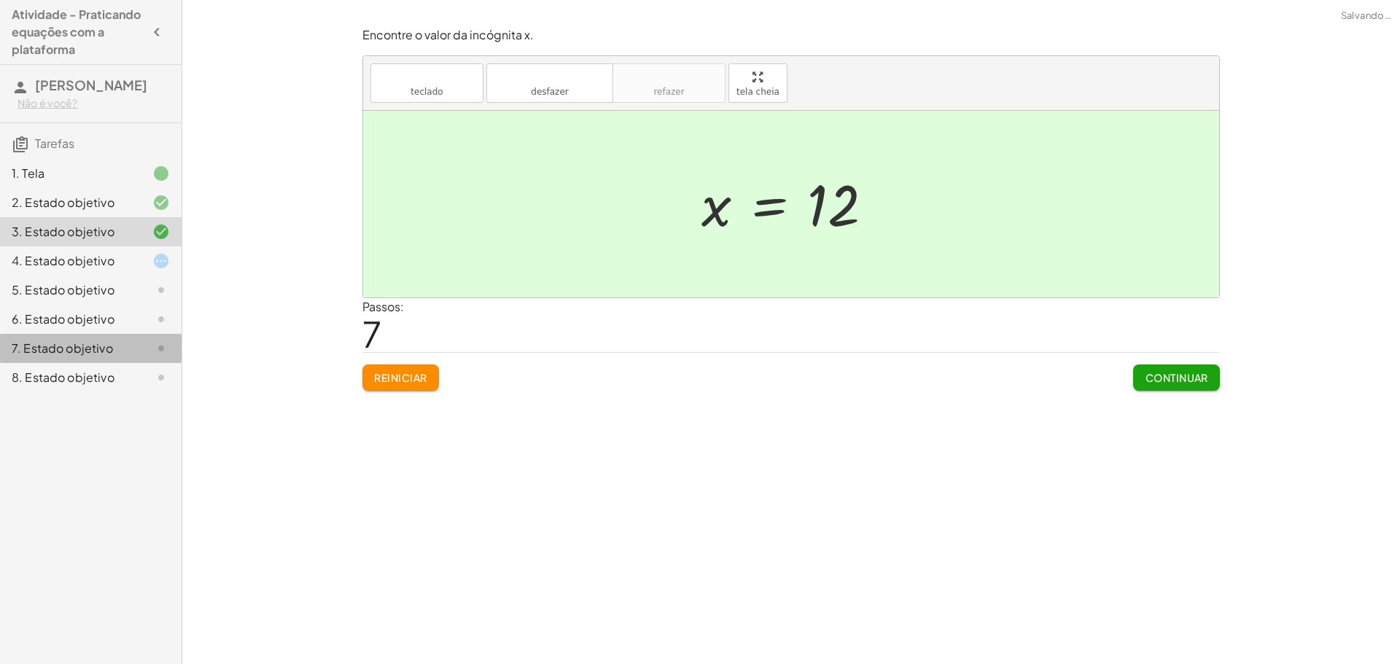
click at [109, 342] on font "7. Estado objetivo" at bounding box center [62, 347] width 101 height 15
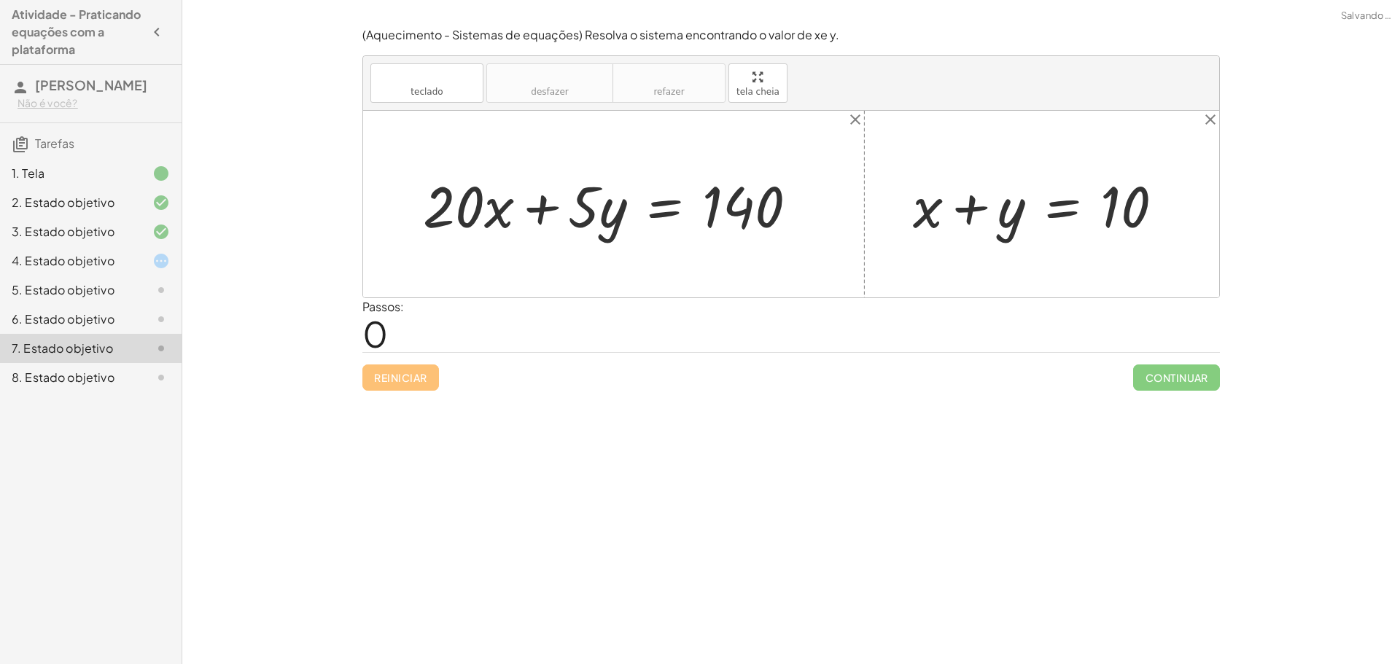
click at [117, 174] on div "1. Tela" at bounding box center [70, 173] width 117 height 17
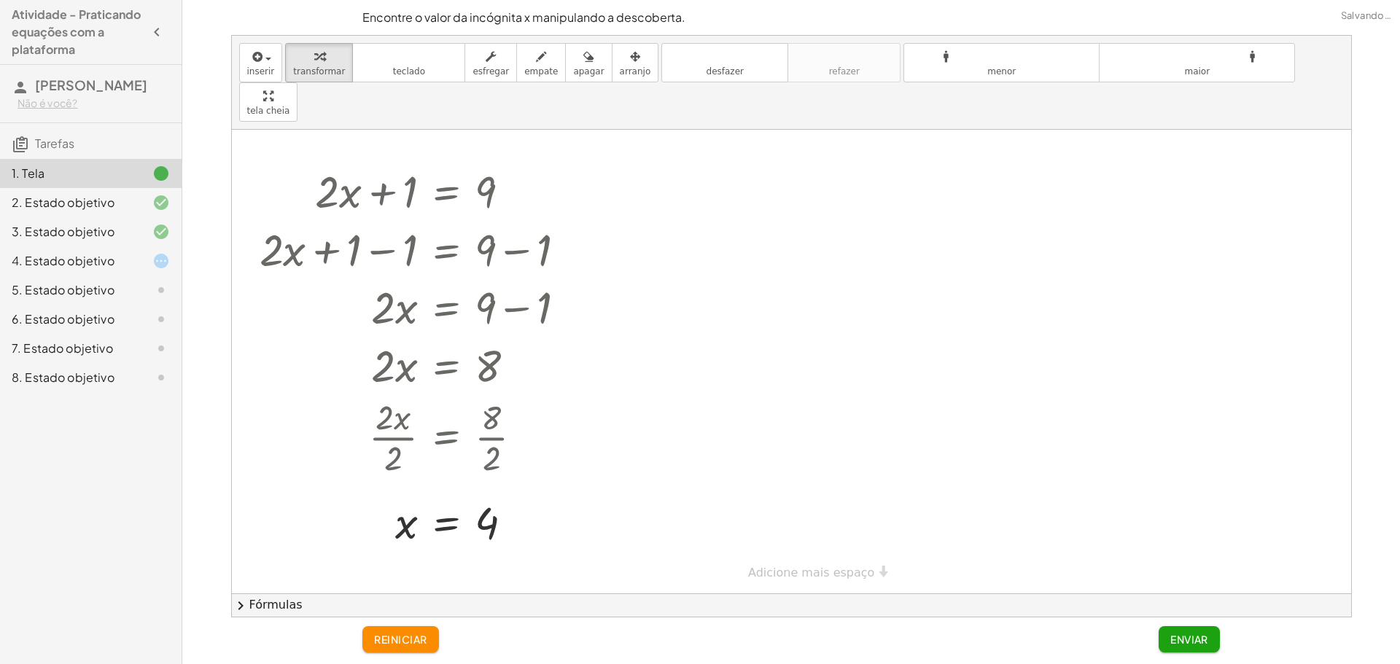
click at [108, 281] on div "5. Estado objetivo" at bounding box center [70, 289] width 117 height 17
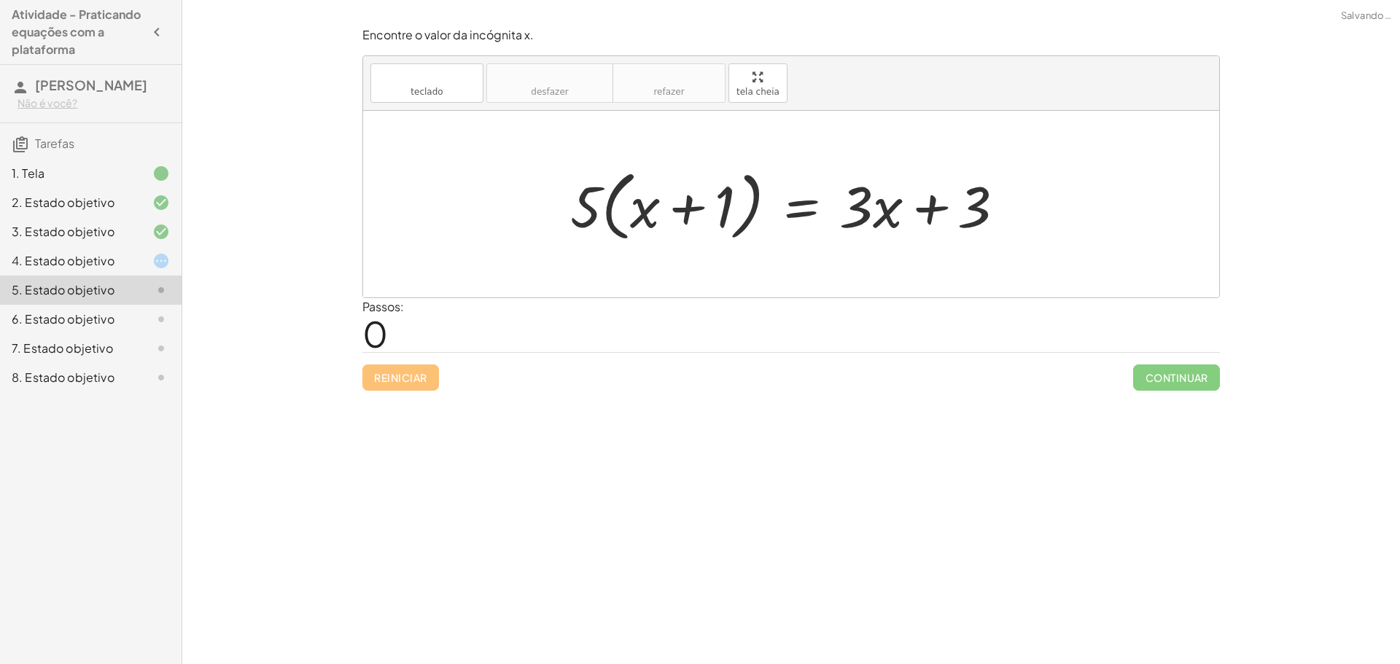
click at [97, 365] on div "8. Estado objetivo" at bounding box center [91, 377] width 182 height 29
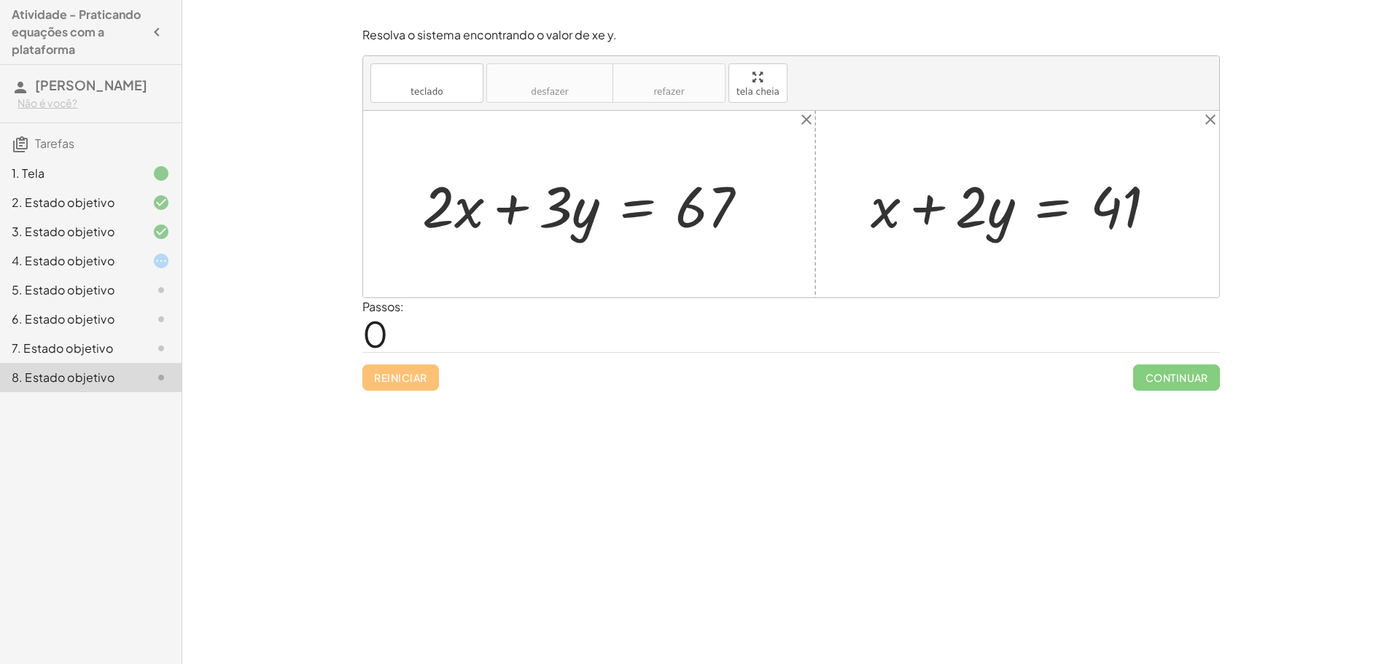
click at [120, 257] on div "4. Estado objetivo" at bounding box center [70, 260] width 117 height 17
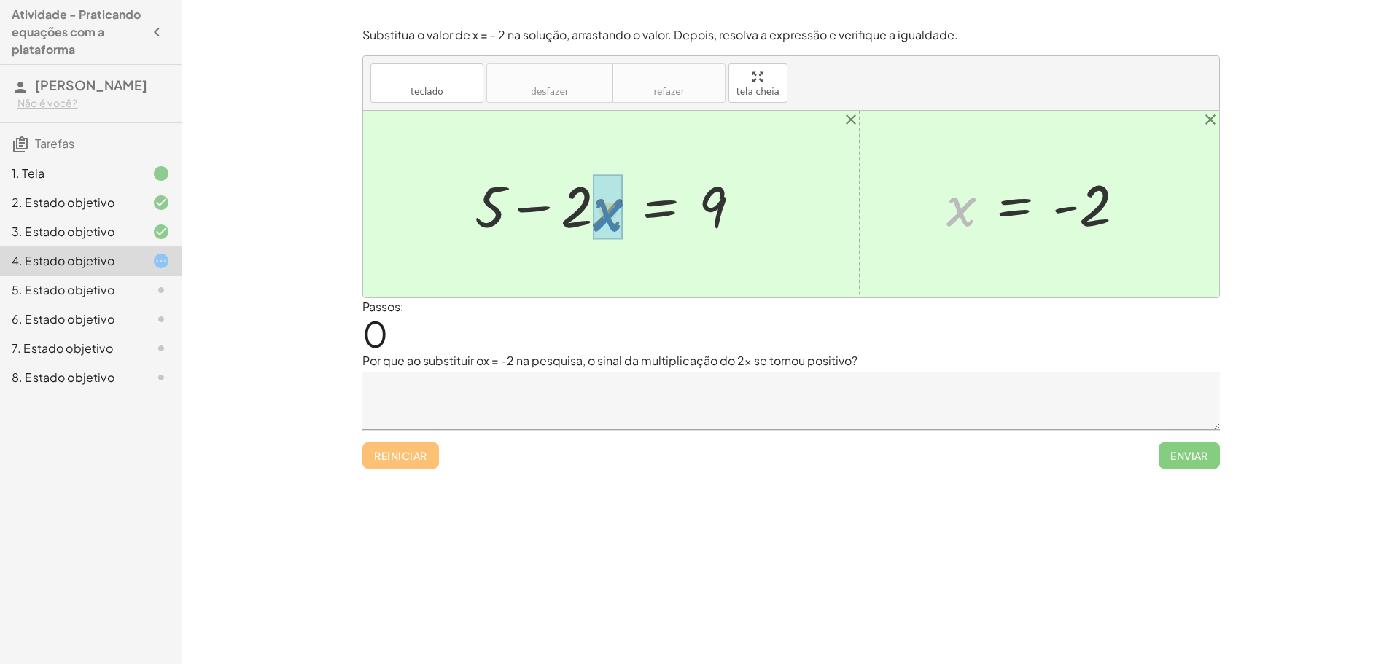
drag, startPoint x: 962, startPoint y: 206, endPoint x: 608, endPoint y: 211, distance: 354.3
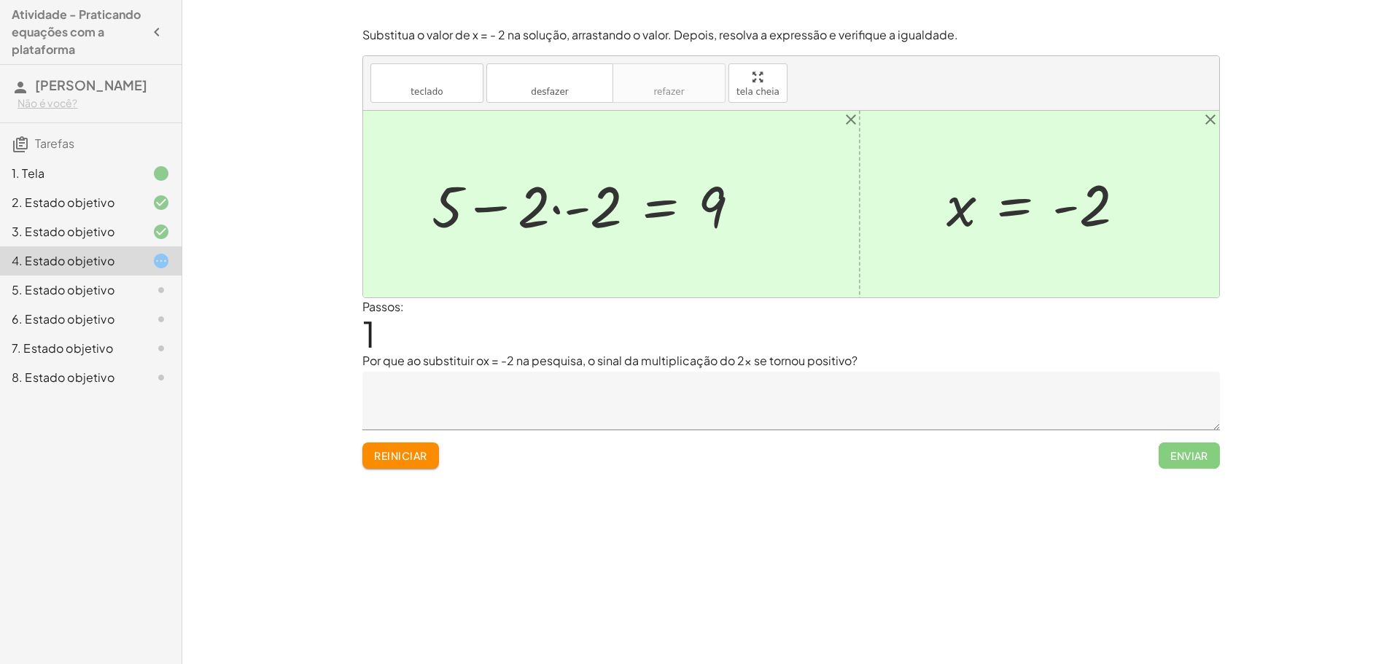
click at [570, 214] on div at bounding box center [591, 204] width 335 height 75
click at [570, 214] on div at bounding box center [614, 204] width 289 height 75
click at [566, 206] on div at bounding box center [628, 204] width 262 height 75
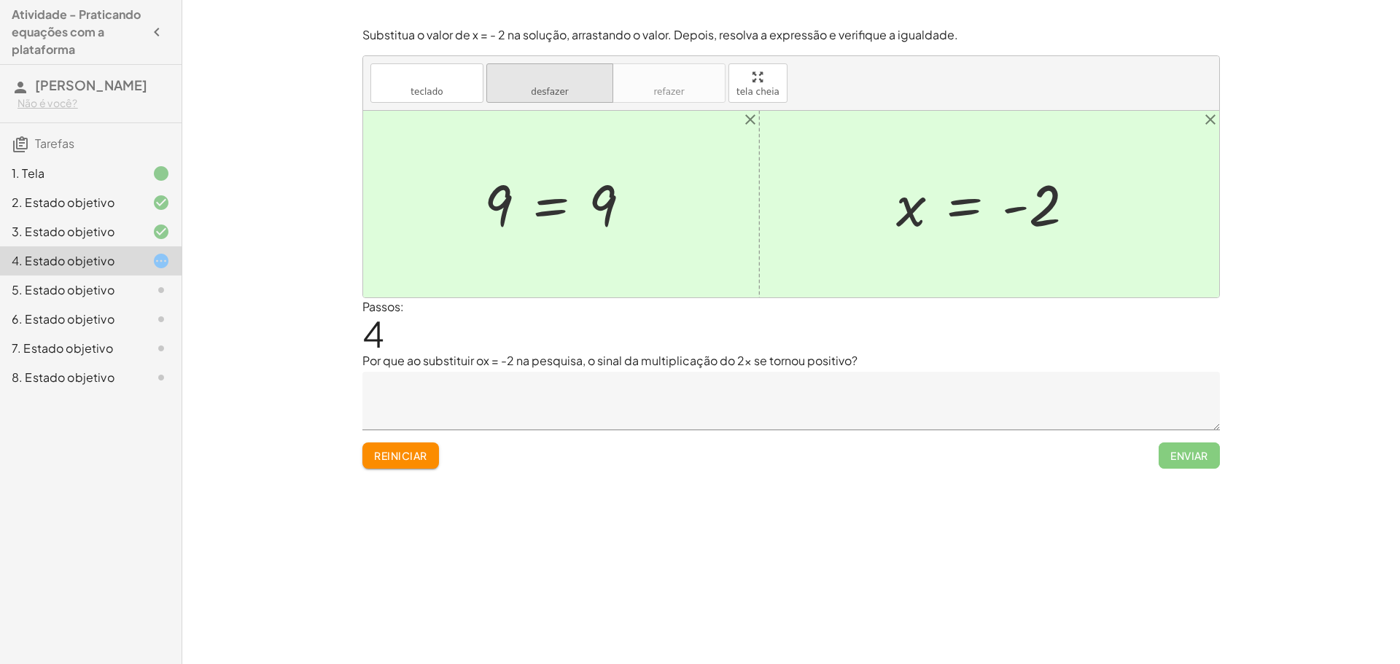
click at [539, 94] on font "desfazer" at bounding box center [549, 92] width 37 height 10
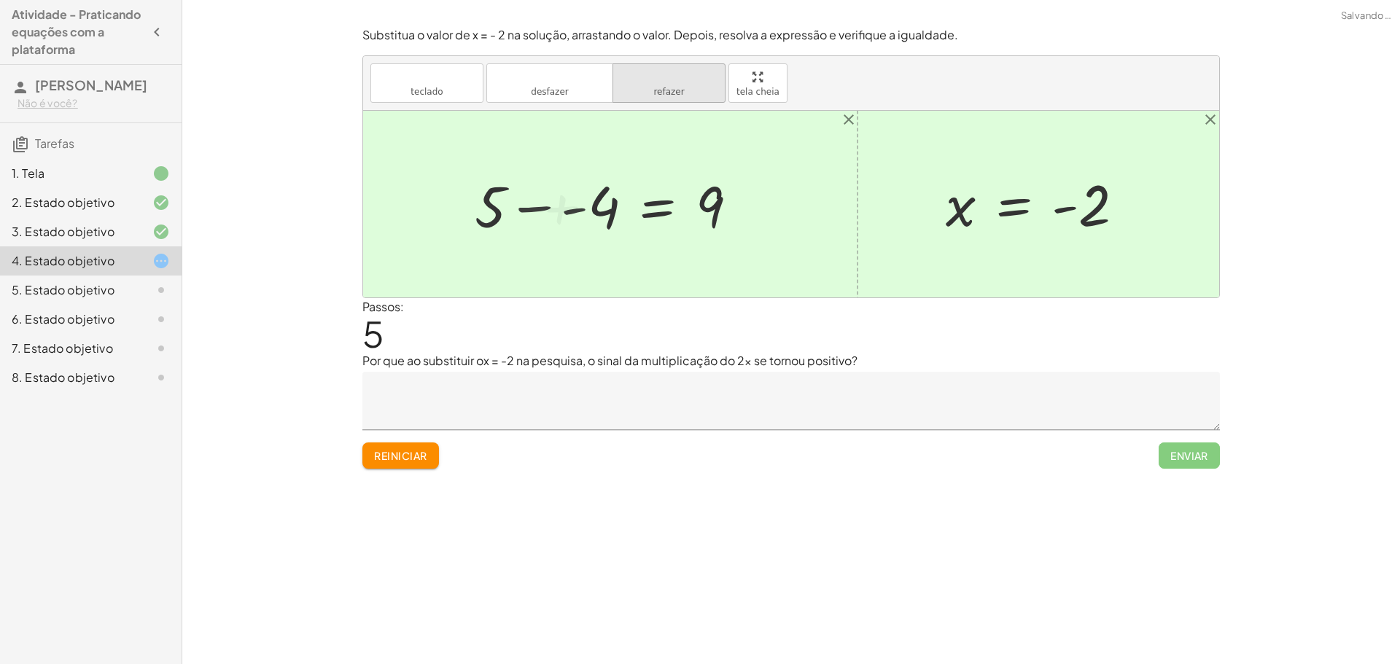
click at [695, 96] on button "refazer refazer" at bounding box center [668, 82] width 113 height 39
click at [472, 383] on textarea at bounding box center [790, 401] width 857 height 58
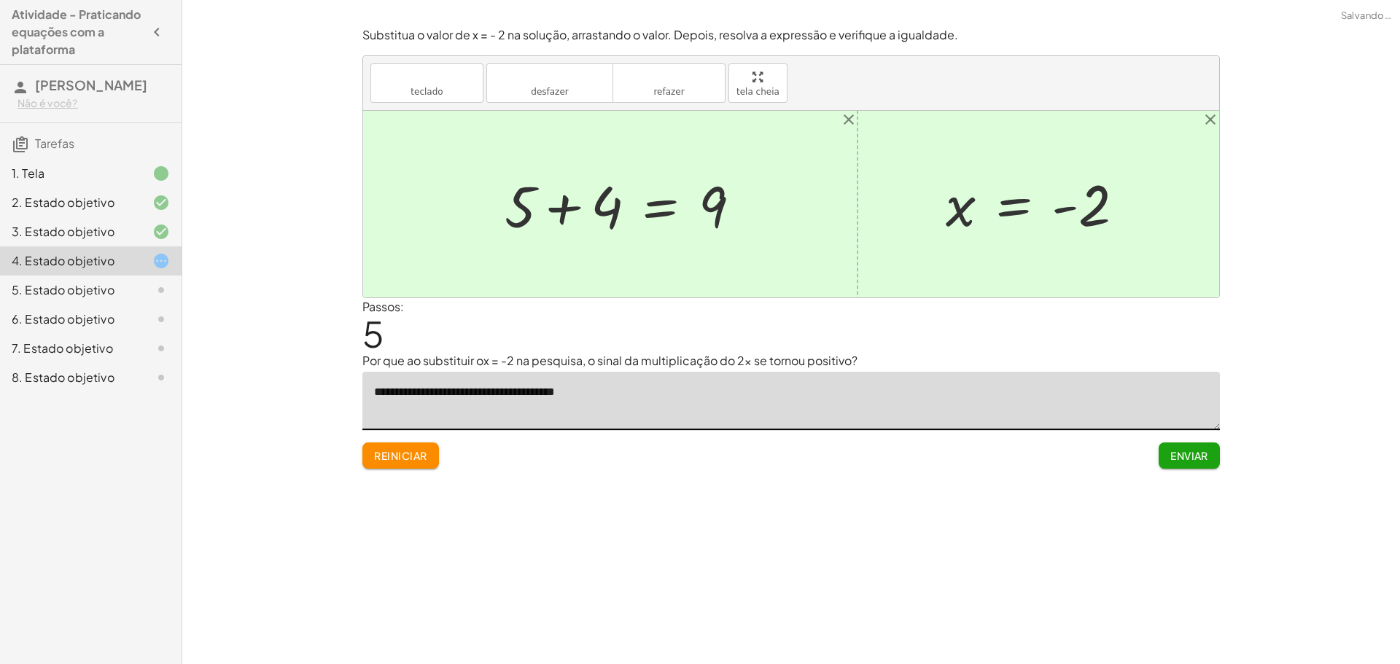
click at [510, 393] on textarea "**********" at bounding box center [790, 401] width 857 height 58
click at [544, 392] on textarea "**********" at bounding box center [790, 401] width 857 height 58
drag, startPoint x: 560, startPoint y: 284, endPoint x: 543, endPoint y: 292, distance: 18.3
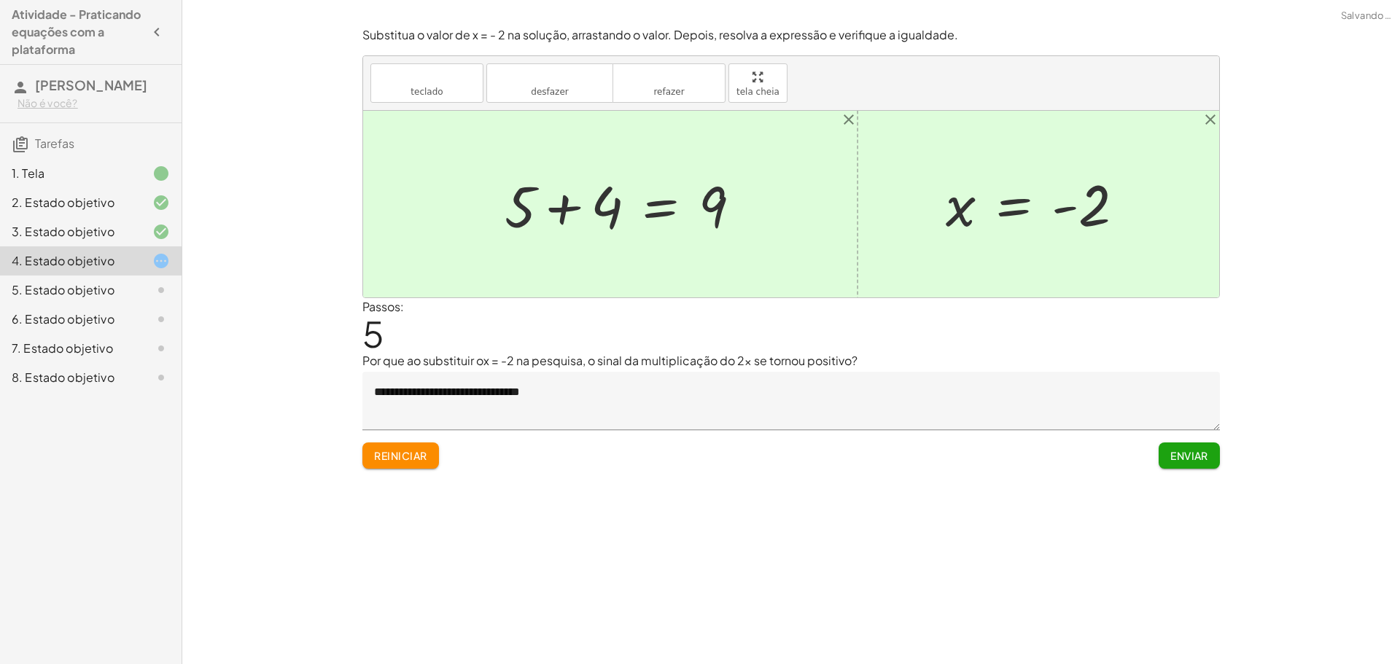
drag, startPoint x: 543, startPoint y: 292, endPoint x: 491, endPoint y: 388, distance: 109.6
click at [491, 388] on textarea "**********" at bounding box center [790, 401] width 857 height 58
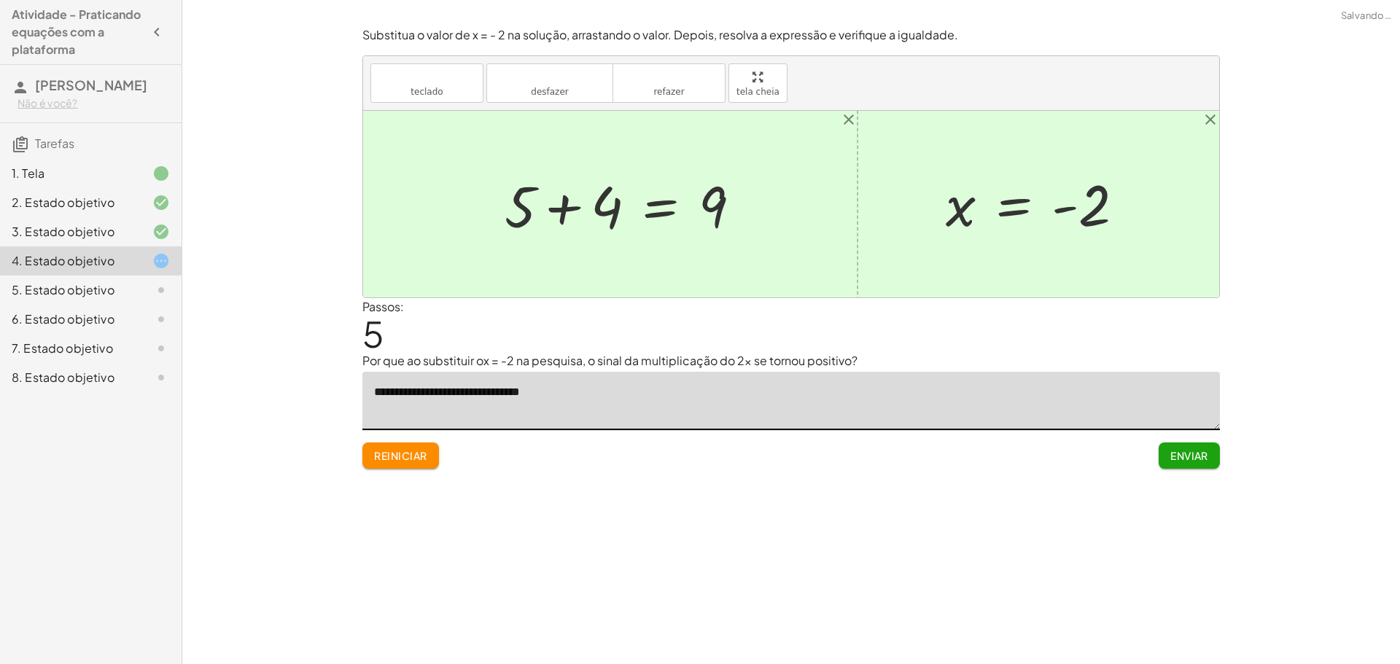
click at [469, 391] on textarea "**********" at bounding box center [790, 401] width 857 height 58
click at [471, 395] on textarea "**********" at bounding box center [790, 401] width 857 height 58
type textarea "**********"
click at [1175, 461] on font "Enviar" at bounding box center [1189, 455] width 38 height 13
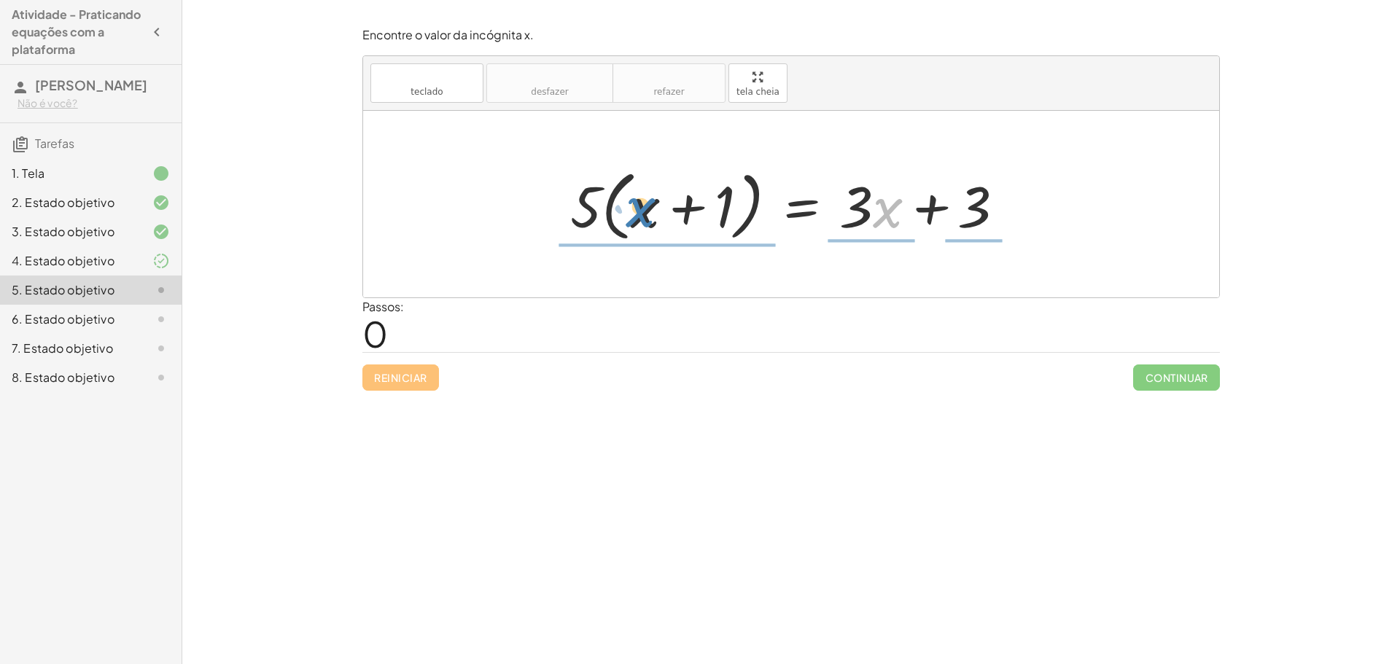
drag, startPoint x: 889, startPoint y: 210, endPoint x: 646, endPoint y: 208, distance: 243.5
click at [646, 208] on div at bounding box center [793, 205] width 461 height 84
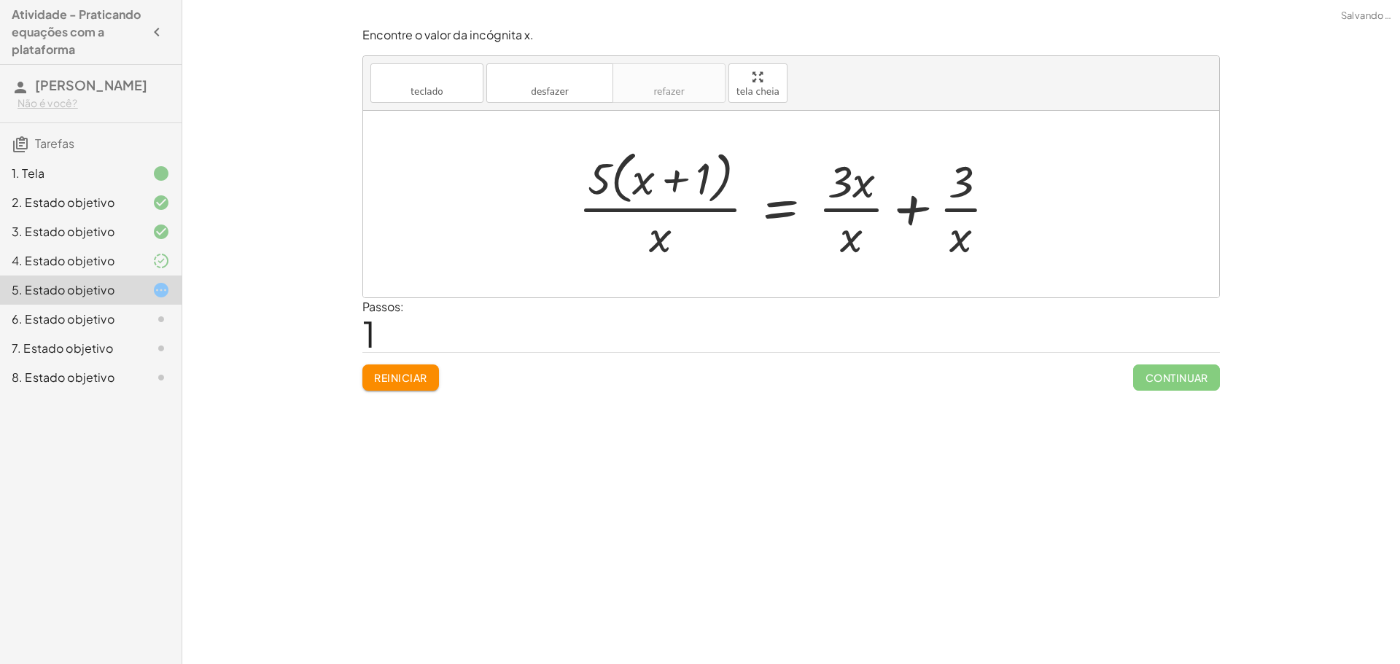
click at [860, 228] on div at bounding box center [793, 203] width 445 height 119
drag, startPoint x: 847, startPoint y: 244, endPoint x: 849, endPoint y: 230, distance: 14.7
click at [847, 239] on div at bounding box center [793, 203] width 445 height 119
drag, startPoint x: 849, startPoint y: 243, endPoint x: 857, endPoint y: 208, distance: 36.1
click at [857, 208] on div at bounding box center [793, 203] width 445 height 119
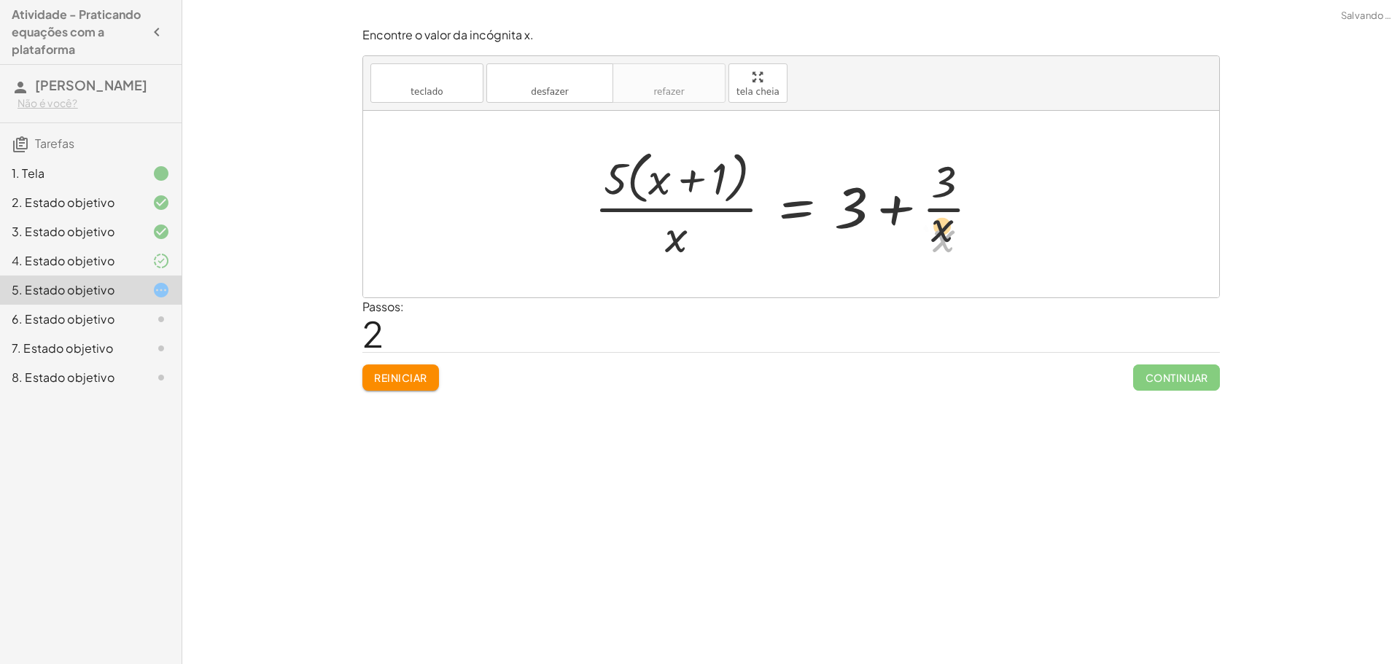
drag, startPoint x: 946, startPoint y: 231, endPoint x: 946, endPoint y: 188, distance: 43.0
click at [946, 188] on div at bounding box center [793, 203] width 412 height 119
drag, startPoint x: 679, startPoint y: 237, endPoint x: 954, endPoint y: 239, distance: 274.8
click at [954, 239] on div at bounding box center [793, 203] width 412 height 119
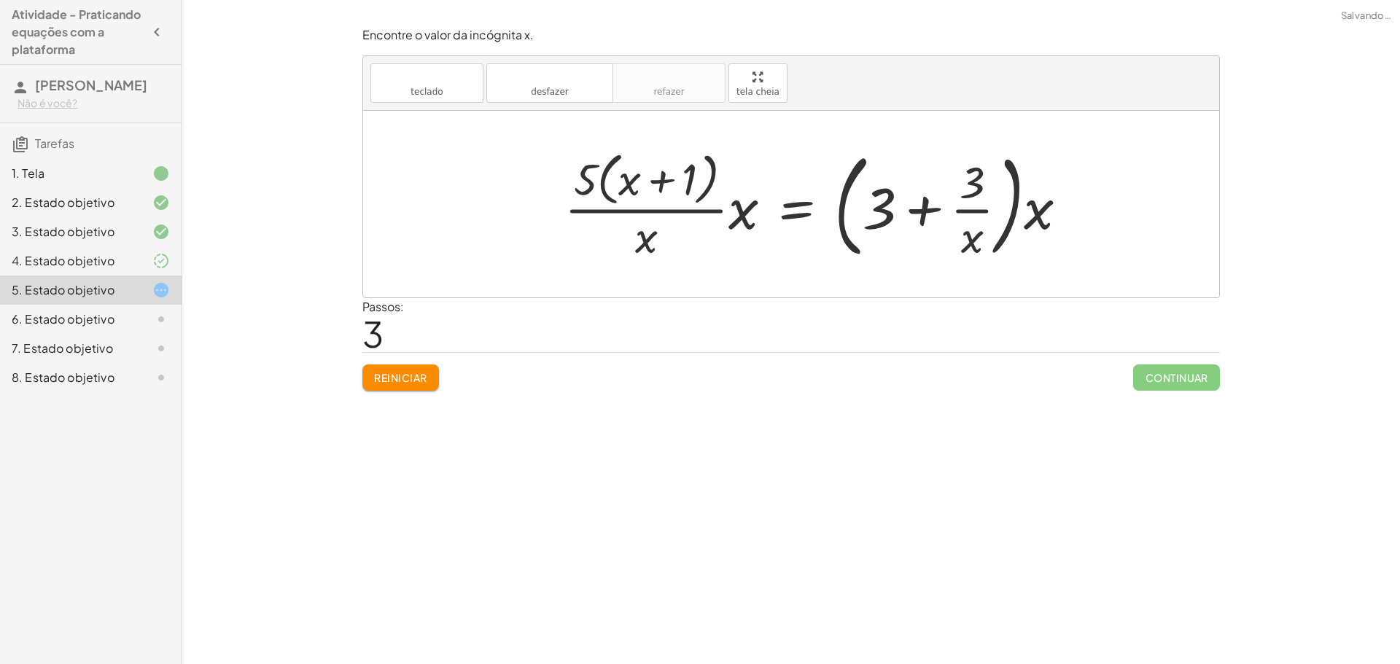
click at [416, 375] on font "Reiniciar" at bounding box center [400, 377] width 52 height 13
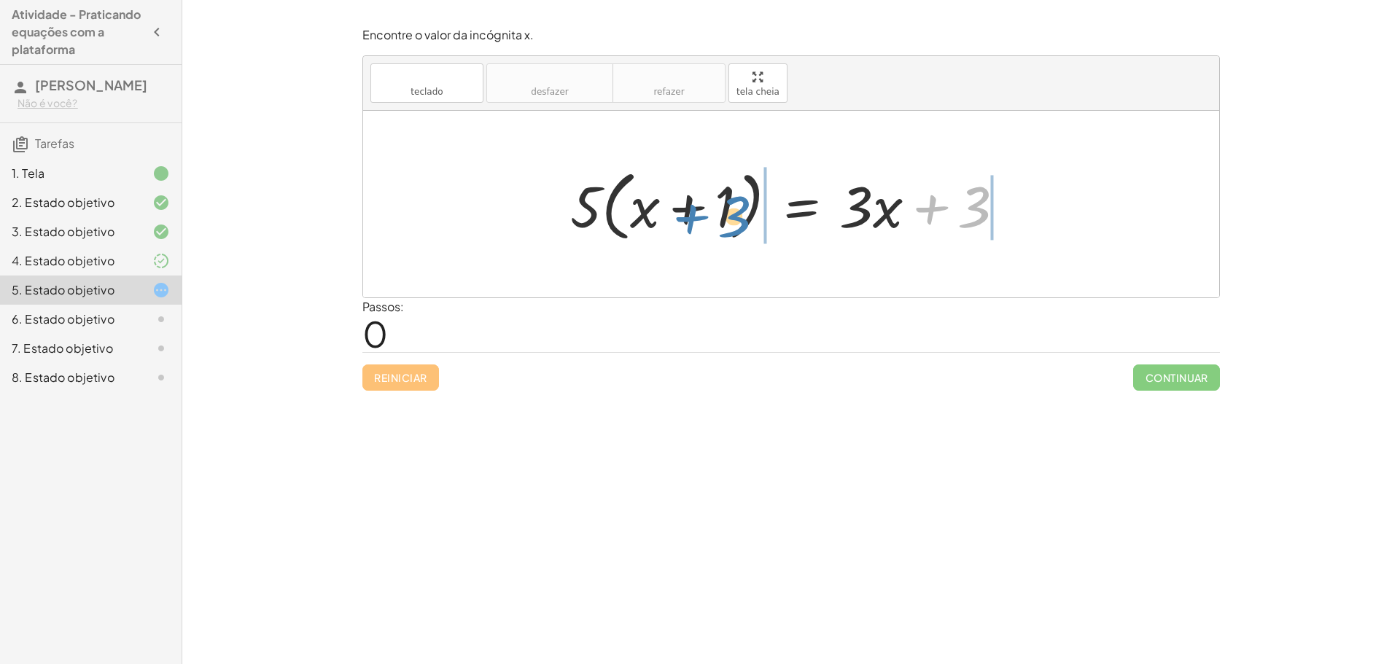
drag, startPoint x: 988, startPoint y: 213, endPoint x: 748, endPoint y: 222, distance: 240.0
click at [748, 222] on div at bounding box center [793, 205] width 461 height 84
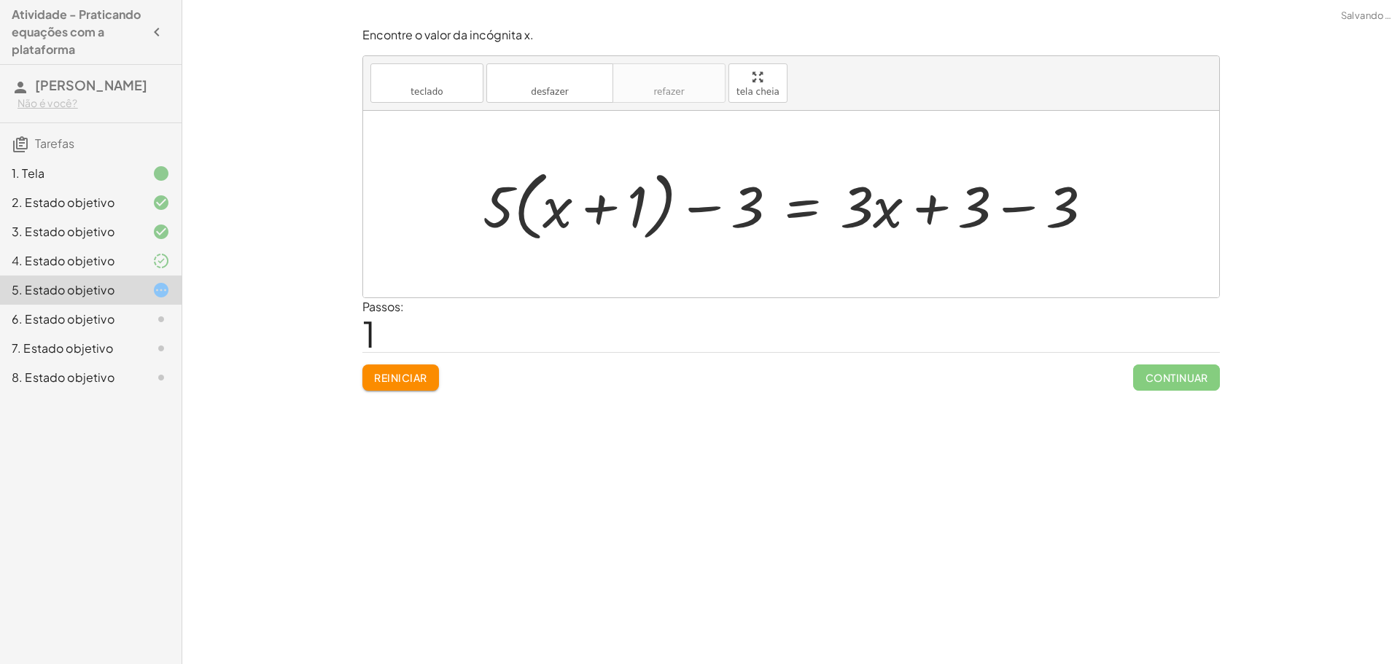
click at [748, 199] on div at bounding box center [793, 205] width 636 height 84
click at [707, 204] on div at bounding box center [793, 205] width 636 height 84
click at [707, 205] on div at bounding box center [793, 205] width 636 height 84
click at [416, 371] on font "Reiniciar" at bounding box center [400, 377] width 52 height 13
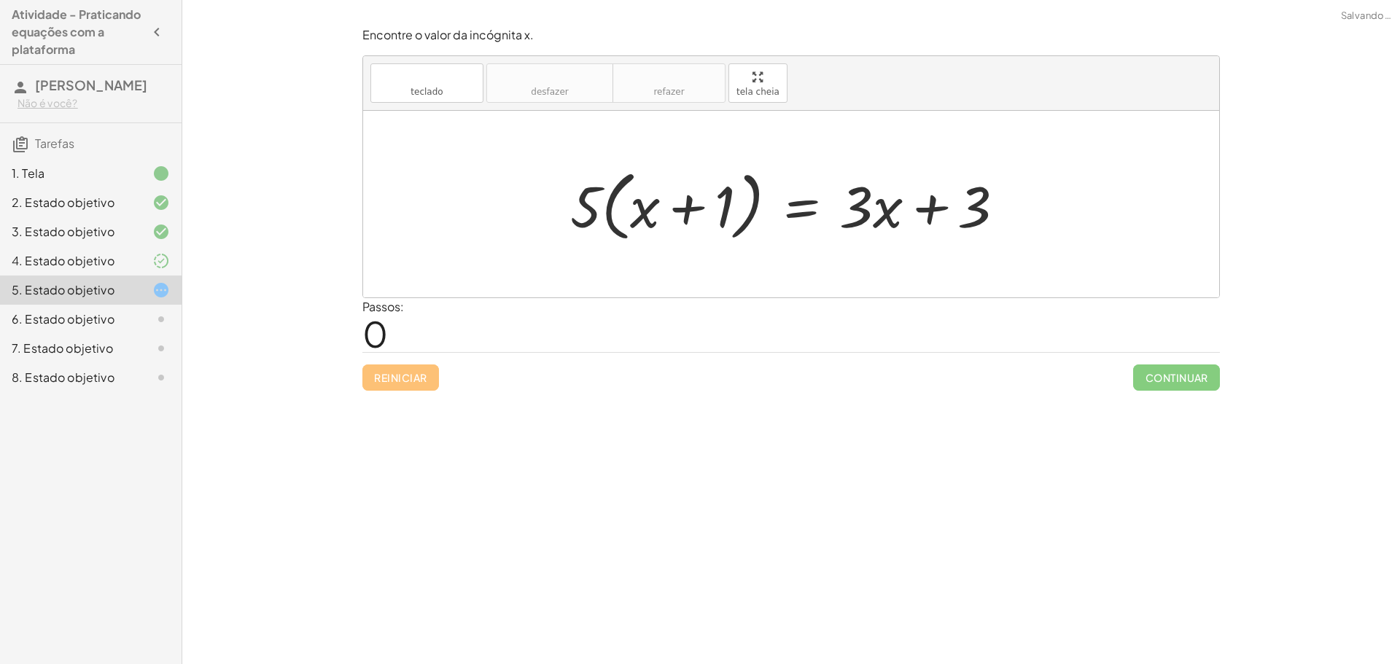
click at [681, 200] on div at bounding box center [793, 205] width 461 height 84
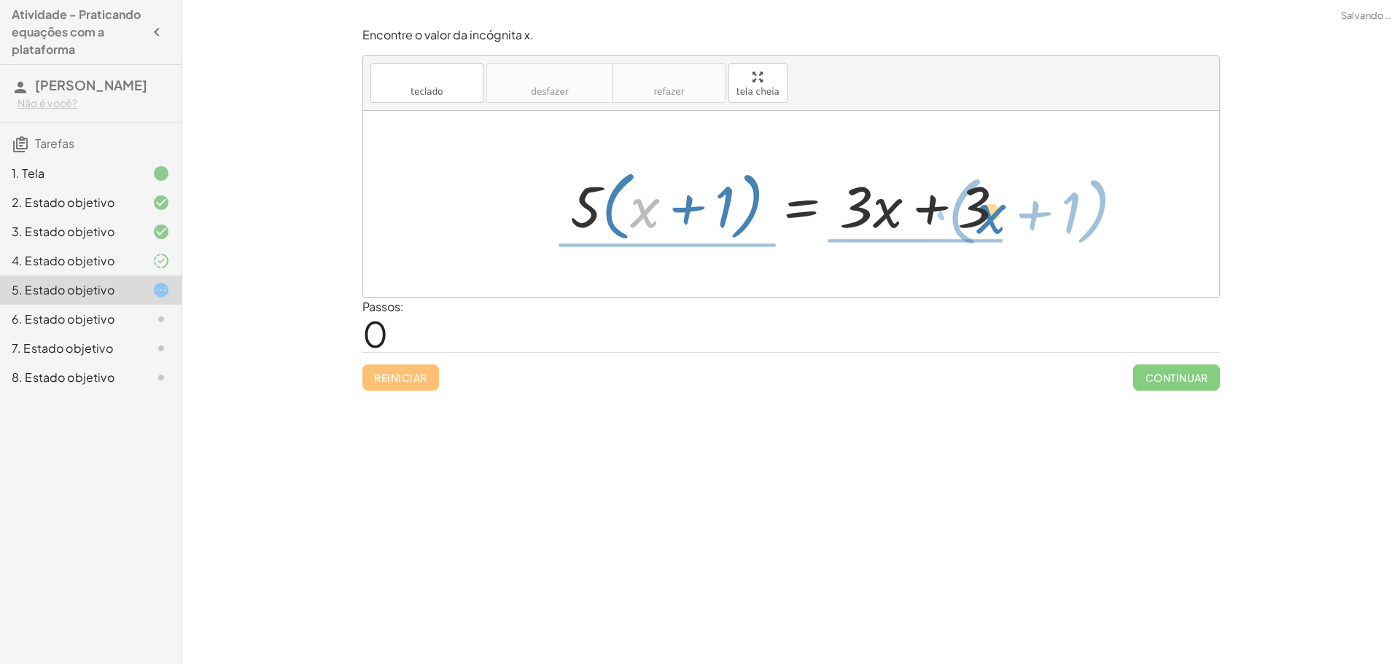
drag, startPoint x: 649, startPoint y: 205, endPoint x: 999, endPoint y: 210, distance: 350.7
click at [999, 210] on div at bounding box center [793, 205] width 461 height 84
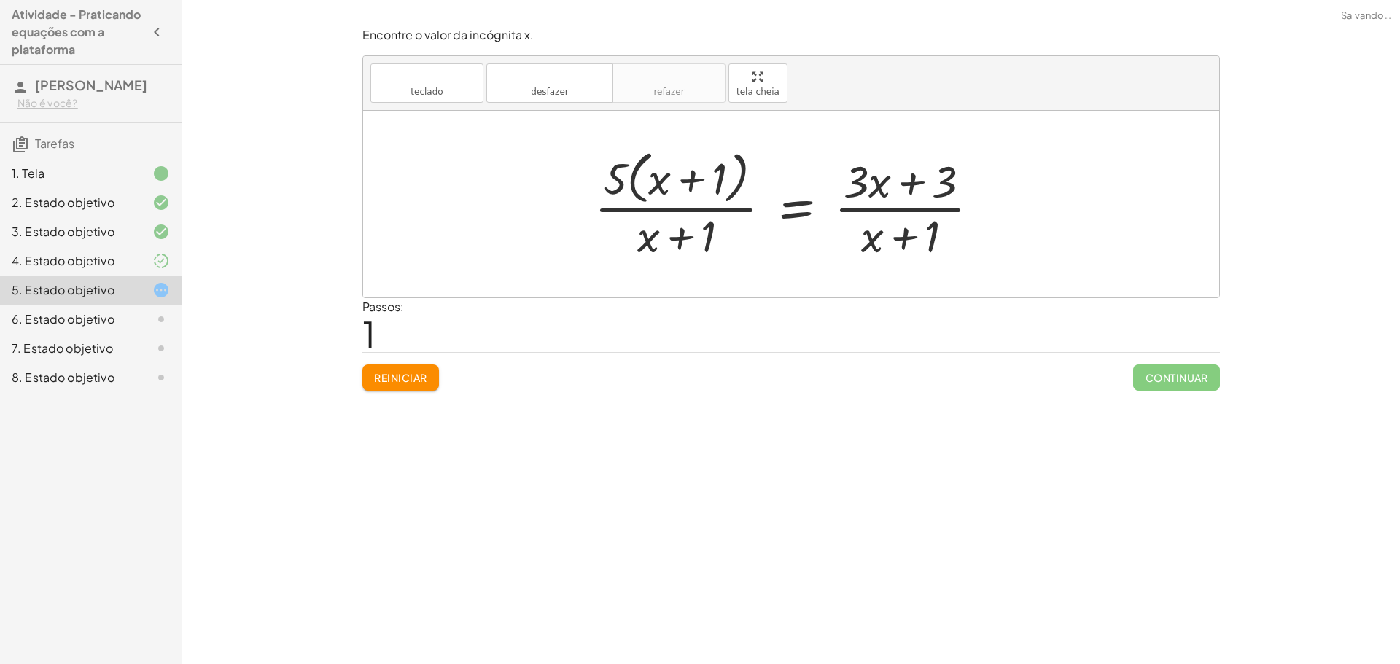
click at [687, 235] on div at bounding box center [793, 203] width 412 height 119
click at [391, 381] on font "Reiniciar" at bounding box center [400, 377] width 52 height 13
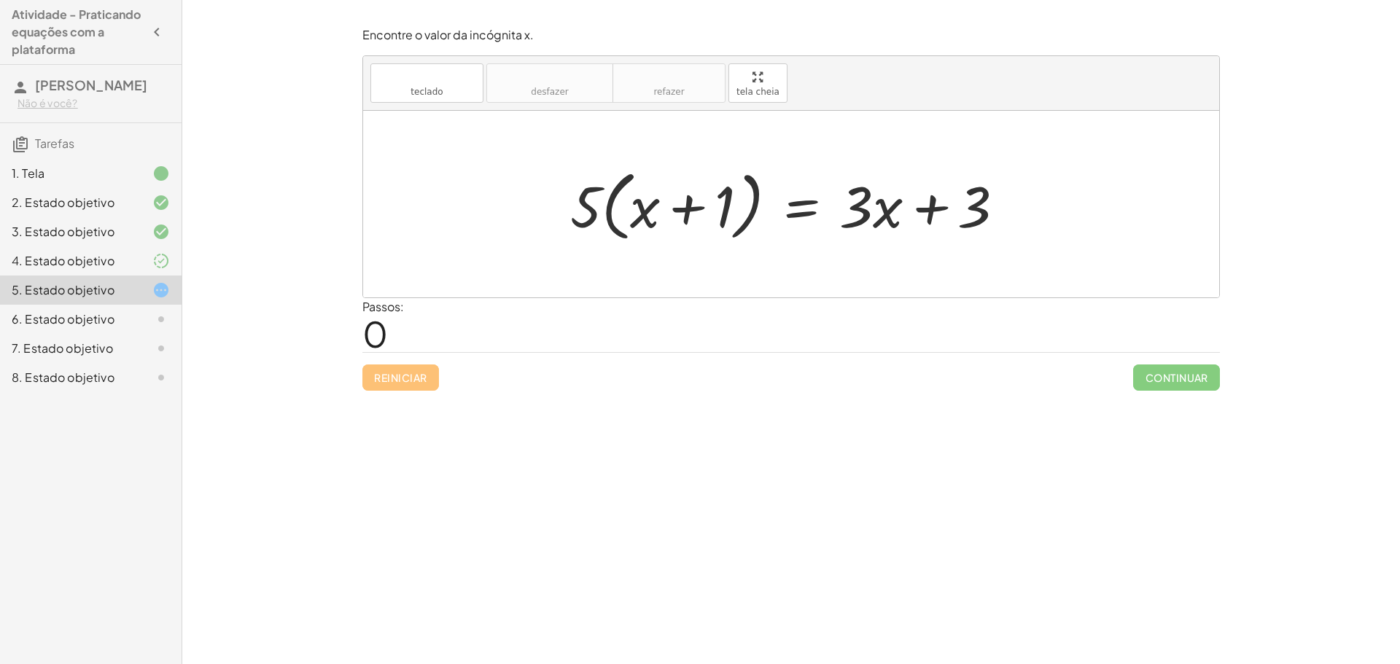
click at [981, 214] on div at bounding box center [793, 205] width 461 height 84
drag, startPoint x: 935, startPoint y: 203, endPoint x: 504, endPoint y: 219, distance: 431.1
click at [504, 219] on div "+ 3 · 5 · ( + x + 1 ) = + · 3 · x + 3" at bounding box center [791, 204] width 856 height 187
click at [549, 203] on div at bounding box center [761, 205] width 681 height 84
click at [470, 208] on div at bounding box center [761, 205] width 681 height 84
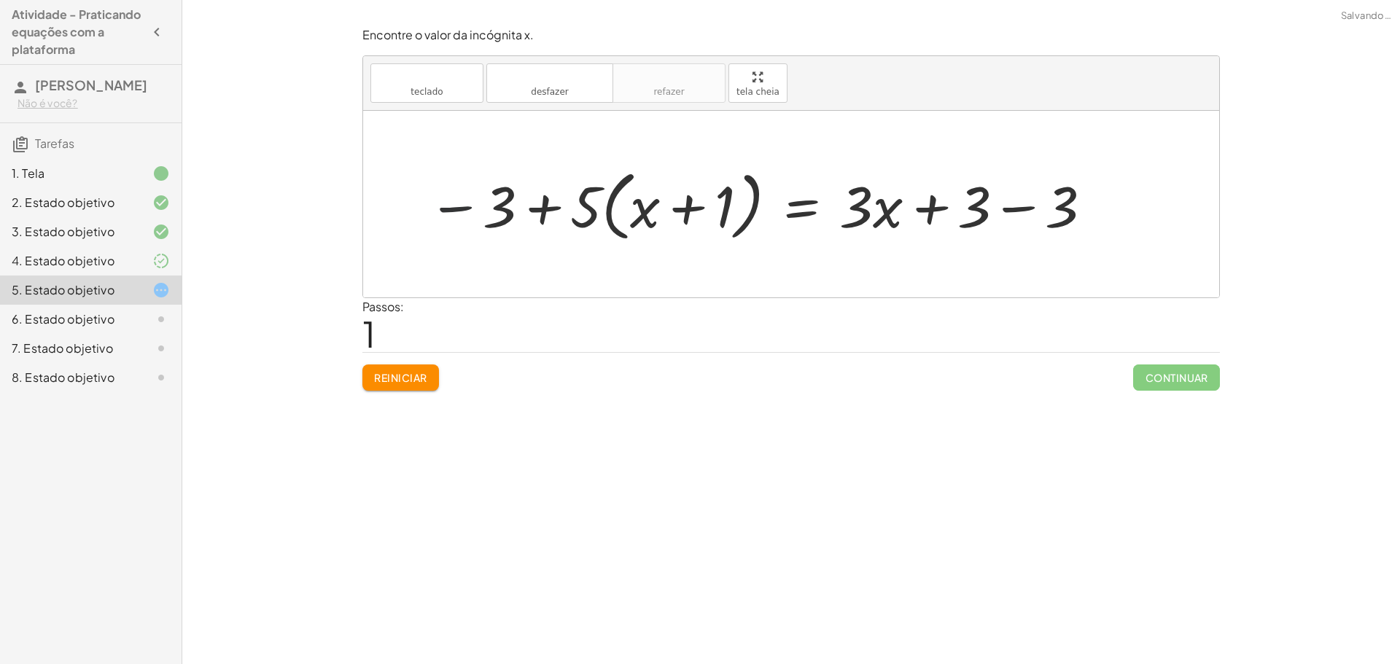
click at [468, 208] on div at bounding box center [761, 205] width 681 height 84
drag, startPoint x: 468, startPoint y: 208, endPoint x: 567, endPoint y: 206, distance: 99.2
click at [567, 206] on div at bounding box center [761, 205] width 681 height 84
drag, startPoint x: 927, startPoint y: 207, endPoint x: 504, endPoint y: 208, distance: 422.8
click at [504, 208] on div at bounding box center [761, 205] width 681 height 84
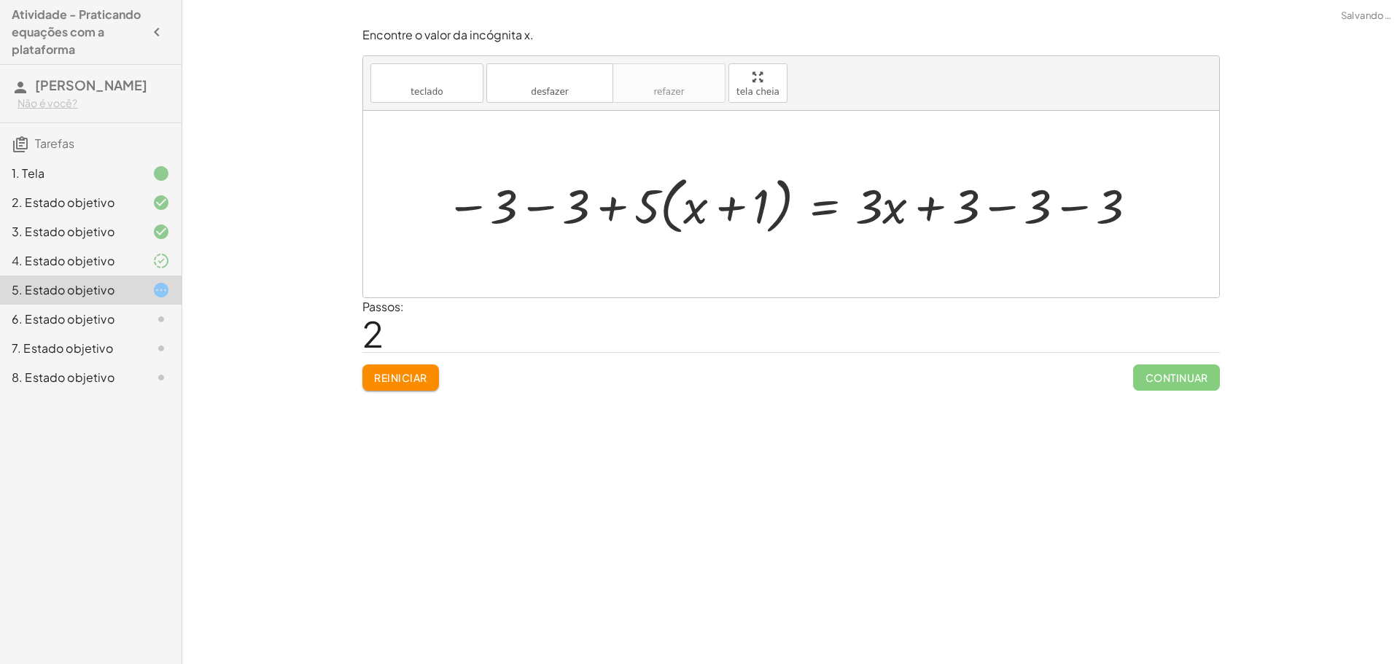
click at [526, 205] on div at bounding box center [793, 204] width 710 height 70
click at [608, 207] on div at bounding box center [829, 204] width 637 height 70
click at [406, 373] on font "Reiniciar" at bounding box center [400, 377] width 52 height 13
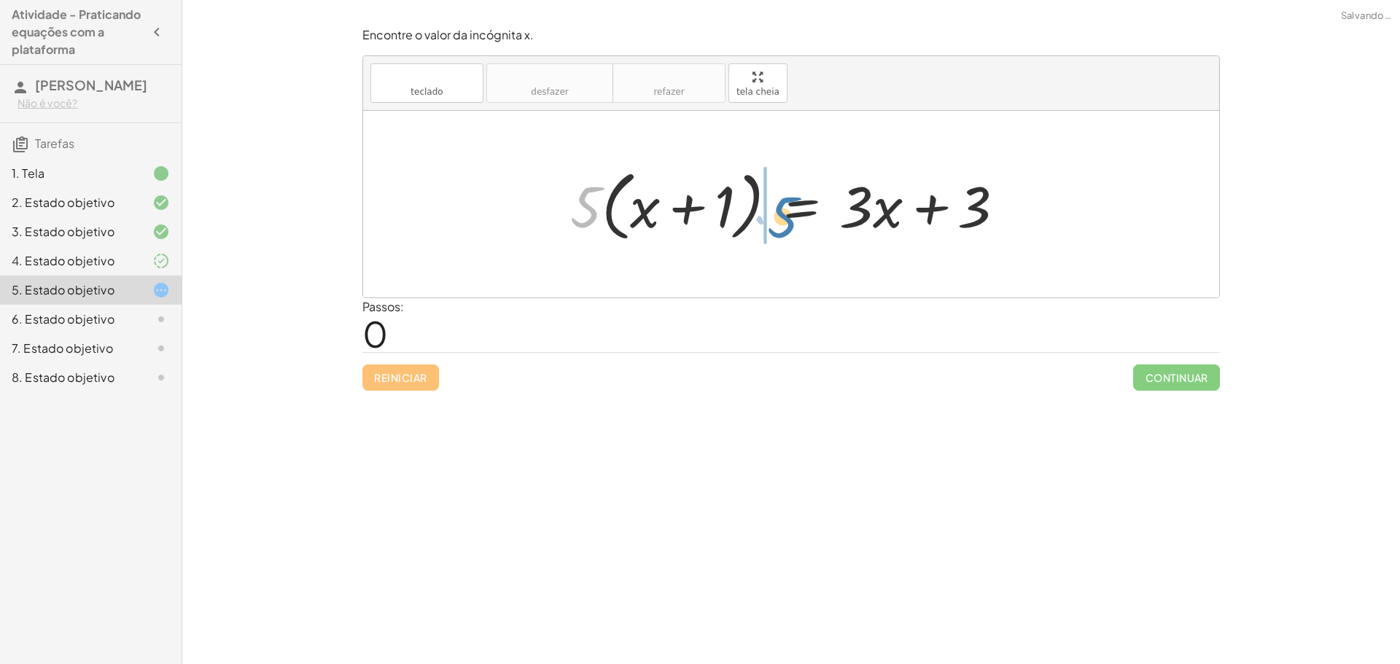
drag, startPoint x: 577, startPoint y: 205, endPoint x: 771, endPoint y: 211, distance: 194.0
click at [771, 211] on div at bounding box center [793, 205] width 461 height 84
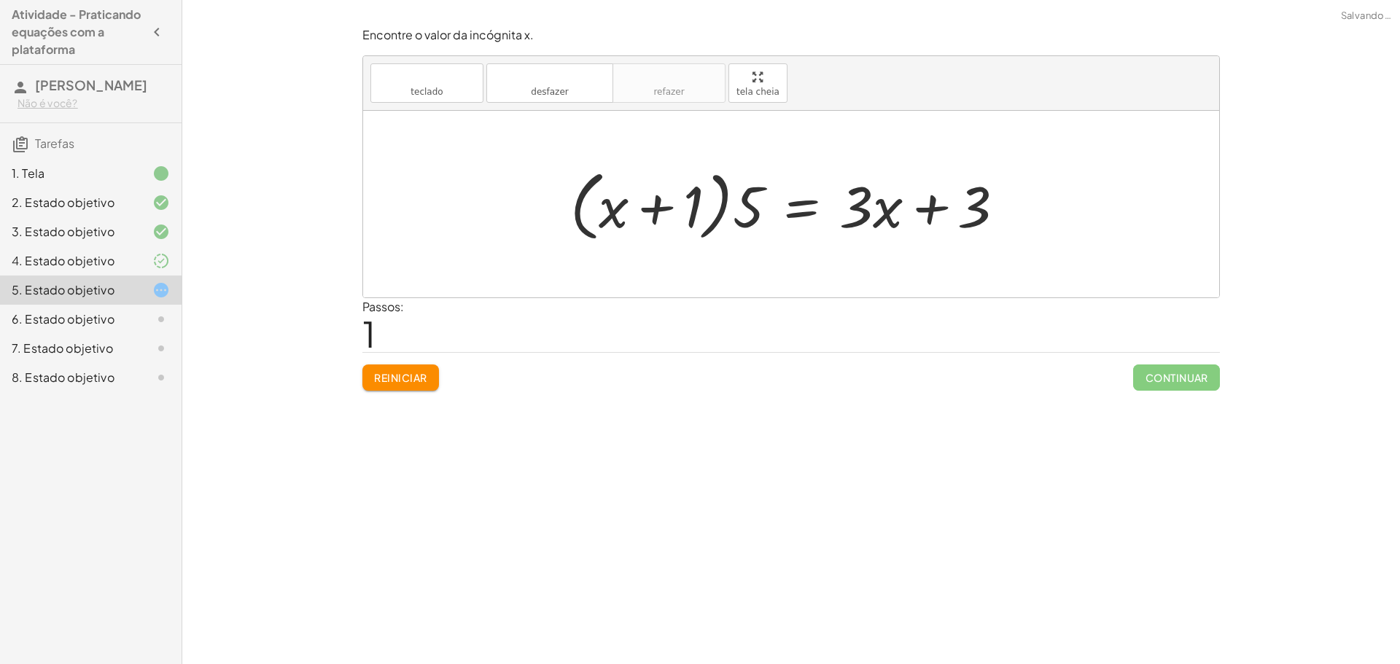
click at [753, 205] on div at bounding box center [793, 205] width 461 height 84
drag, startPoint x: 755, startPoint y: 210, endPoint x: 928, endPoint y: 214, distance: 173.6
click at [928, 214] on div at bounding box center [793, 205] width 461 height 84
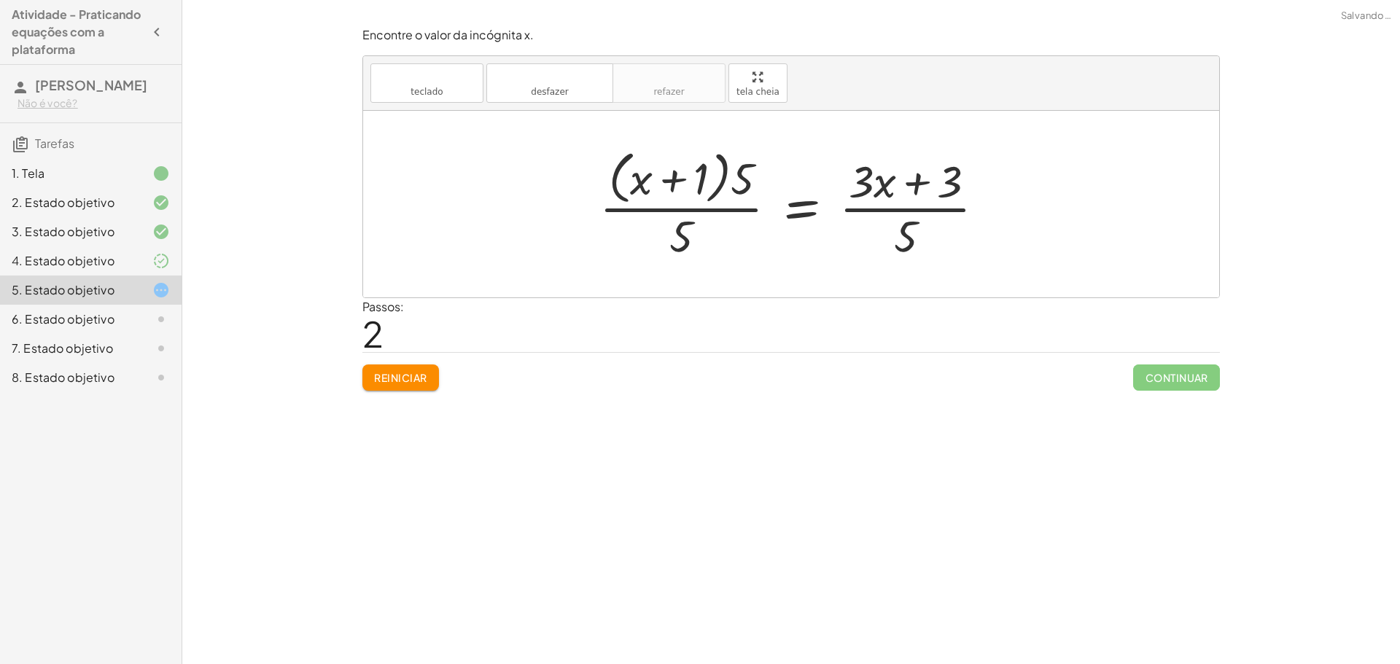
click at [909, 182] on div at bounding box center [798, 203] width 412 height 119
click at [427, 372] on button "Reiniciar" at bounding box center [400, 378] width 77 height 26
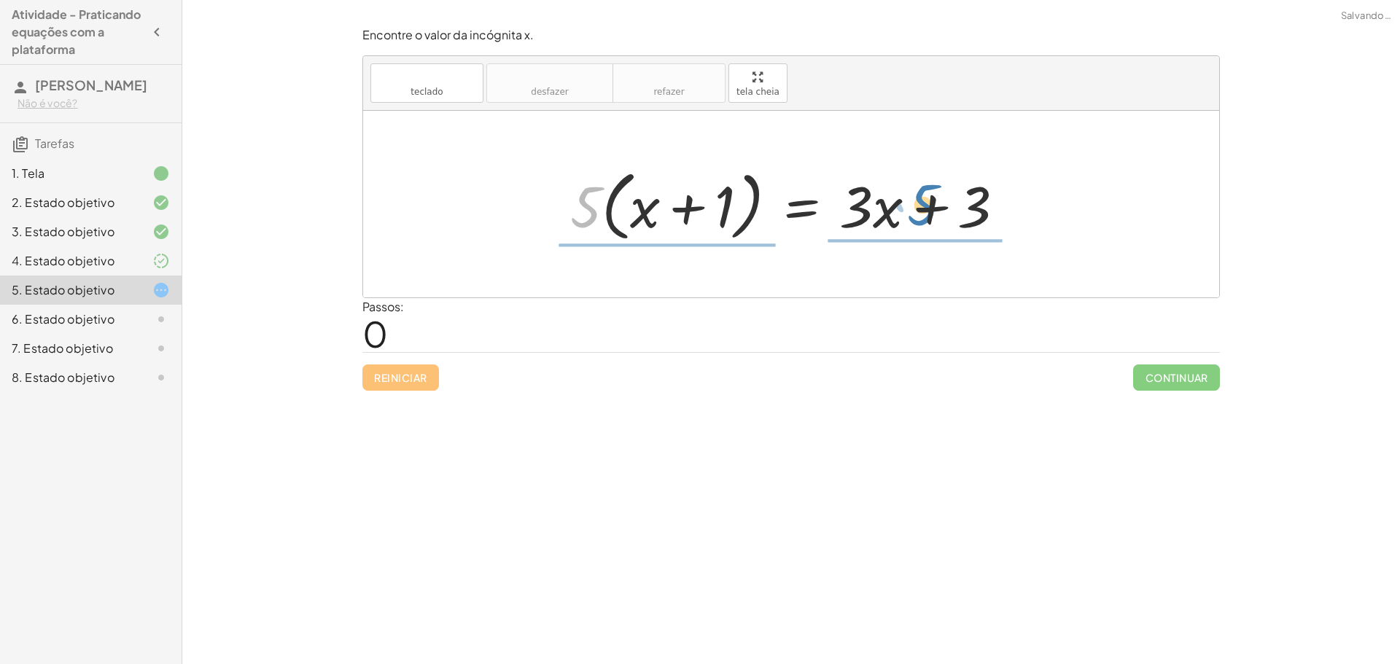
drag, startPoint x: 588, startPoint y: 200, endPoint x: 929, endPoint y: 199, distance: 340.5
click at [929, 199] on div at bounding box center [793, 205] width 461 height 84
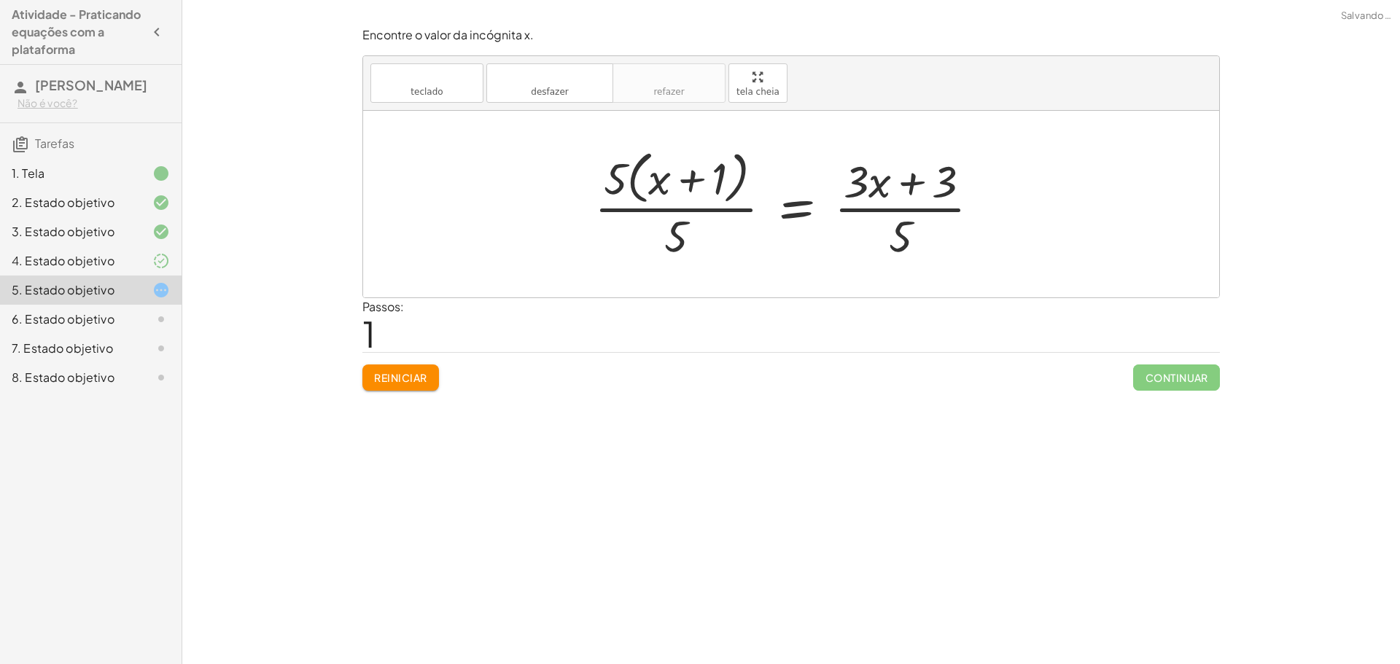
click at [422, 379] on font "Reiniciar" at bounding box center [400, 377] width 52 height 13
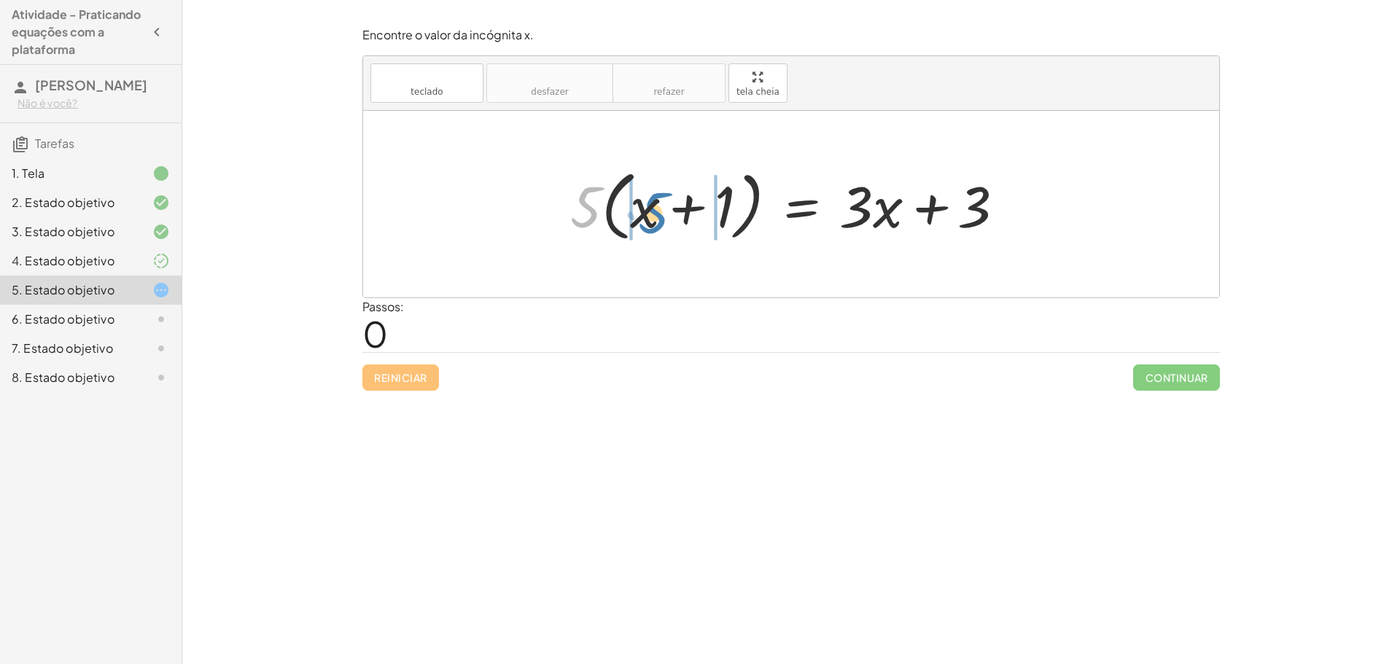
drag, startPoint x: 586, startPoint y: 205, endPoint x: 654, endPoint y: 211, distance: 68.0
click at [654, 211] on div at bounding box center [793, 205] width 461 height 84
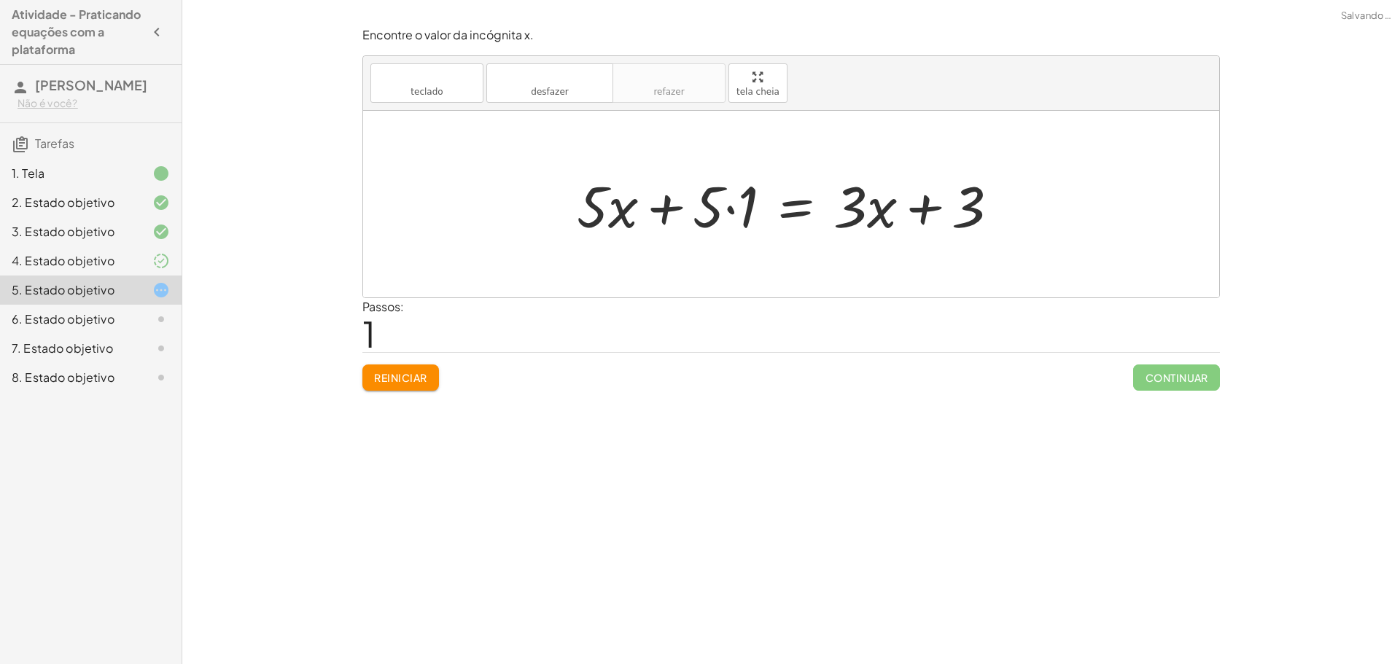
click at [664, 208] on div at bounding box center [793, 204] width 448 height 75
click at [714, 206] on div at bounding box center [793, 204] width 448 height 75
click at [733, 206] on div at bounding box center [793, 204] width 448 height 75
click at [730, 212] on div at bounding box center [810, 204] width 414 height 75
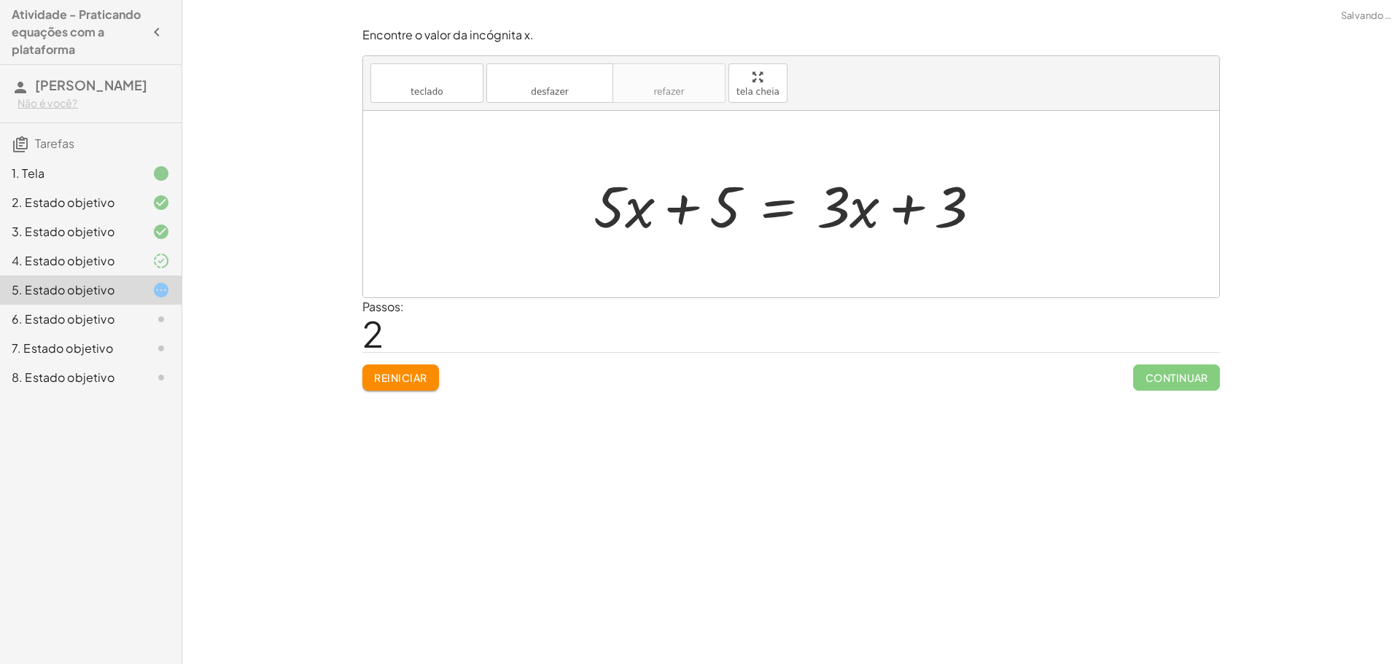
click at [684, 208] on div at bounding box center [793, 204] width 414 height 75
drag, startPoint x: 628, startPoint y: 211, endPoint x: 640, endPoint y: 223, distance: 17.0
click at [640, 223] on div at bounding box center [793, 204] width 414 height 75
drag, startPoint x: 840, startPoint y: 211, endPoint x: 850, endPoint y: 217, distance: 11.8
click at [842, 217] on div at bounding box center [793, 204] width 414 height 75
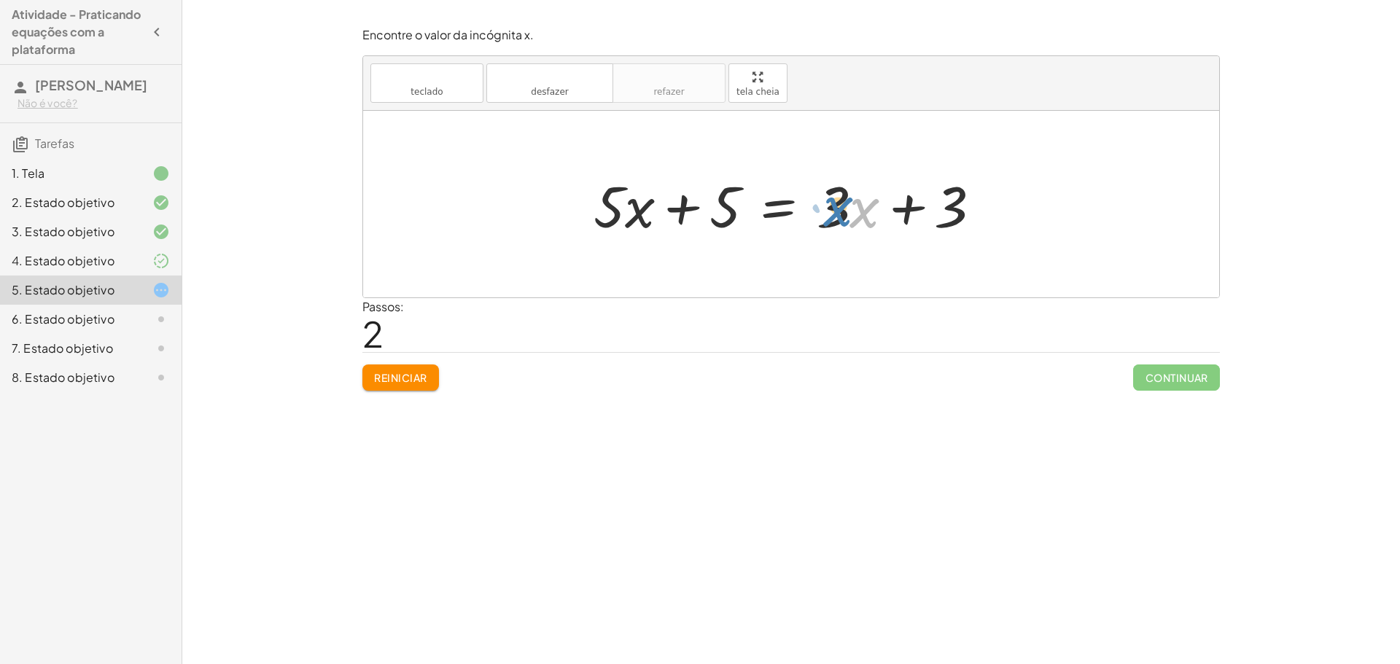
drag, startPoint x: 868, startPoint y: 218, endPoint x: 857, endPoint y: 217, distance: 11.0
click at [857, 217] on div at bounding box center [793, 204] width 414 height 75
drag, startPoint x: 846, startPoint y: 210, endPoint x: 575, endPoint y: 219, distance: 270.6
click at [575, 219] on div "· 5 · ( + x + 1 ) = + · 3 · x + 3 + · 5 · x + · 5 · 1 = + · 3 · x + 3 · 3 + x +…" at bounding box center [791, 204] width 439 height 82
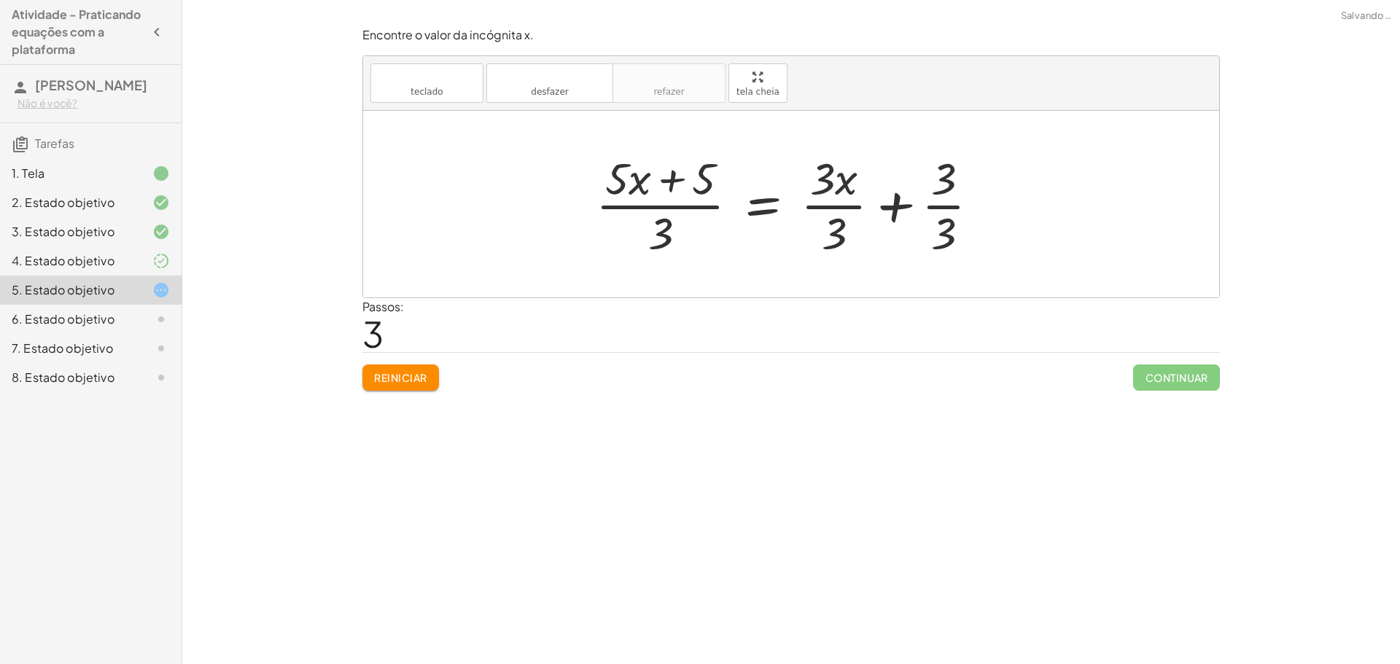
click at [663, 224] on div at bounding box center [793, 204] width 410 height 112
click at [658, 193] on div at bounding box center [793, 204] width 410 height 112
click at [666, 206] on div at bounding box center [793, 204] width 410 height 112
click at [944, 206] on div at bounding box center [793, 204] width 410 height 112
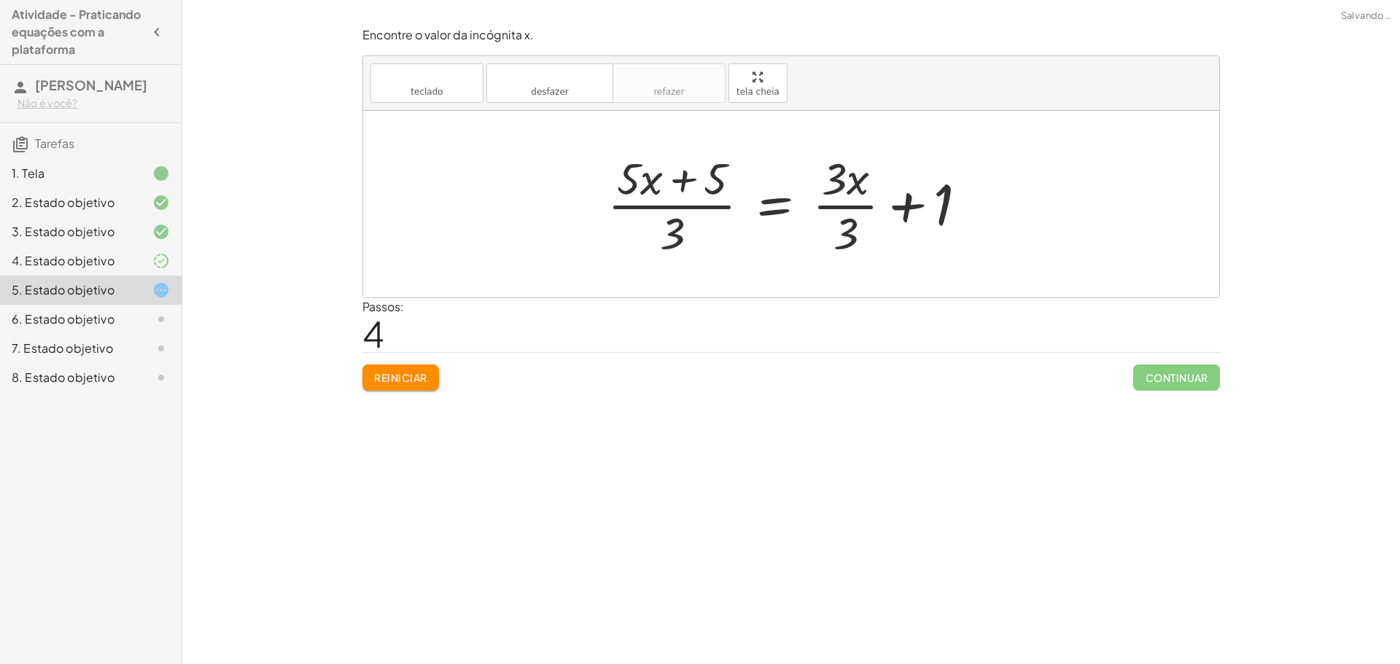
click at [419, 373] on font "Reiniciar" at bounding box center [400, 377] width 52 height 13
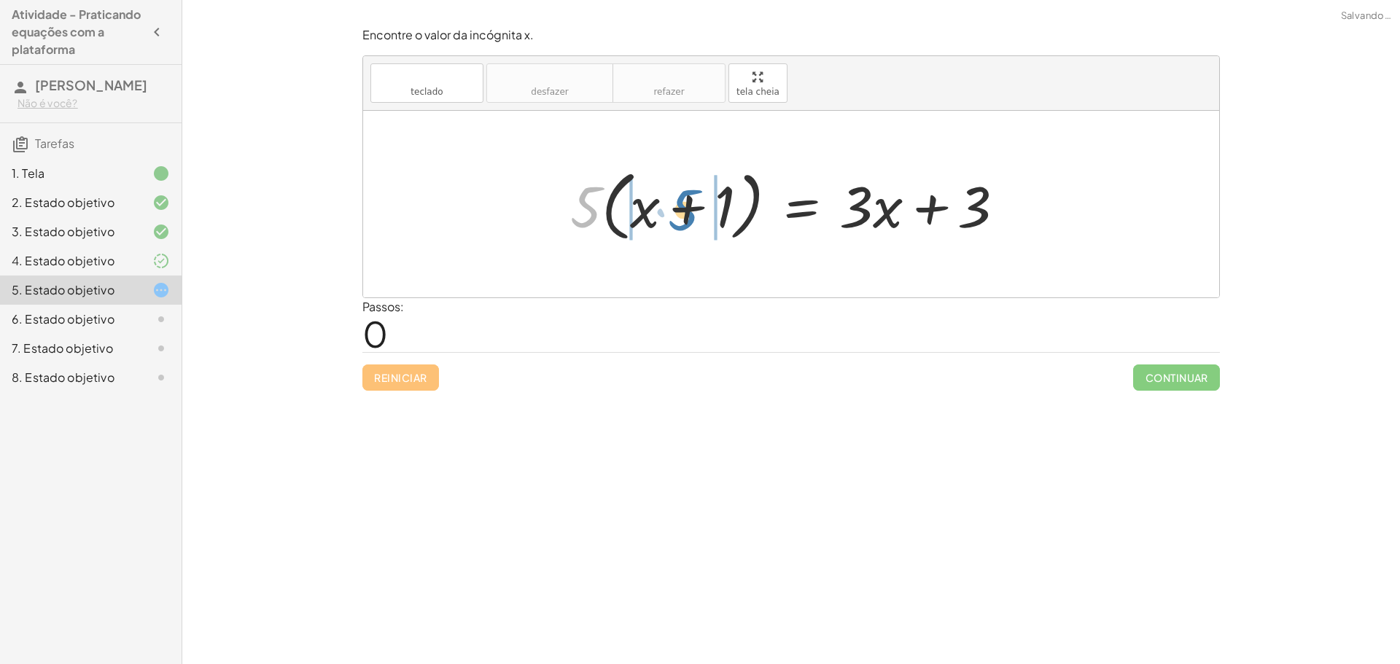
drag, startPoint x: 628, startPoint y: 203, endPoint x: 679, endPoint y: 202, distance: 51.0
click at [679, 202] on div at bounding box center [793, 205] width 461 height 84
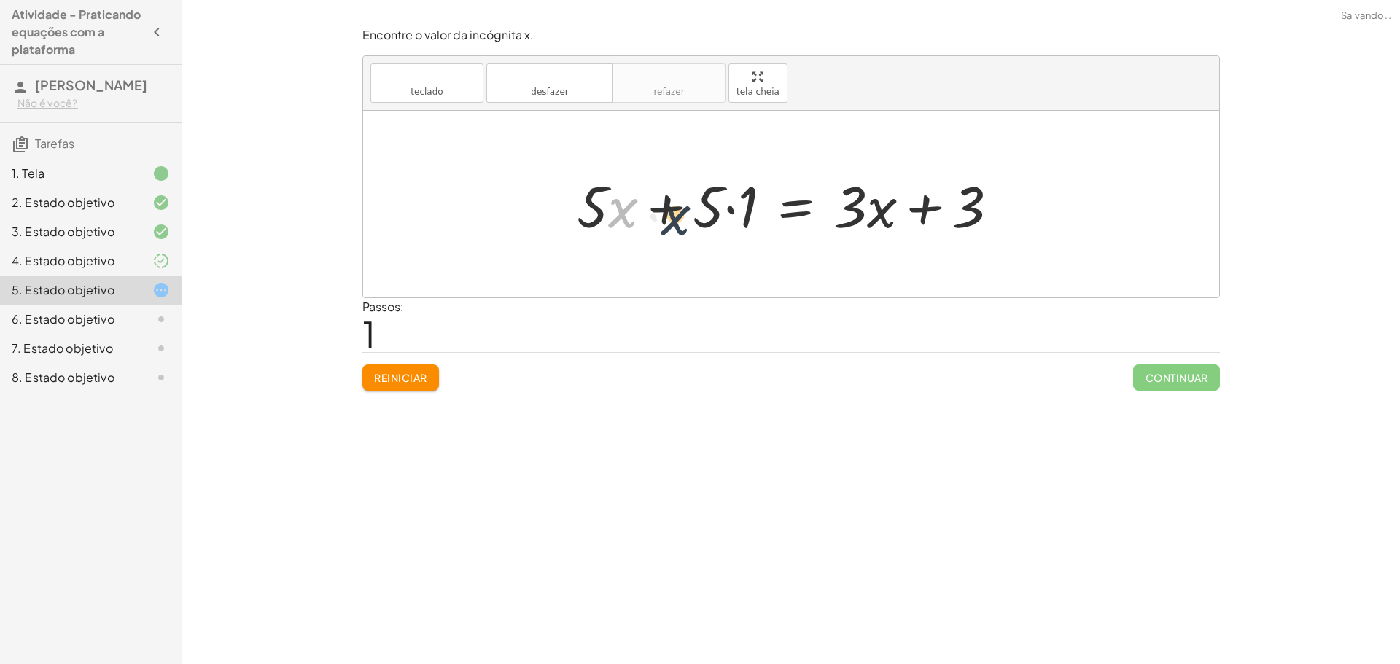
drag, startPoint x: 617, startPoint y: 207, endPoint x: 650, endPoint y: 209, distance: 32.9
click at [666, 213] on div at bounding box center [793, 204] width 448 height 75
drag, startPoint x: 627, startPoint y: 263, endPoint x: 626, endPoint y: 271, distance: 8.1
click at [627, 270] on div at bounding box center [791, 204] width 856 height 187
click at [141, 258] on div at bounding box center [149, 260] width 41 height 17
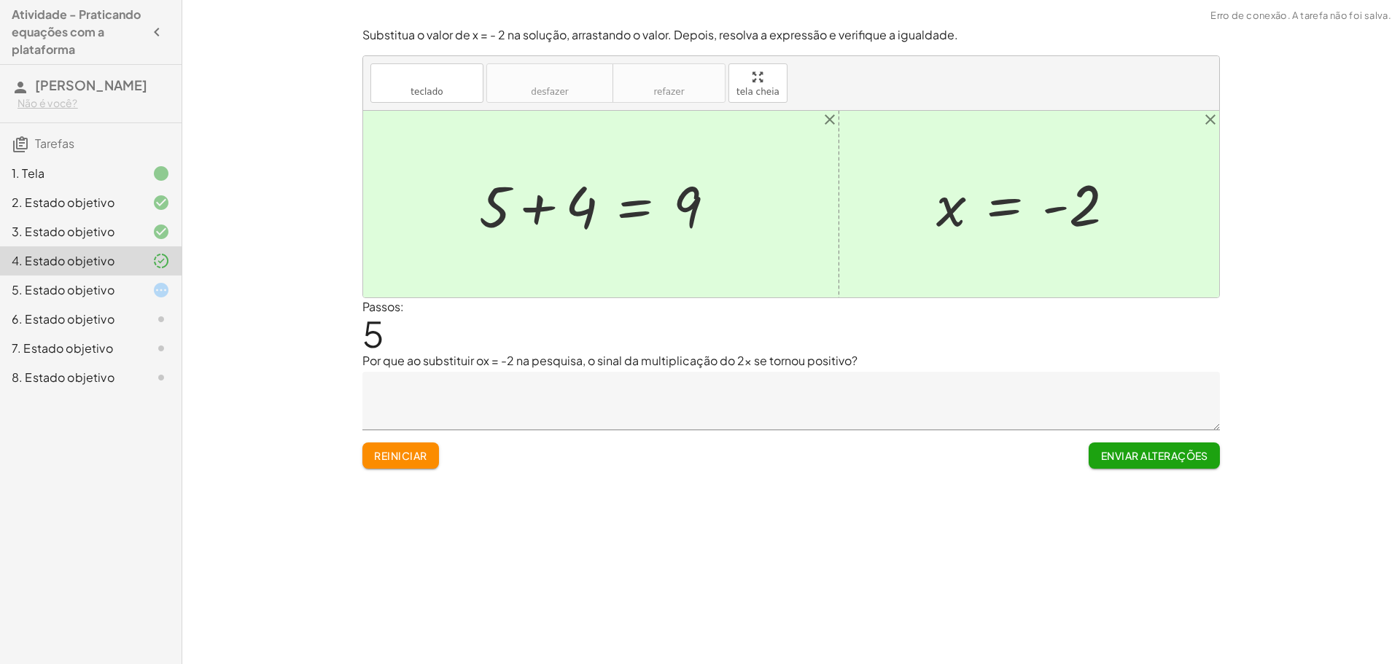
click at [1142, 456] on font "Enviar alterações" at bounding box center [1154, 455] width 107 height 13
click at [1157, 464] on button "Continuar" at bounding box center [1176, 456] width 87 height 26
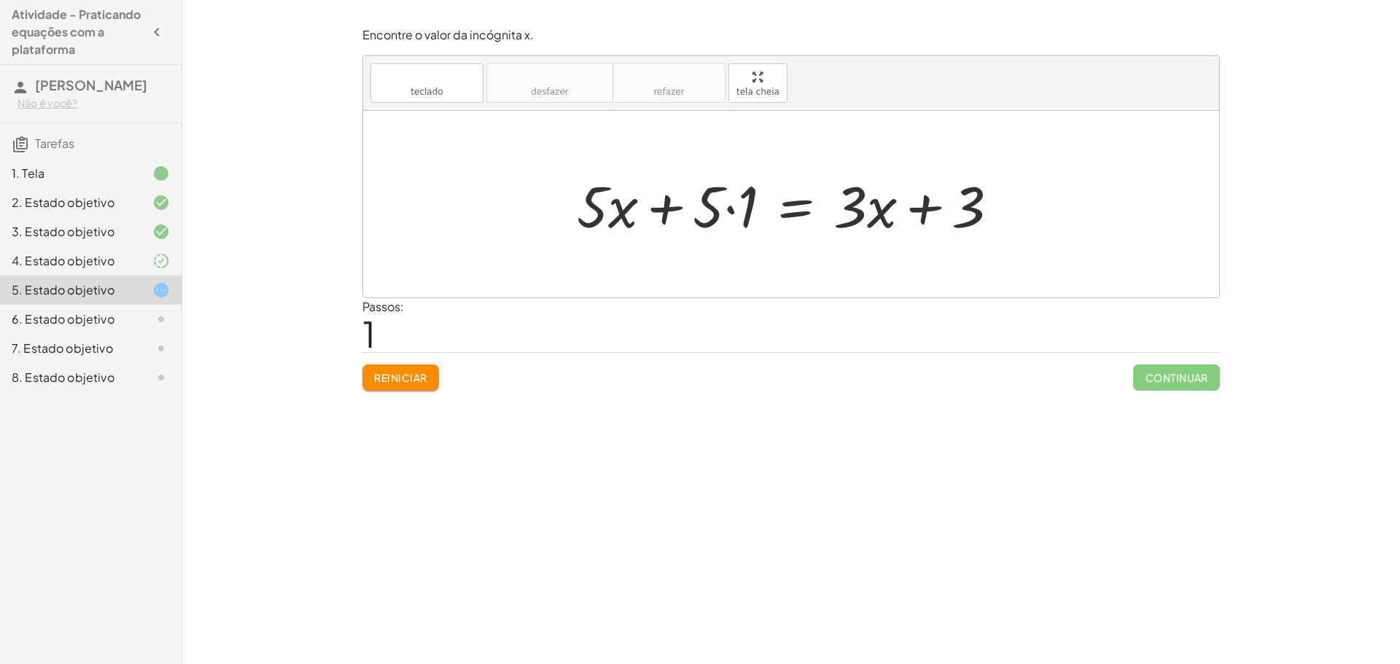
click at [730, 209] on div at bounding box center [793, 204] width 448 height 75
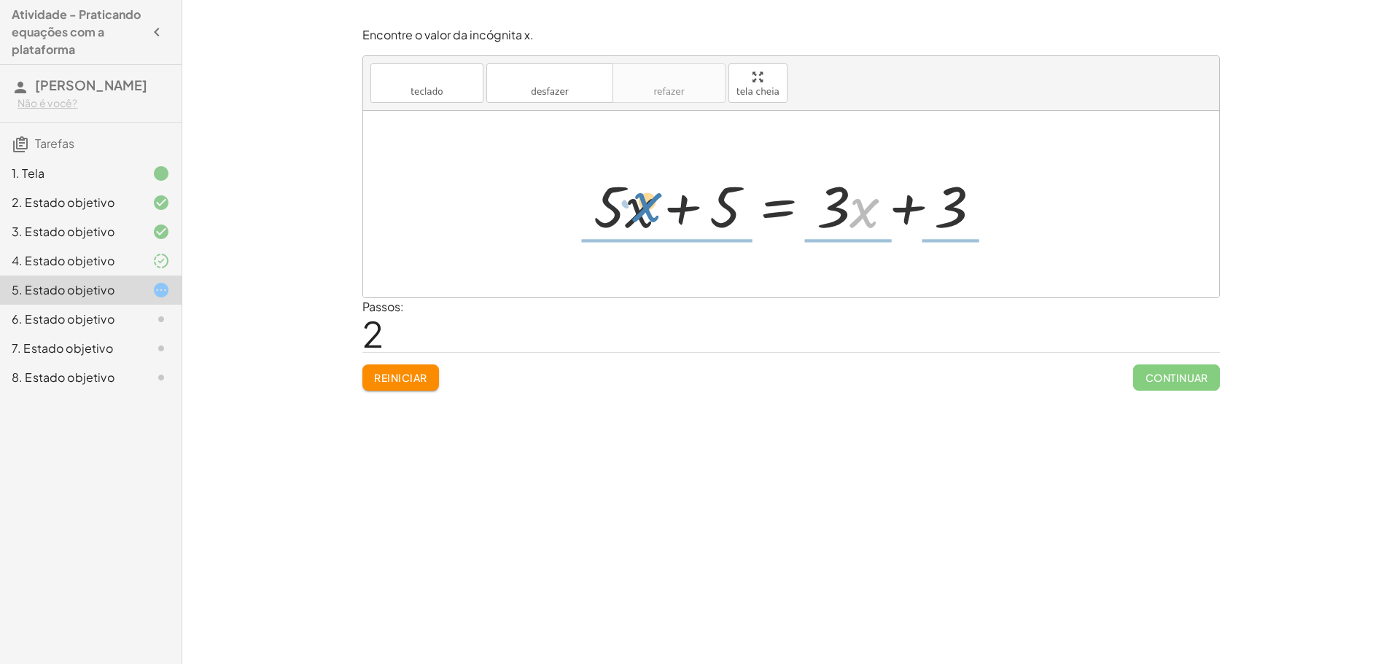
drag, startPoint x: 866, startPoint y: 208, endPoint x: 645, endPoint y: 209, distance: 220.9
click at [645, 209] on div at bounding box center [793, 204] width 414 height 75
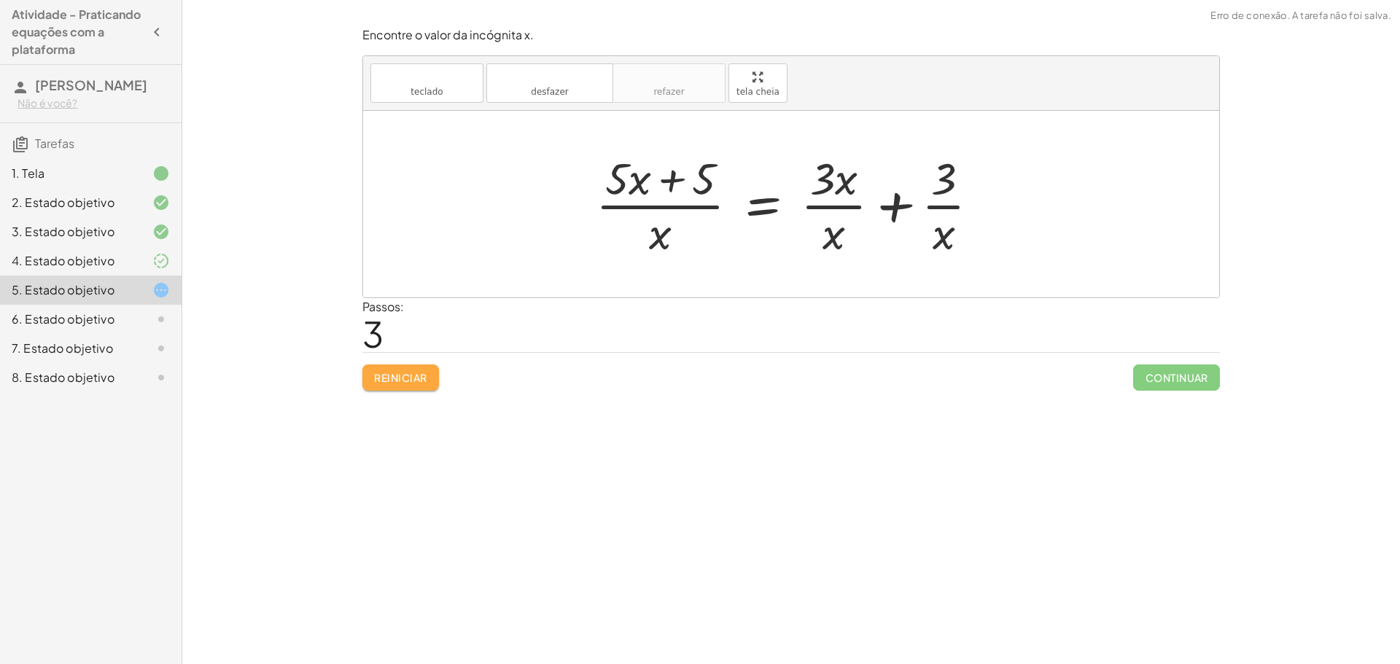
click at [420, 368] on button "Reiniciar" at bounding box center [400, 378] width 77 height 26
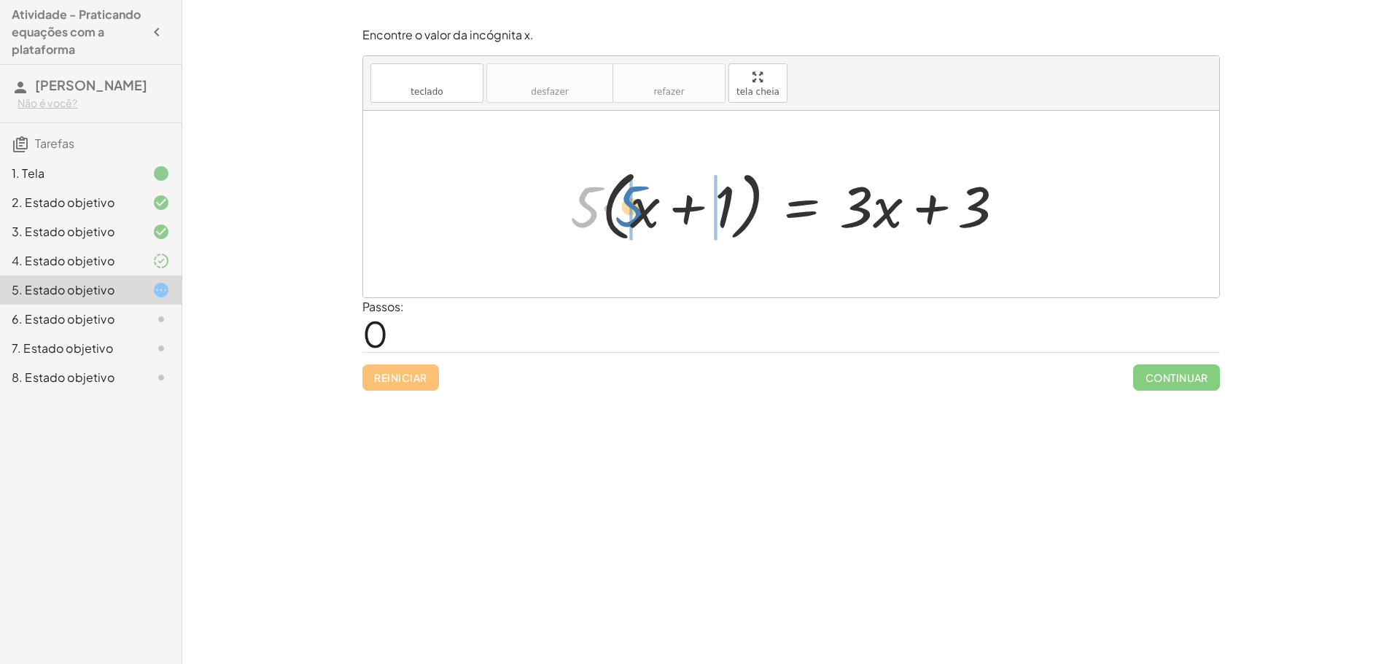
drag, startPoint x: 588, startPoint y: 208, endPoint x: 633, endPoint y: 207, distance: 44.5
click at [633, 207] on div at bounding box center [793, 205] width 461 height 84
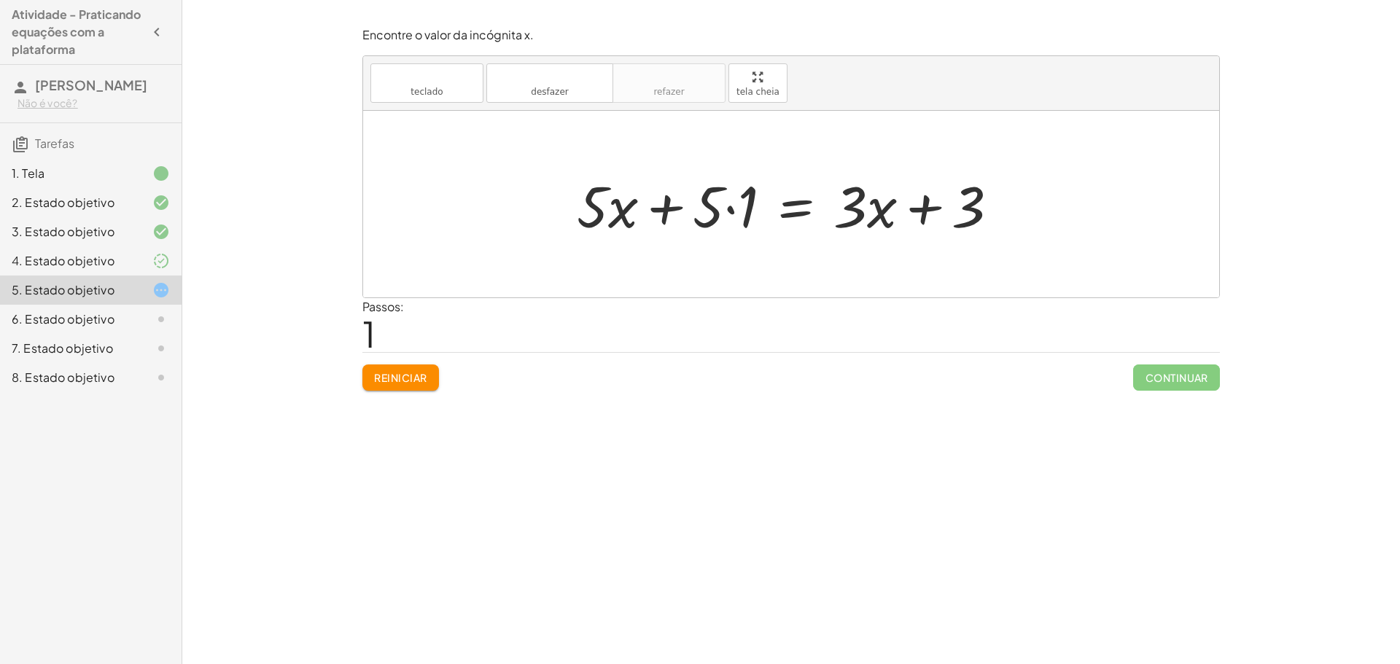
click at [730, 209] on div at bounding box center [793, 204] width 448 height 75
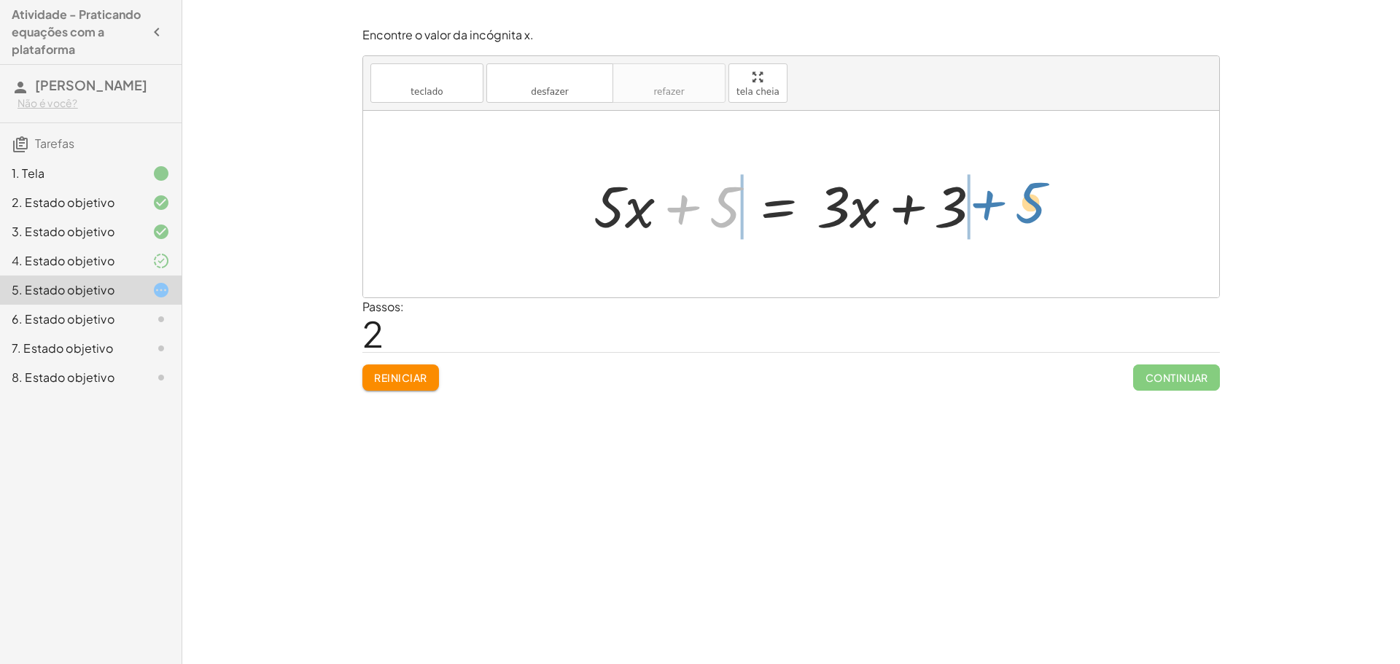
drag, startPoint x: 722, startPoint y: 202, endPoint x: 1027, endPoint y: 198, distance: 305.5
click at [684, 212] on div at bounding box center [792, 204] width 585 height 75
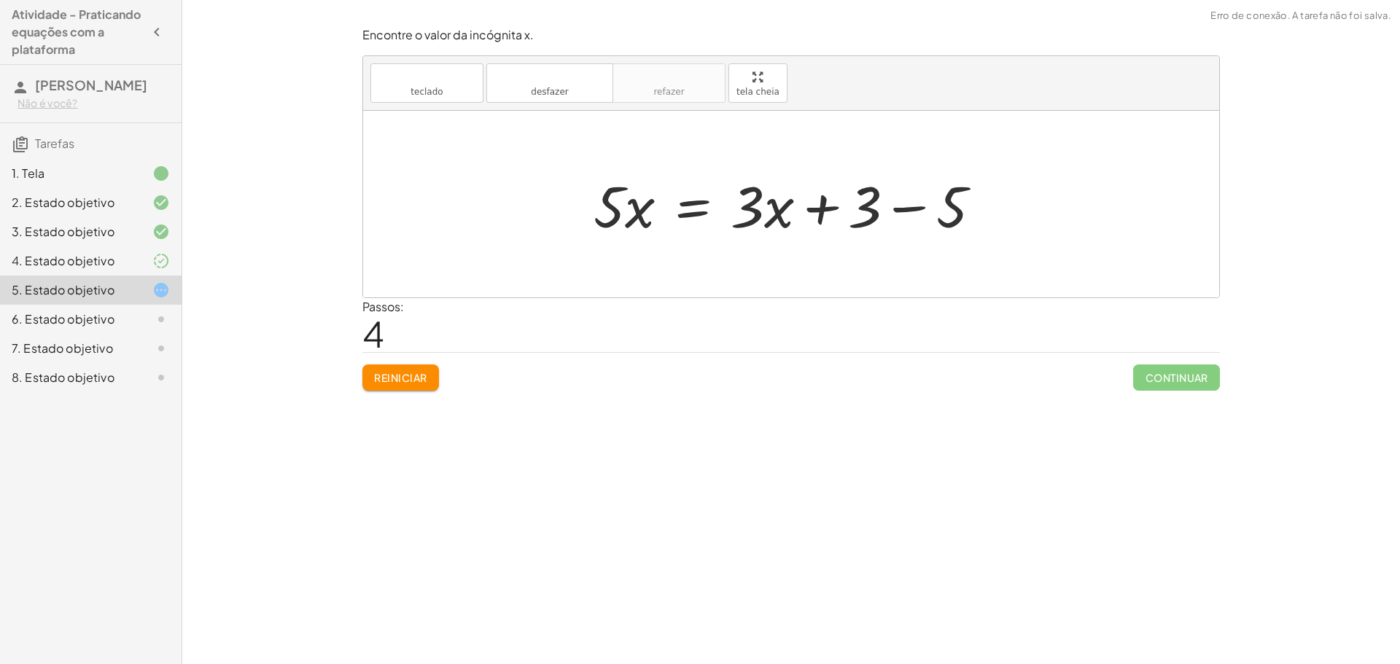
click at [897, 208] on div at bounding box center [793, 204] width 414 height 75
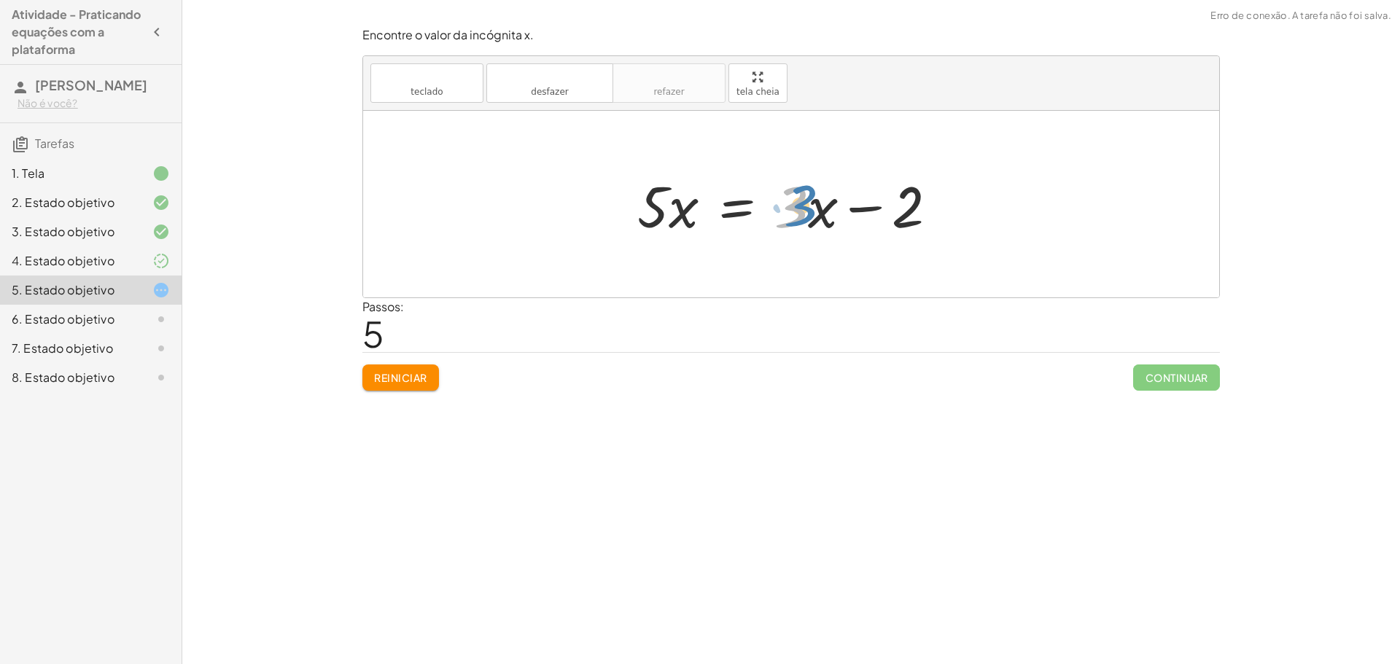
drag, startPoint x: 802, startPoint y: 208, endPoint x: 811, endPoint y: 207, distance: 9.6
click at [811, 207] on div at bounding box center [793, 204] width 327 height 75
drag, startPoint x: 895, startPoint y: 208, endPoint x: 779, endPoint y: 222, distance: 117.4
click at [779, 222] on div at bounding box center [793, 204] width 327 height 75
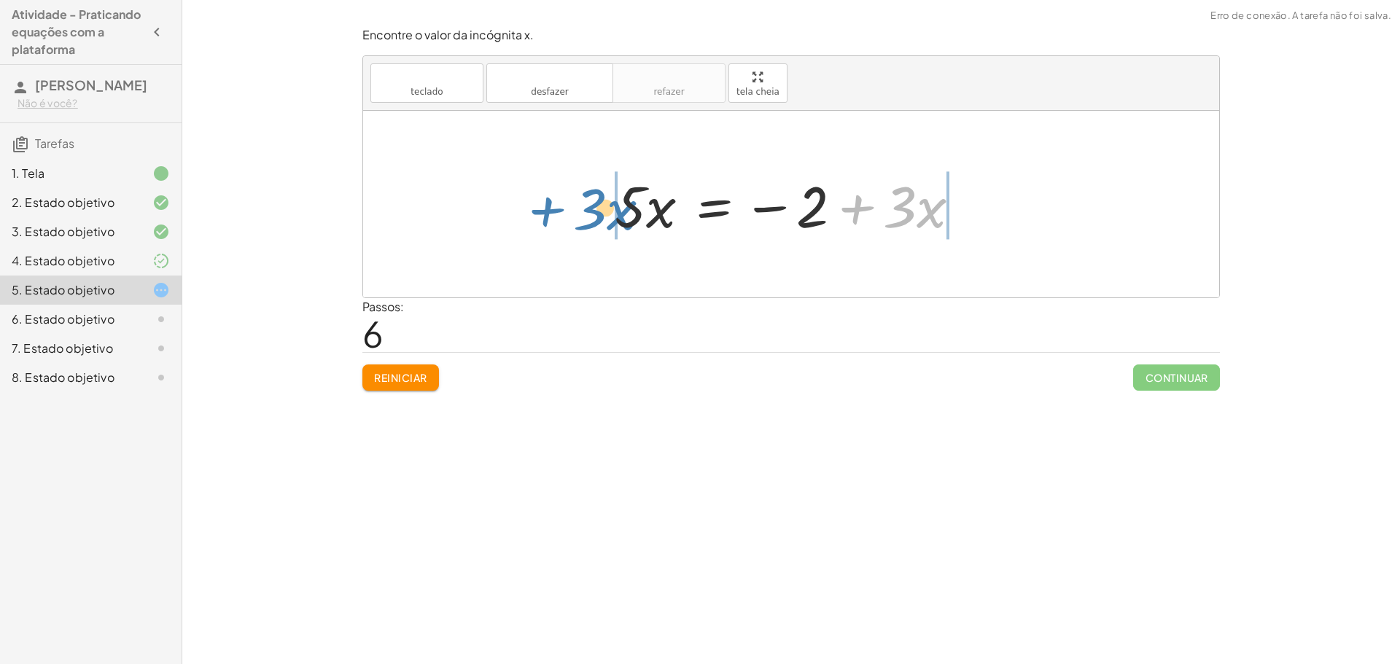
drag, startPoint x: 854, startPoint y: 206, endPoint x: 532, endPoint y: 205, distance: 321.5
click at [532, 205] on div "· 5 · ( + x + 1 ) = + · 3 · x + 3 + · 5 · x + · 5 · 1 = + · 3 · x + 3 + · 5 · x…" at bounding box center [791, 204] width 856 height 187
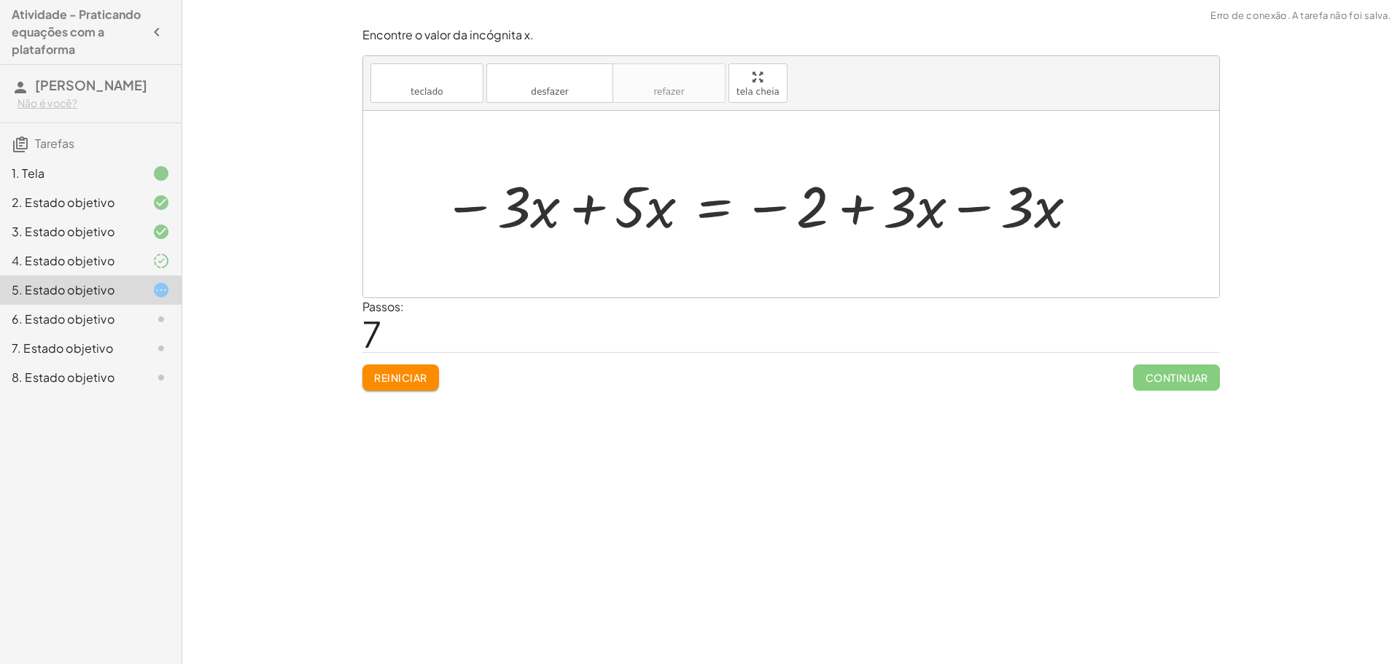
click at [587, 208] on div at bounding box center [761, 204] width 652 height 75
click at [967, 206] on div at bounding box center [852, 204] width 490 height 75
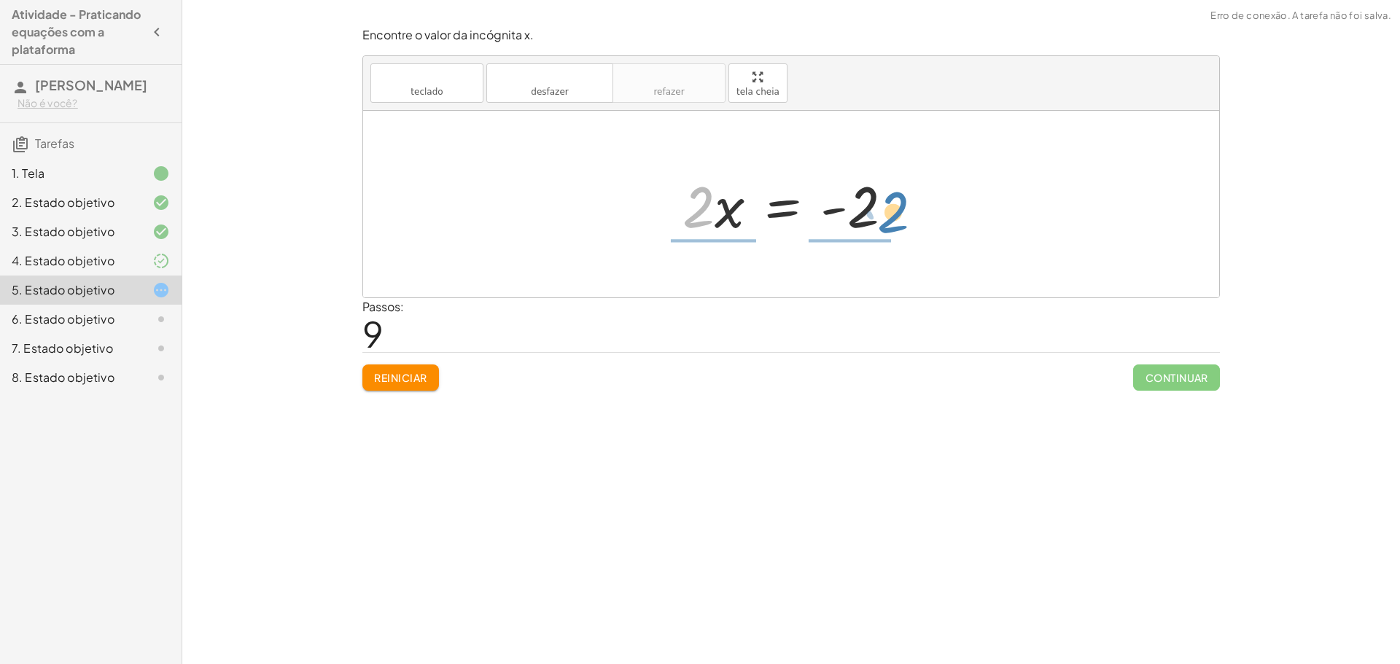
drag, startPoint x: 703, startPoint y: 201, endPoint x: 906, endPoint y: 215, distance: 203.9
click at [906, 215] on div at bounding box center [793, 204] width 237 height 75
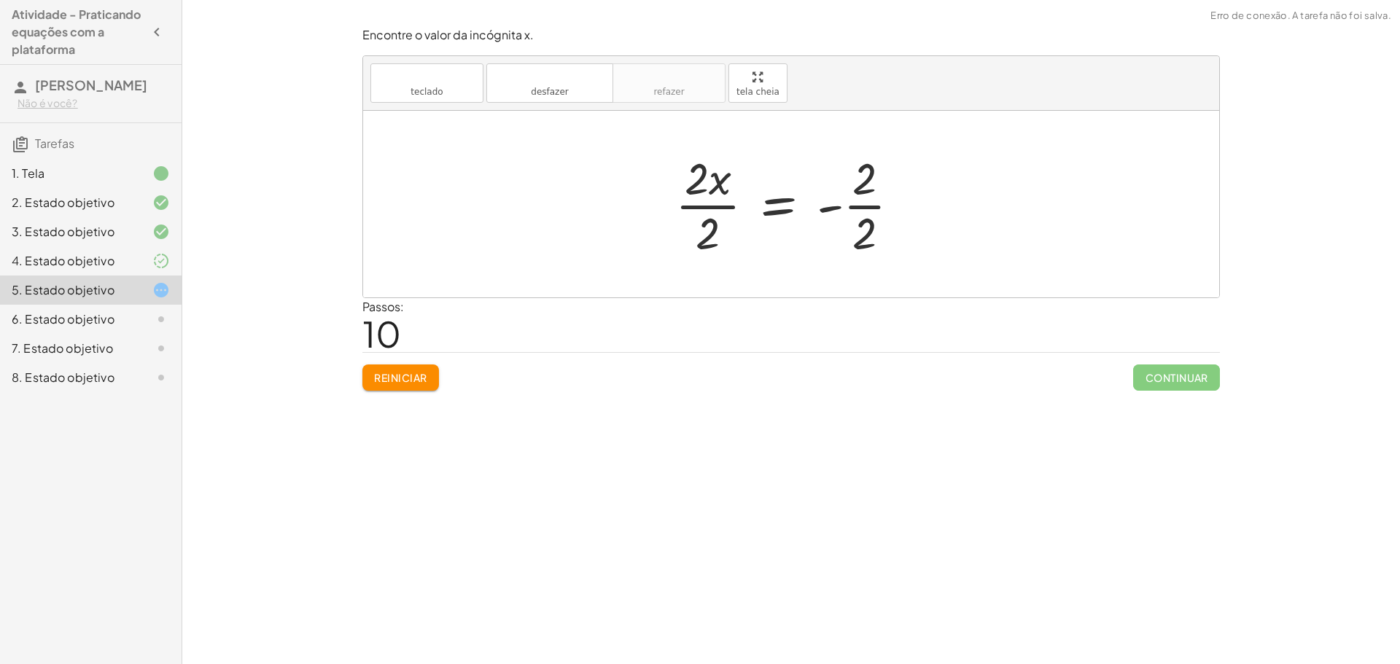
click at [853, 206] on div at bounding box center [793, 204] width 251 height 112
click at [720, 206] on div at bounding box center [793, 204] width 228 height 112
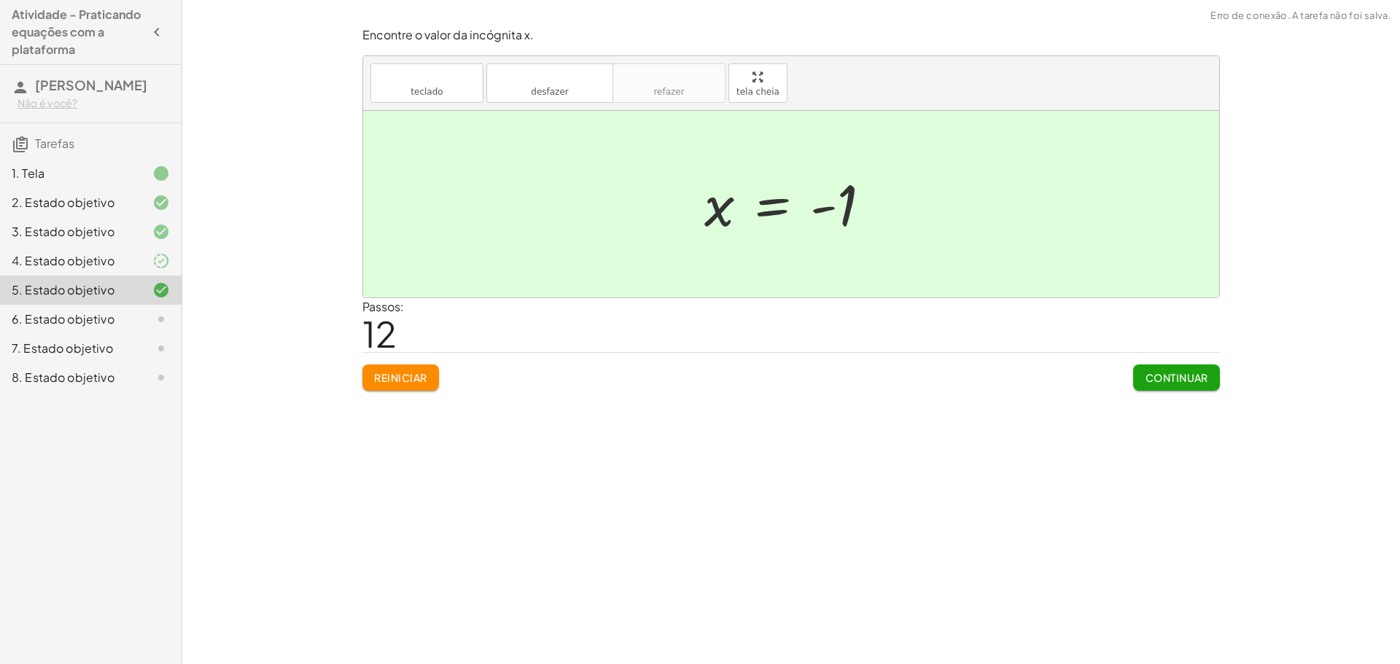
click at [1166, 381] on font "Continuar" at bounding box center [1176, 377] width 63 height 13
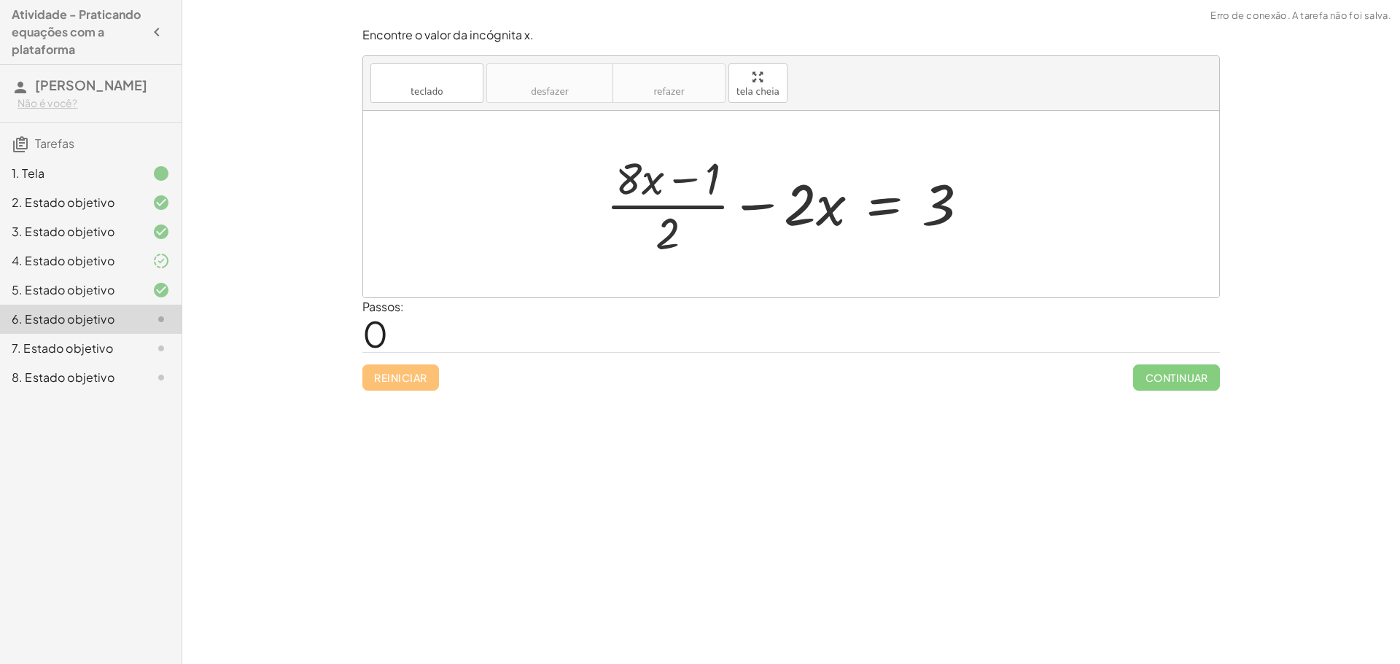
click at [768, 206] on div at bounding box center [793, 204] width 389 height 112
click at [816, 206] on div at bounding box center [793, 204] width 389 height 112
drag, startPoint x: 684, startPoint y: 178, endPoint x: 837, endPoint y: 222, distance: 159.4
click at [837, 222] on div at bounding box center [793, 204] width 389 height 112
drag, startPoint x: 637, startPoint y: 176, endPoint x: 778, endPoint y: 202, distance: 143.0
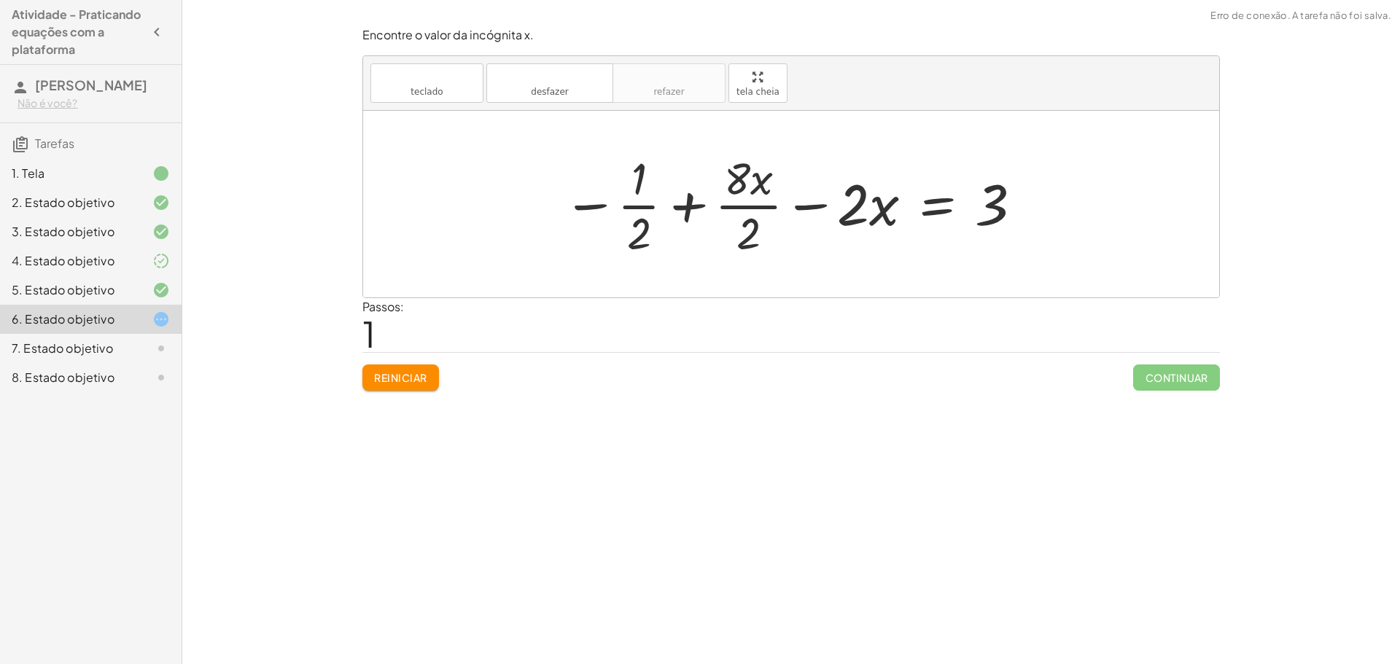
click at [747, 206] on div at bounding box center [793, 204] width 475 height 112
click at [641, 202] on div at bounding box center [795, 204] width 469 height 112
click at [641, 204] on div at bounding box center [792, 204] width 469 height 112
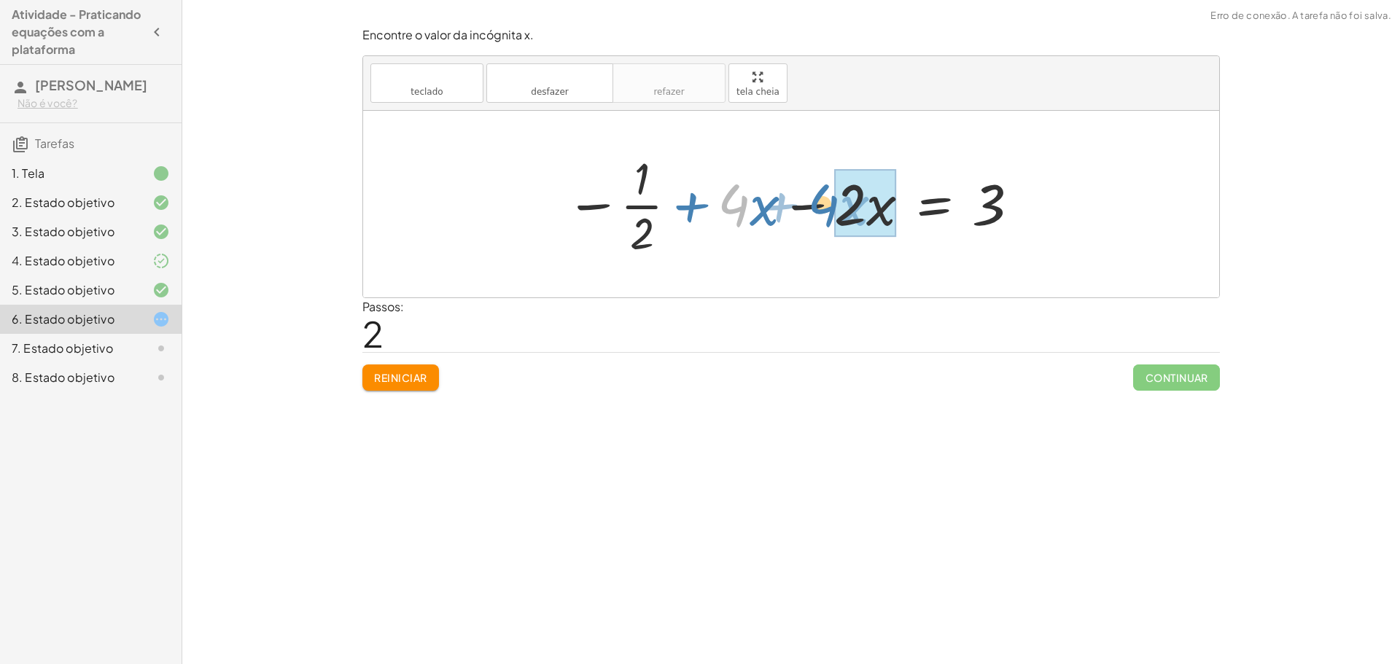
drag, startPoint x: 755, startPoint y: 206, endPoint x: 838, endPoint y: 208, distance: 83.1
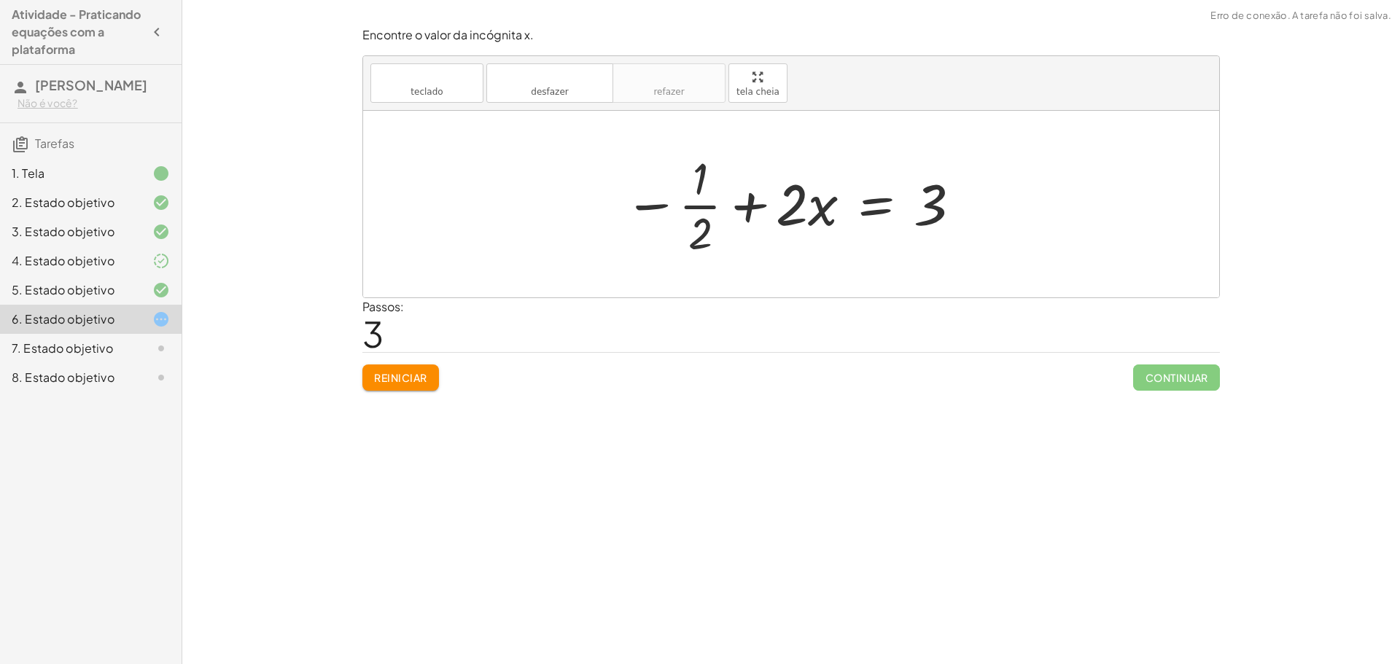
click at [799, 206] on div at bounding box center [794, 204] width 354 height 112
click at [706, 204] on div at bounding box center [794, 204] width 354 height 112
click at [702, 206] on div at bounding box center [794, 204] width 354 height 112
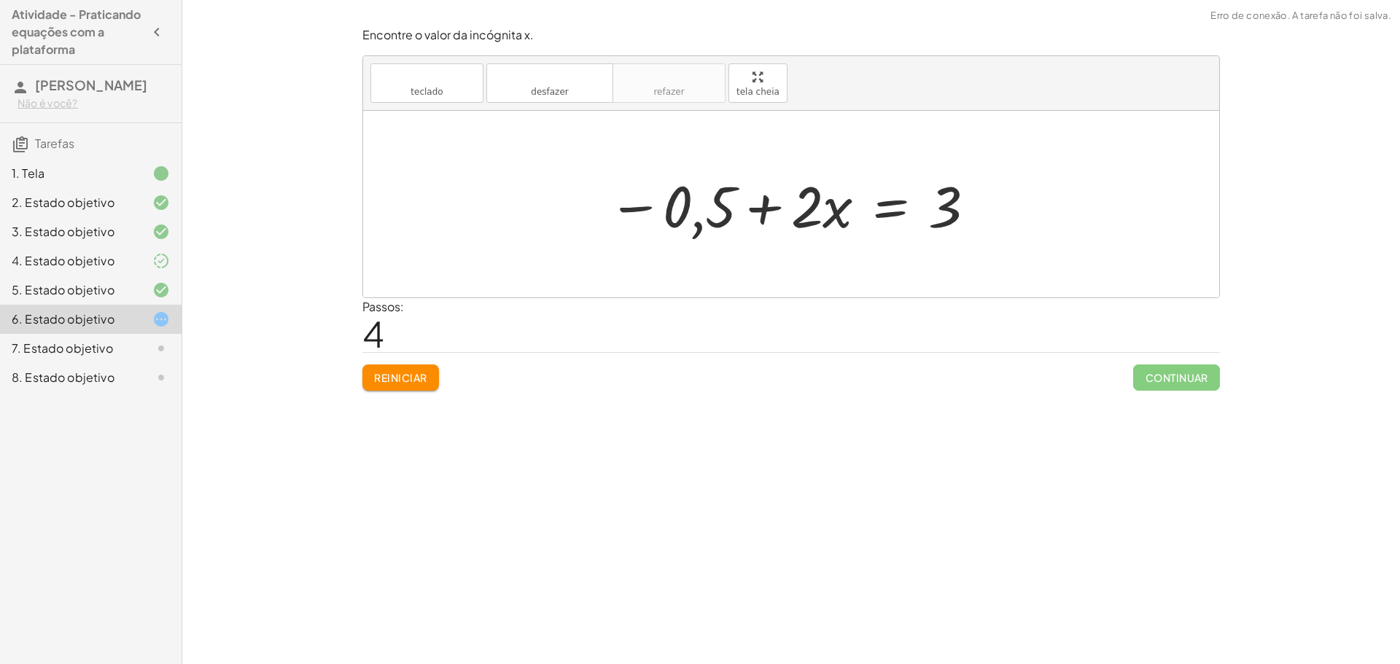
click at [644, 206] on div at bounding box center [793, 204] width 384 height 75
drag, startPoint x: 644, startPoint y: 206, endPoint x: 986, endPoint y: 203, distance: 341.2
click at [986, 203] on div "+ · ( + · 8 · x − 1 ) · 2 − · 2 · x = 3 − · 1 · 2 + · 8 · x · 2 − · 2 · x = 3 −…" at bounding box center [790, 204] width 409 height 82
click at [989, 208] on div at bounding box center [793, 204] width 641 height 75
click at [646, 210] on div at bounding box center [751, 204] width 557 height 75
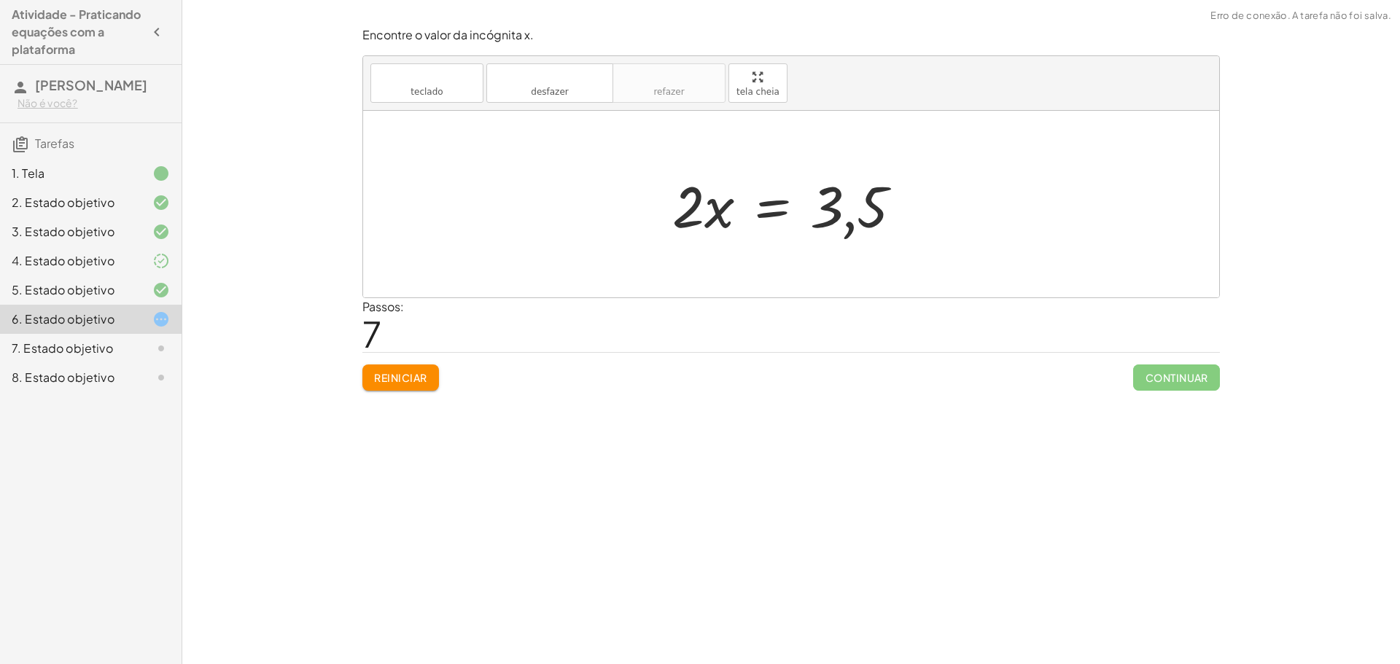
click at [850, 225] on div at bounding box center [793, 204] width 256 height 75
drag, startPoint x: 693, startPoint y: 203, endPoint x: 929, endPoint y: 217, distance: 235.9
click at [917, 208] on div at bounding box center [793, 204] width 488 height 75
click at [656, 205] on div at bounding box center [793, 204] width 488 height 75
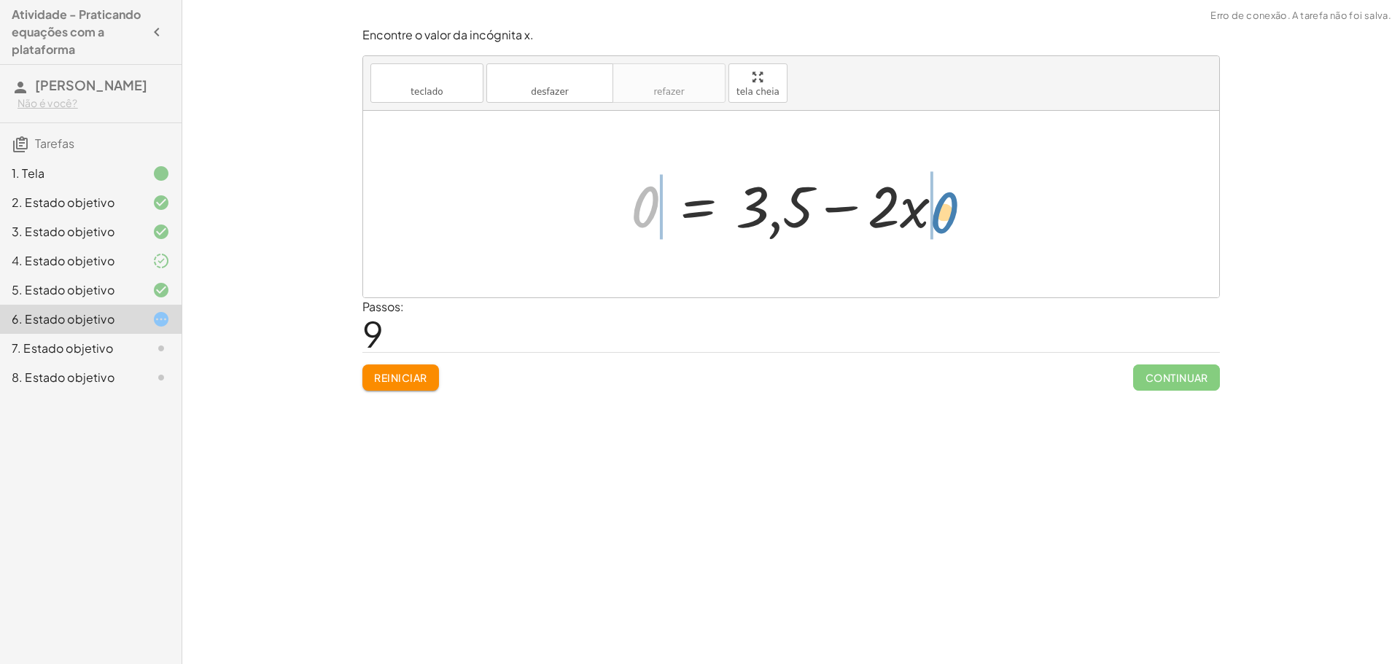
drag, startPoint x: 650, startPoint y: 200, endPoint x: 954, endPoint y: 206, distance: 304.1
click at [954, 206] on div at bounding box center [792, 204] width 339 height 75
click at [956, 206] on div at bounding box center [792, 204] width 507 height 75
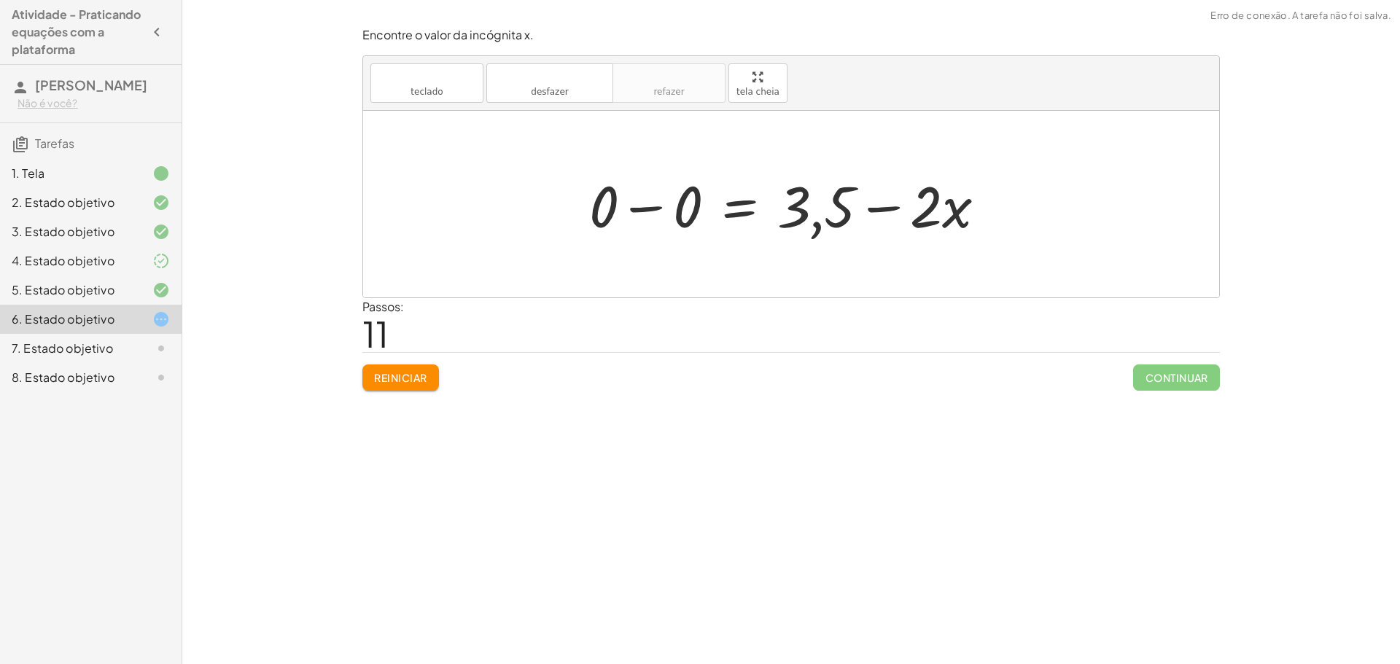
click at [887, 209] on div at bounding box center [793, 204] width 423 height 75
drag, startPoint x: 831, startPoint y: 200, endPoint x: 1035, endPoint y: 218, distance: 204.9
click at [1035, 218] on div "+ · ( + · 8 · x − 1 ) · 2 − · 2 · x = 3 − · 1 · 2 + · 8 · x · 2 − · 2 · x = 3 −…" at bounding box center [791, 204] width 856 height 187
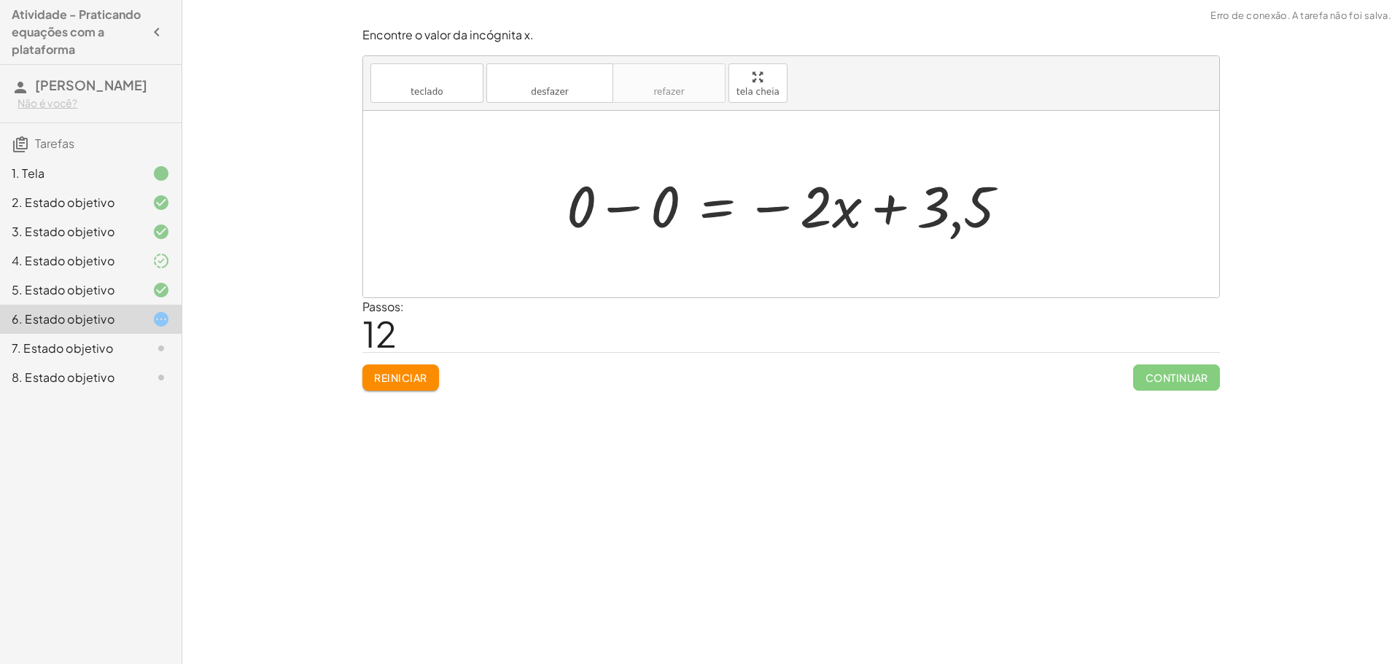
click at [949, 203] on div at bounding box center [792, 204] width 467 height 75
click at [864, 206] on div at bounding box center [792, 204] width 467 height 75
click at [894, 206] on div at bounding box center [792, 204] width 467 height 75
click at [638, 207] on div at bounding box center [792, 204] width 467 height 75
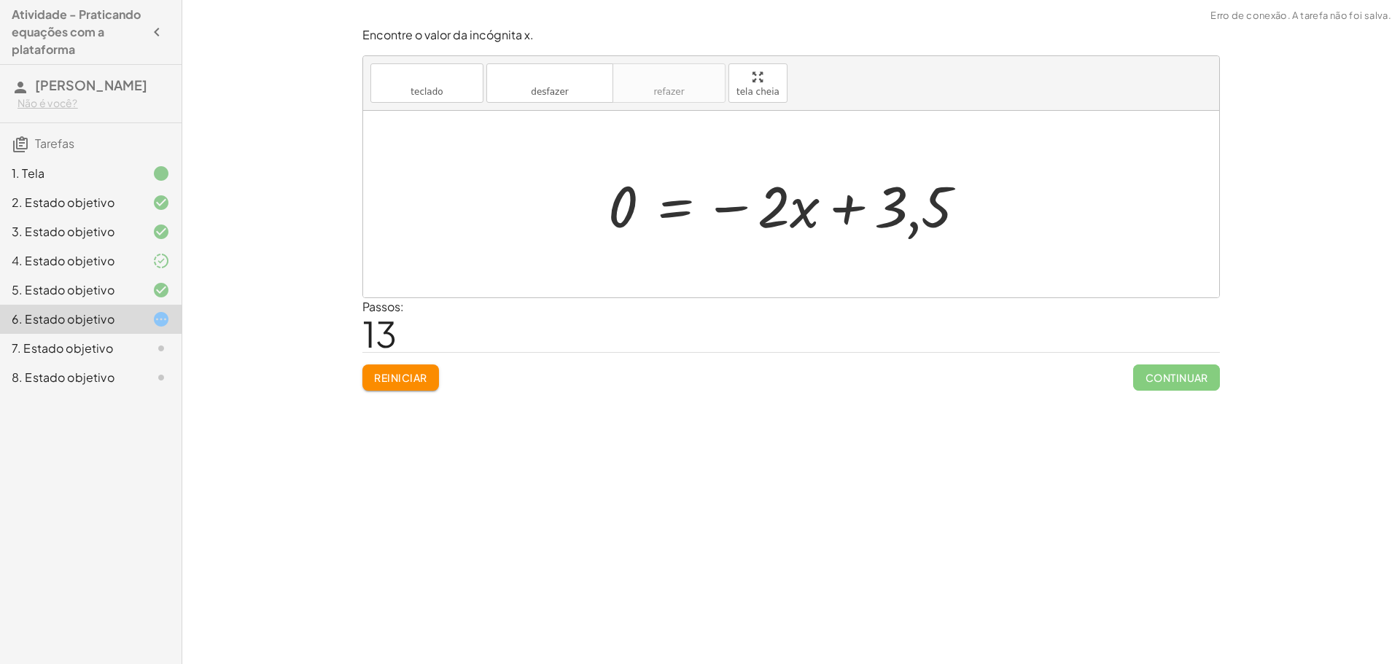
click at [413, 373] on font "Reiniciar" at bounding box center [400, 377] width 52 height 13
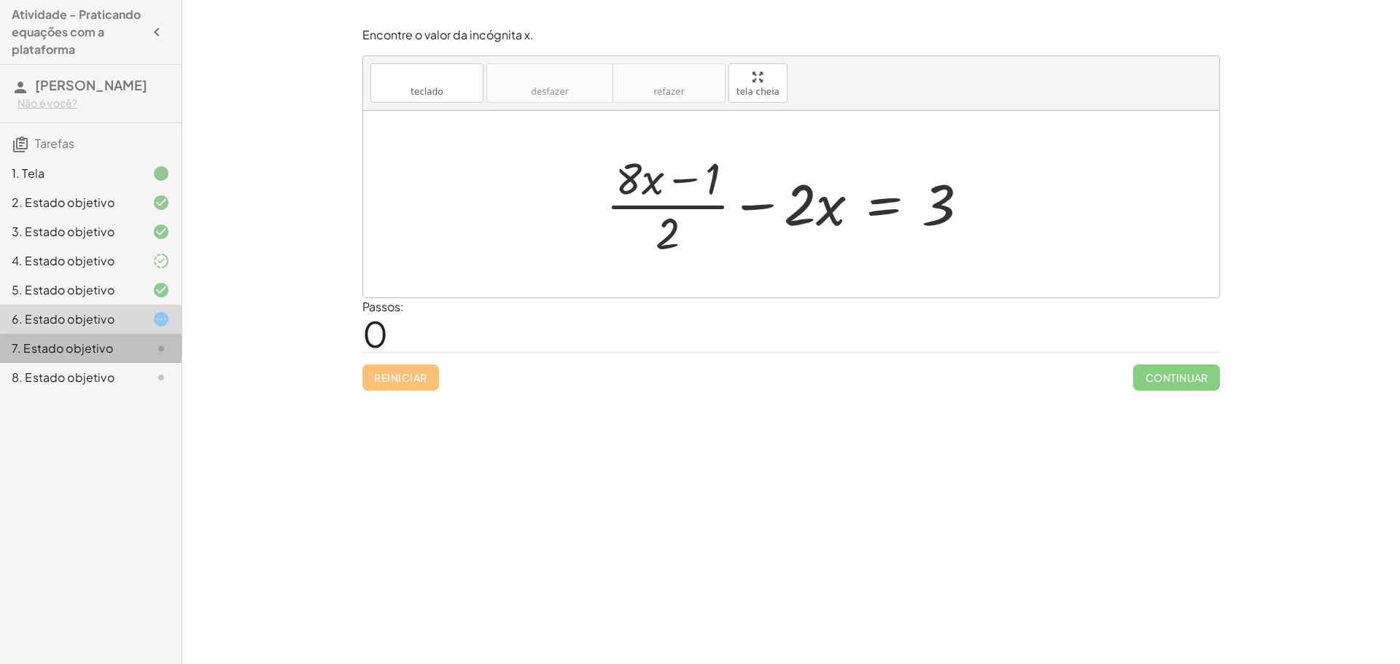
click at [131, 336] on div "7. Estado objetivo" at bounding box center [91, 348] width 182 height 29
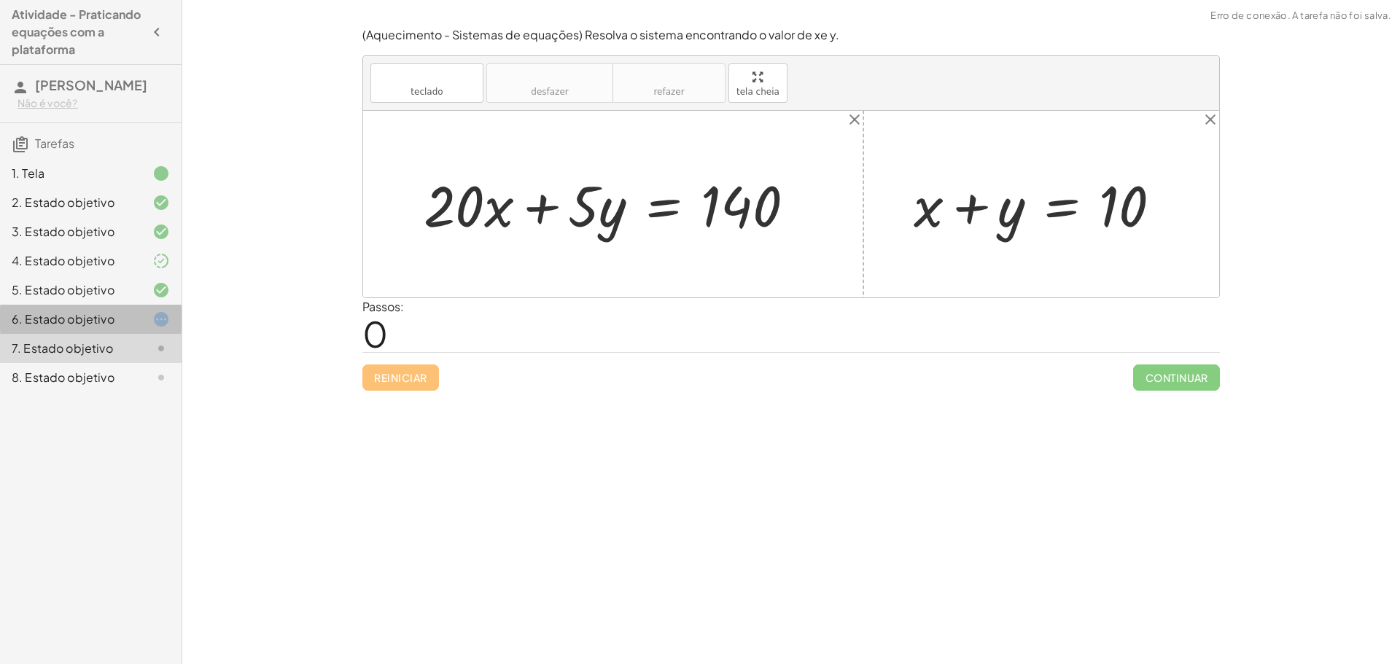
click at [112, 320] on font "6. Estado objetivo" at bounding box center [63, 318] width 103 height 15
